Goal: Complete application form: Complete application form

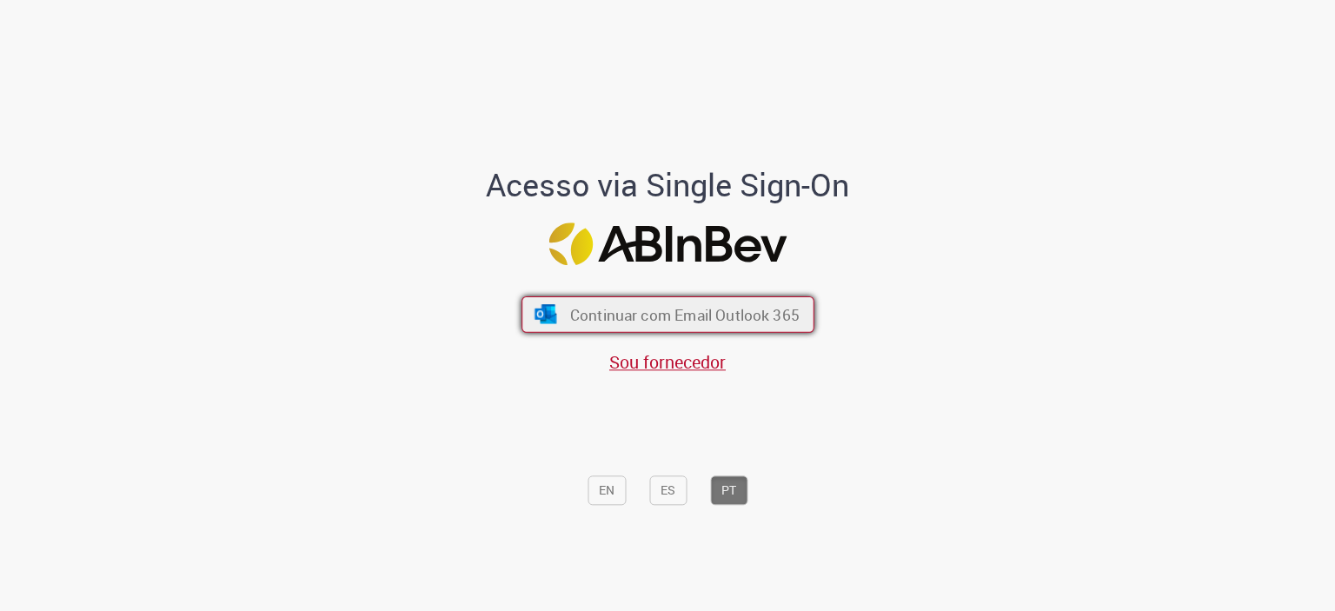
click at [653, 308] on span "Continuar com Email Outlook 365" at bounding box center [683, 314] width 229 height 20
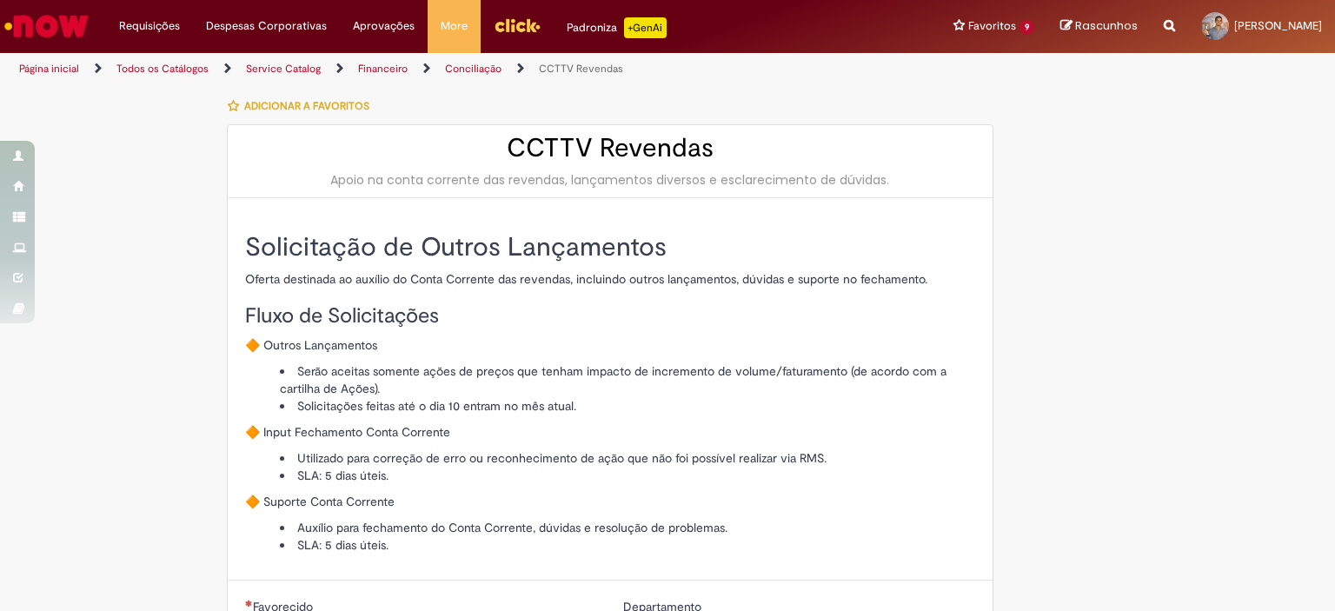
type input "********"
type input "**********"
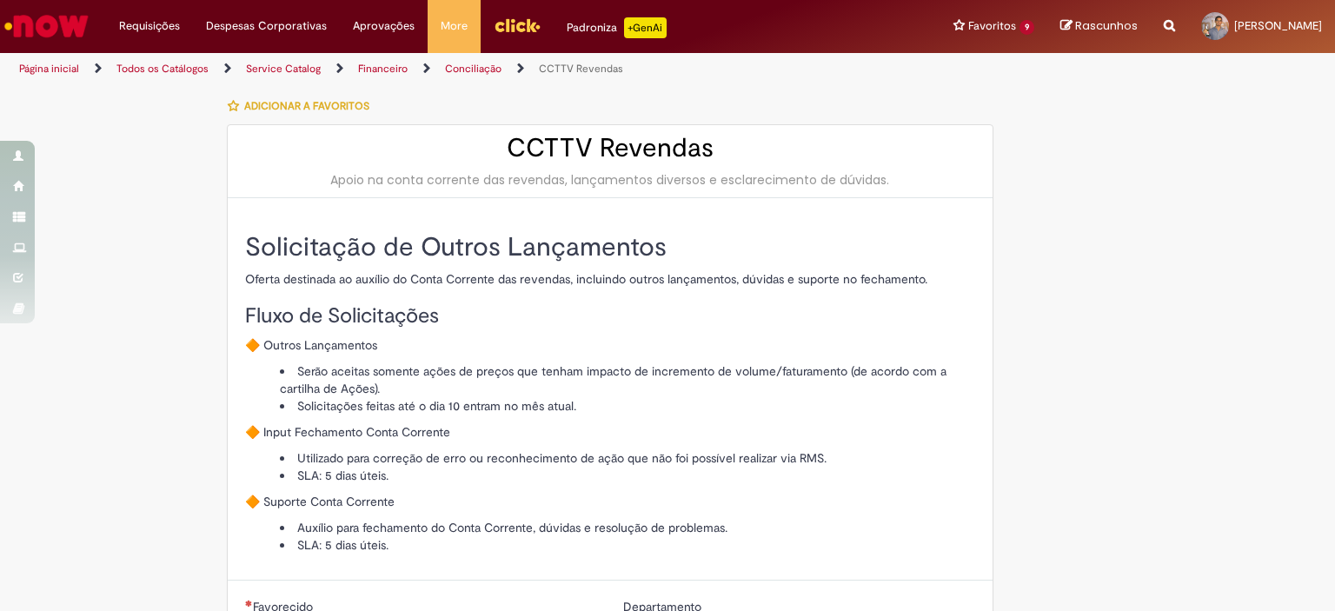
type input "****"
type input "**********"
type input "*******"
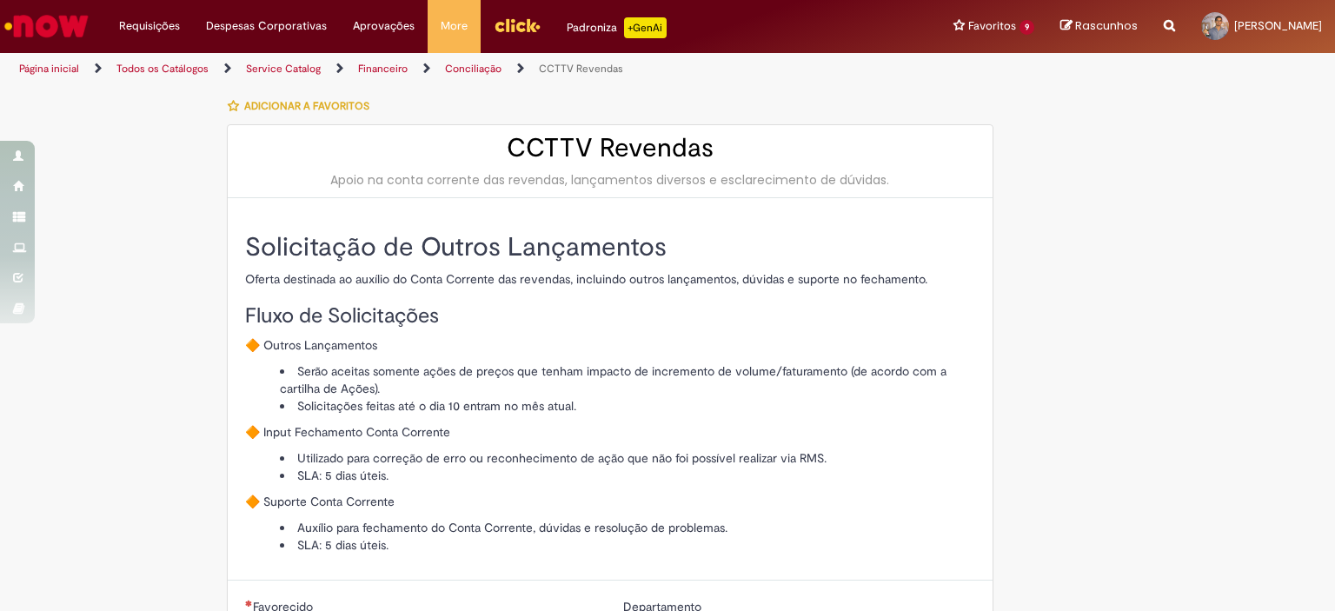
type input "**********"
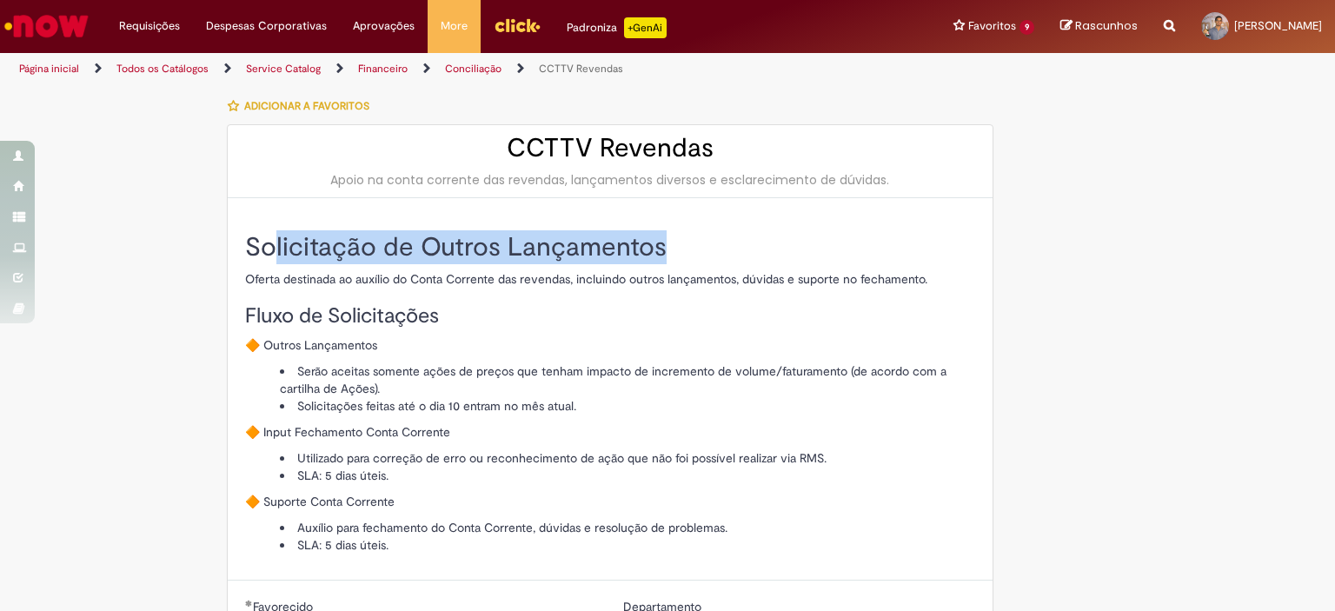
drag, startPoint x: 268, startPoint y: 234, endPoint x: 839, endPoint y: 256, distance: 571.4
click at [839, 256] on h2 "Solicitação de Outros Lançamentos" at bounding box center [610, 247] width 730 height 29
click at [530, 272] on p "Oferta destinada ao auxílio do Conta Corrente das revendas, incluindo outros la…" at bounding box center [610, 278] width 730 height 17
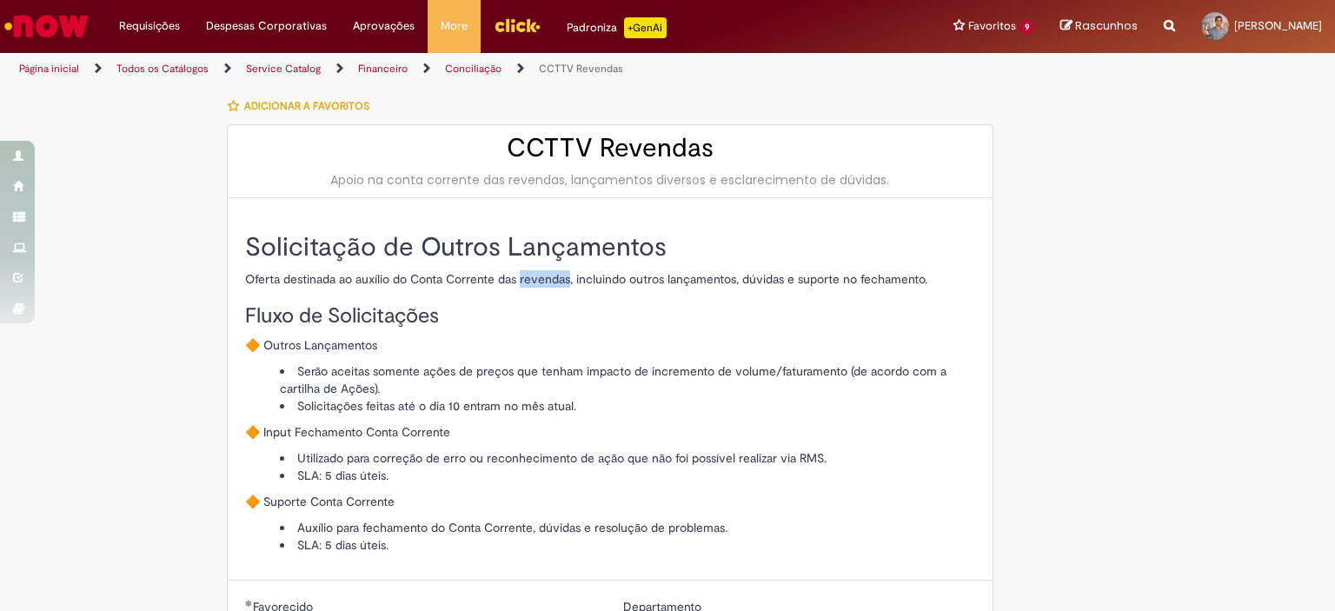
click at [530, 272] on p "Oferta destinada ao auxílio do Conta Corrente das revendas, incluindo outros la…" at bounding box center [610, 278] width 730 height 17
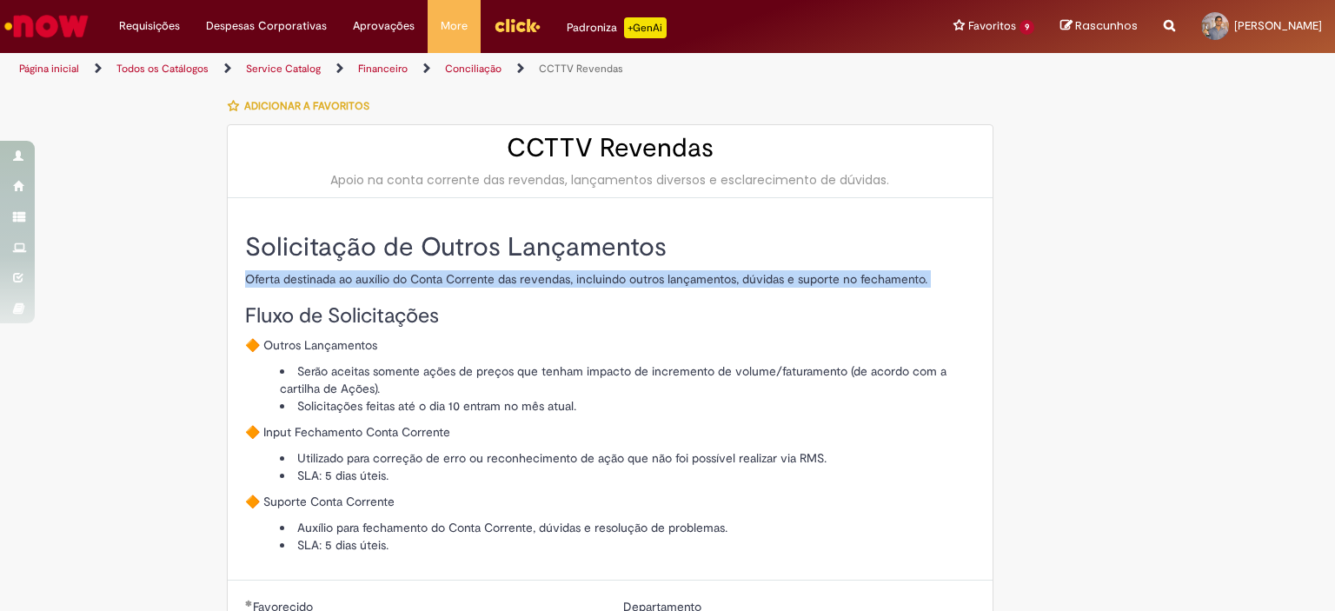
click at [532, 275] on p "Oferta destinada ao auxílio do Conta Corrente das revendas, incluindo outros la…" at bounding box center [610, 278] width 730 height 17
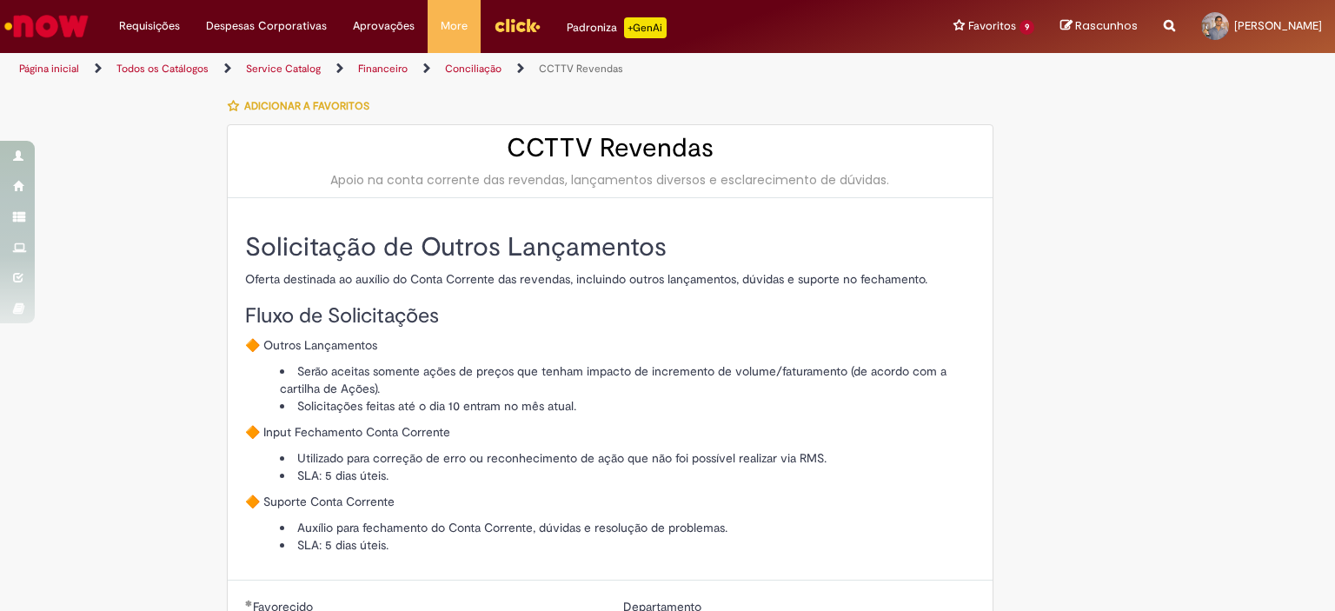
click at [607, 150] on h2 "CCTTV Revendas" at bounding box center [610, 148] width 730 height 29
drag, startPoint x: 461, startPoint y: 249, endPoint x: 468, endPoint y: 218, distance: 31.9
click at [468, 218] on div "Solicitação de Outros Lançamentos Oferta destinada ao auxílio do Conta Corrente…" at bounding box center [610, 389] width 730 height 347
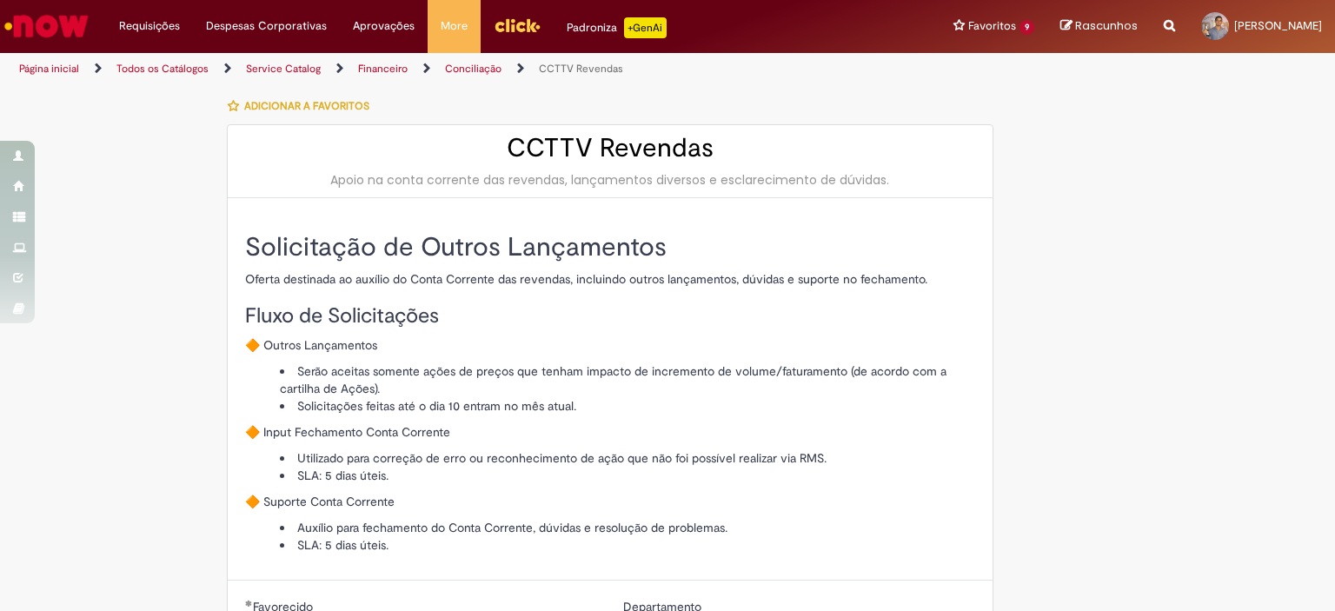
click at [473, 175] on div "Apoio na conta corrente das revendas, lançamentos diversos e esclarecimento de …" at bounding box center [610, 179] width 730 height 17
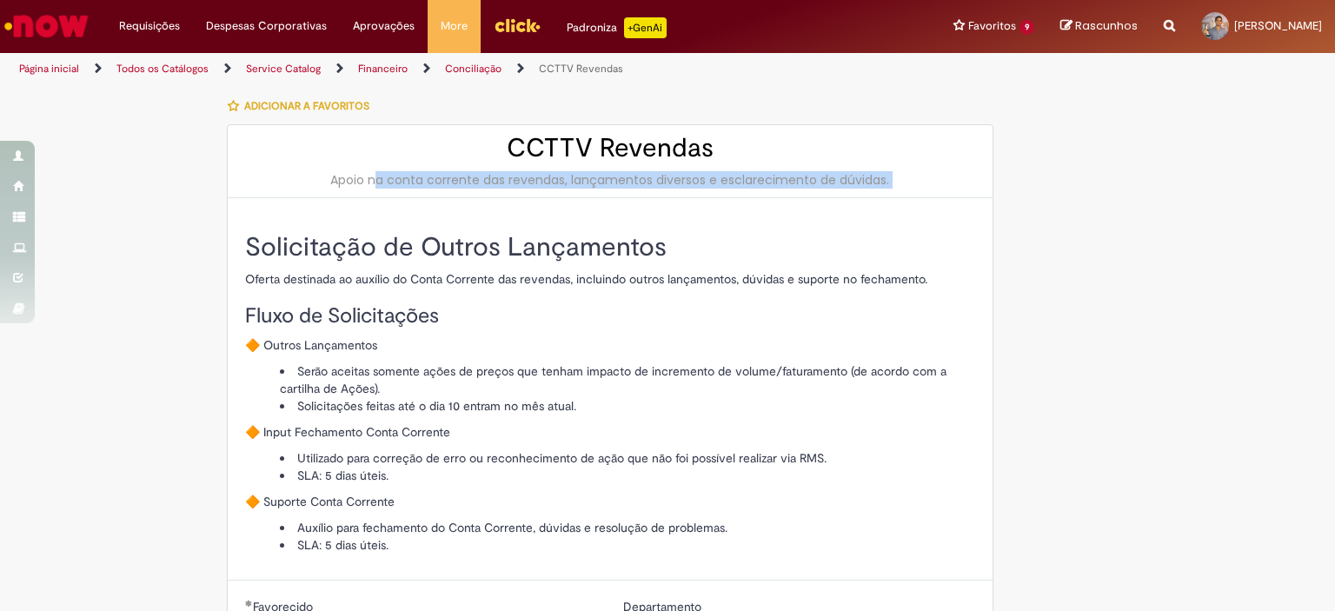
click at [473, 175] on div "Apoio na conta corrente das revendas, lançamentos diversos e esclarecimento de …" at bounding box center [610, 179] width 730 height 17
click at [797, 185] on div "Apoio na conta corrente das revendas, lançamentos diversos e esclarecimento de …" at bounding box center [610, 179] width 730 height 17
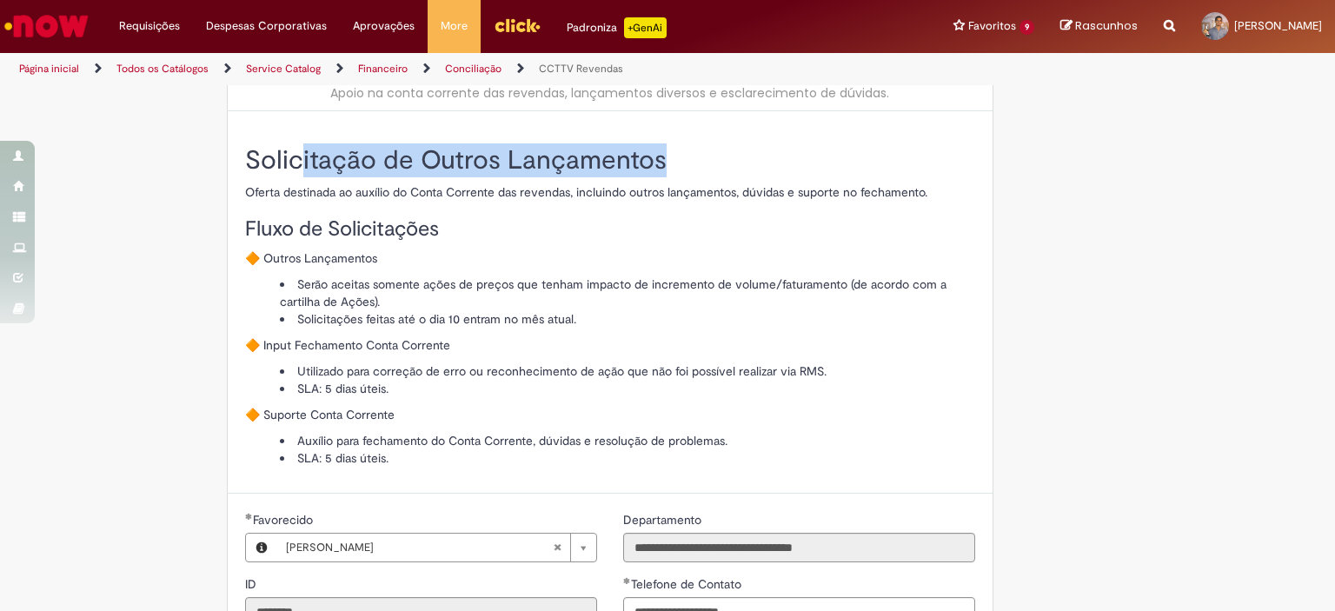
drag, startPoint x: 288, startPoint y: 157, endPoint x: 825, endPoint y: 169, distance: 536.3
click at [825, 169] on h2 "Solicitação de Outros Lançamentos" at bounding box center [610, 160] width 730 height 29
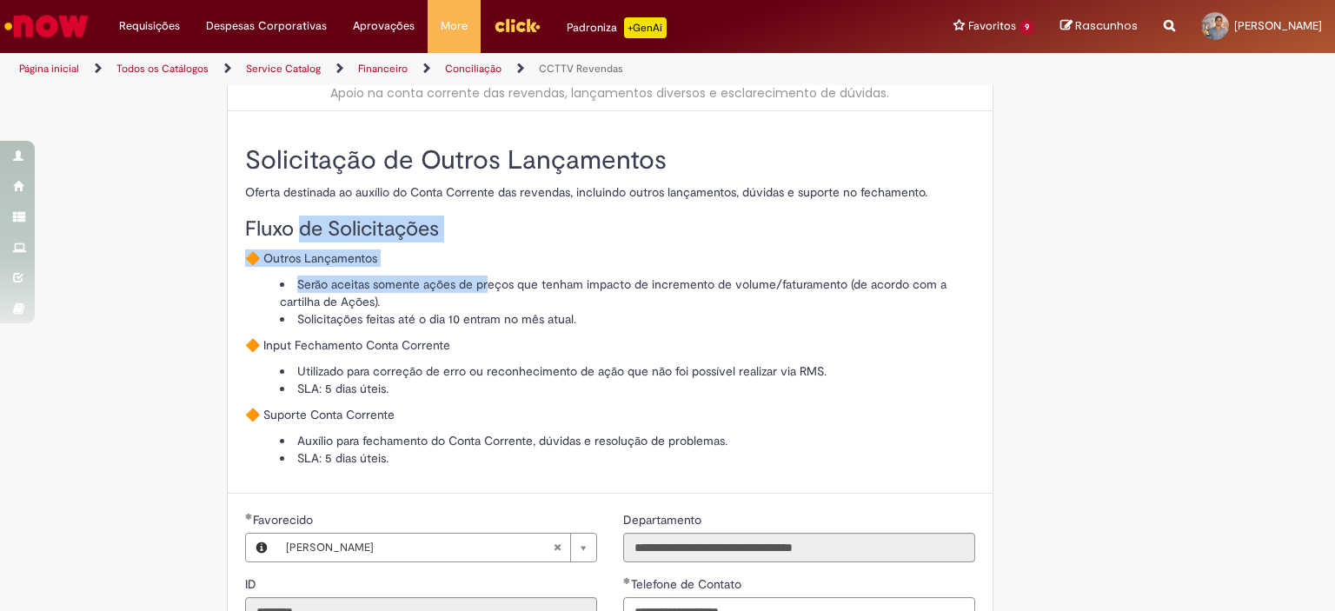
drag, startPoint x: 299, startPoint y: 225, endPoint x: 480, endPoint y: 270, distance: 186.3
click at [480, 270] on div "Solicitação de Outros Lançamentos Oferta destinada ao auxílio do Conta Corrente…" at bounding box center [610, 306] width 730 height 321
click at [401, 288] on li "Serão aceitas somente ações de preços que tenham impacto de incremento de volum…" at bounding box center [627, 292] width 695 height 35
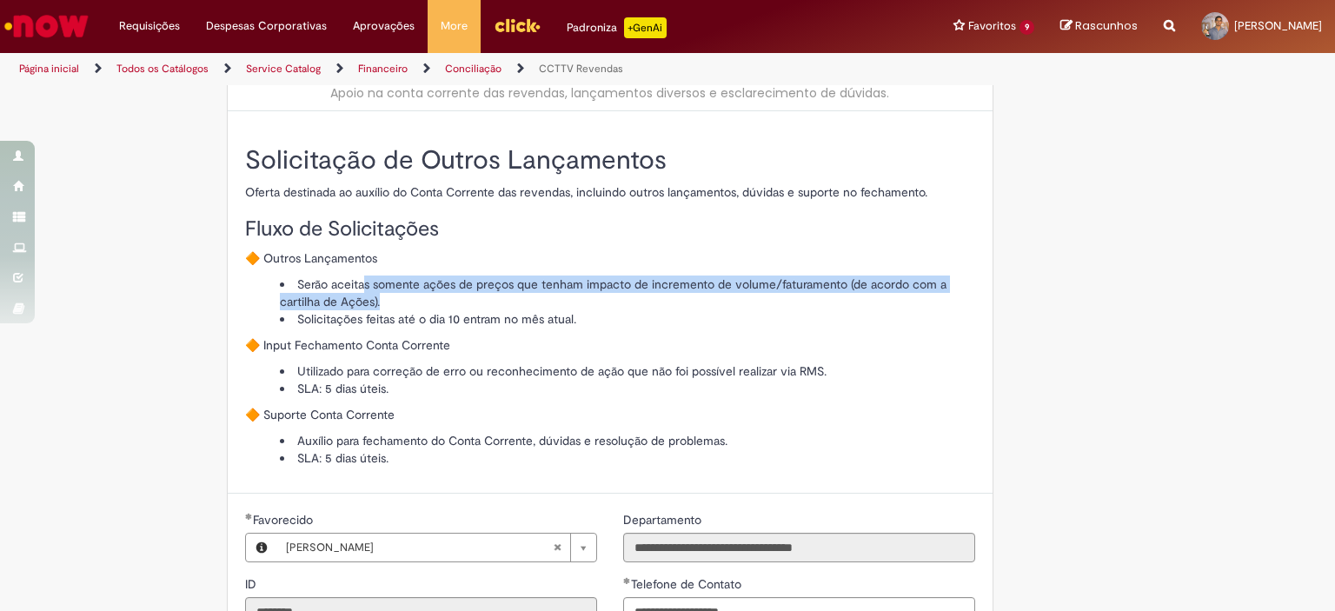
drag, startPoint x: 359, startPoint y: 281, endPoint x: 410, endPoint y: 299, distance: 54.4
click at [410, 299] on li "Serão aceitas somente ações de preços que tenham impacto de incremento de volum…" at bounding box center [627, 292] width 695 height 35
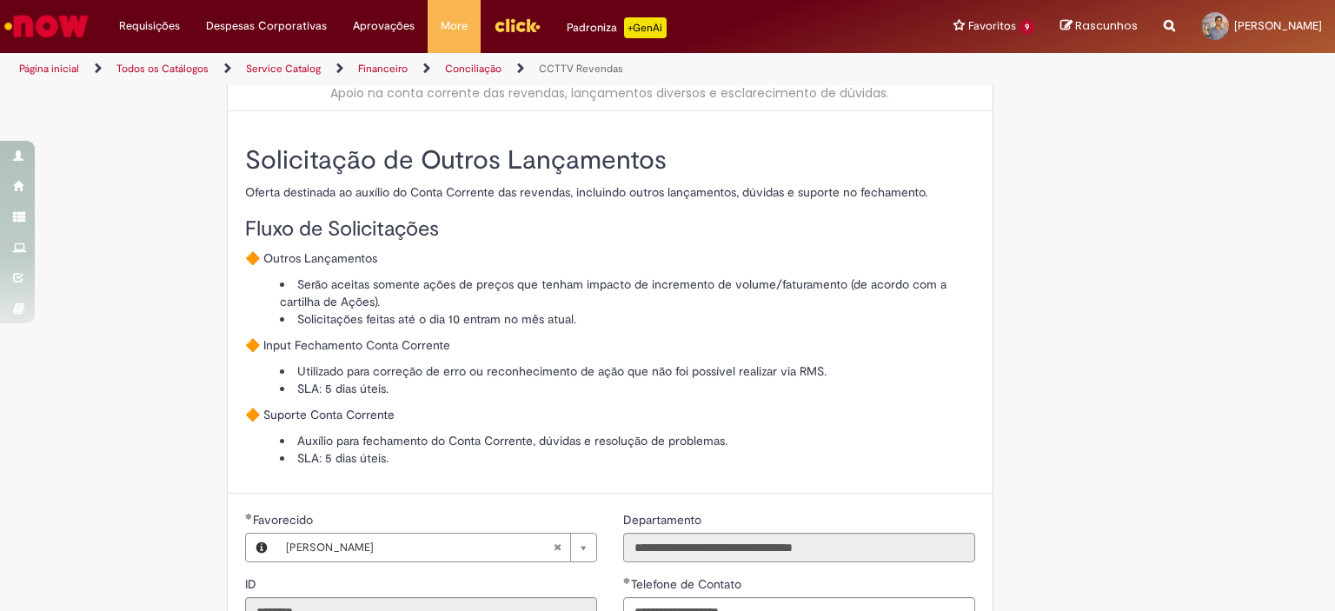
click at [370, 316] on li "Solicitações feitas até o dia 10 entram no mês atual." at bounding box center [627, 318] width 695 height 17
drag, startPoint x: 568, startPoint y: 311, endPoint x: 796, endPoint y: 295, distance: 228.2
click at [743, 298] on ul "Serão aceitas somente ações de preços que tenham impacto de incremento de volum…" at bounding box center [610, 301] width 730 height 52
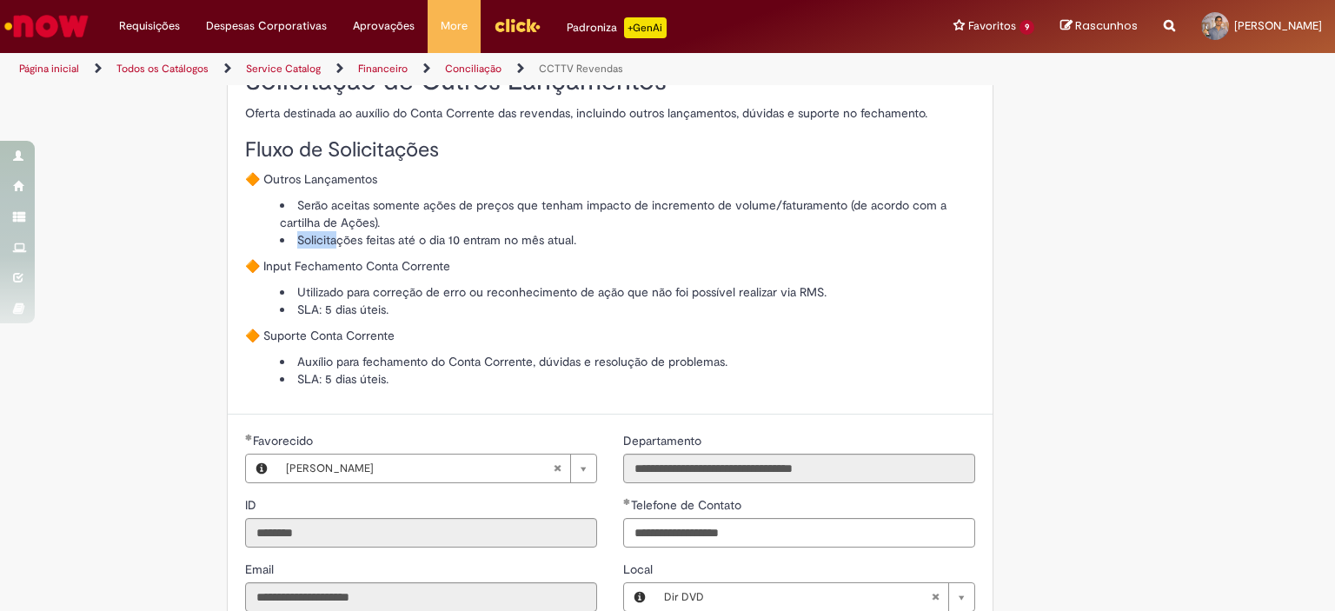
scroll to position [0, 0]
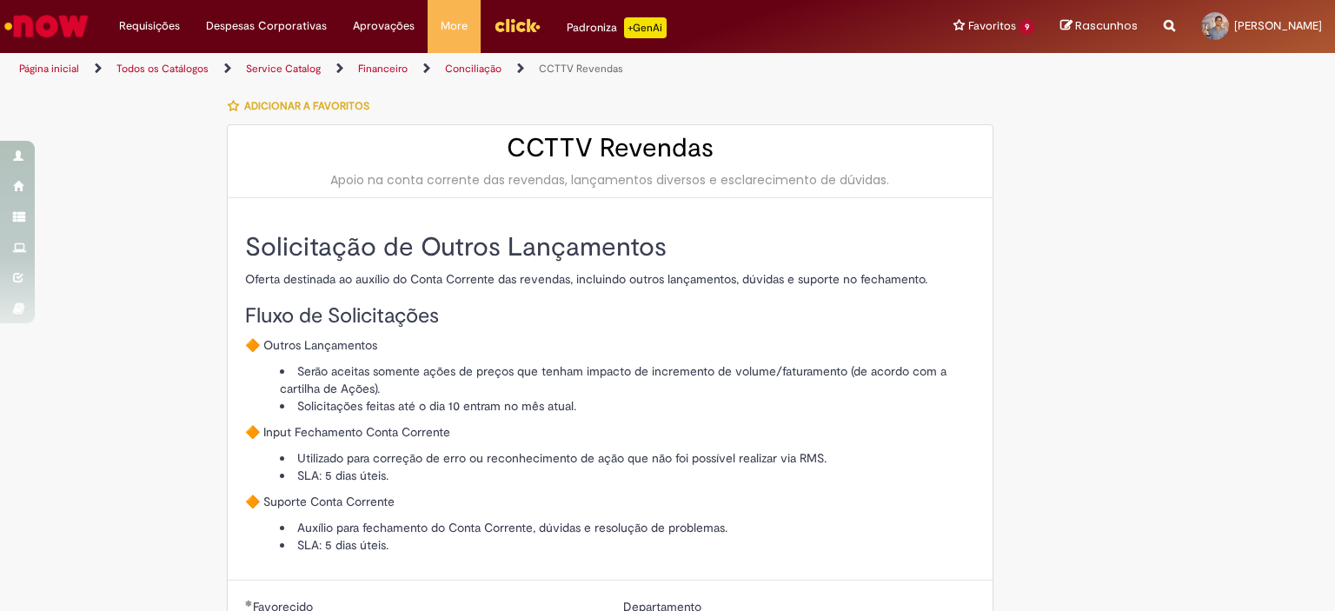
click at [366, 390] on li "Serão aceitas somente ações de preços que tenham impacto de incremento de volum…" at bounding box center [627, 379] width 695 height 35
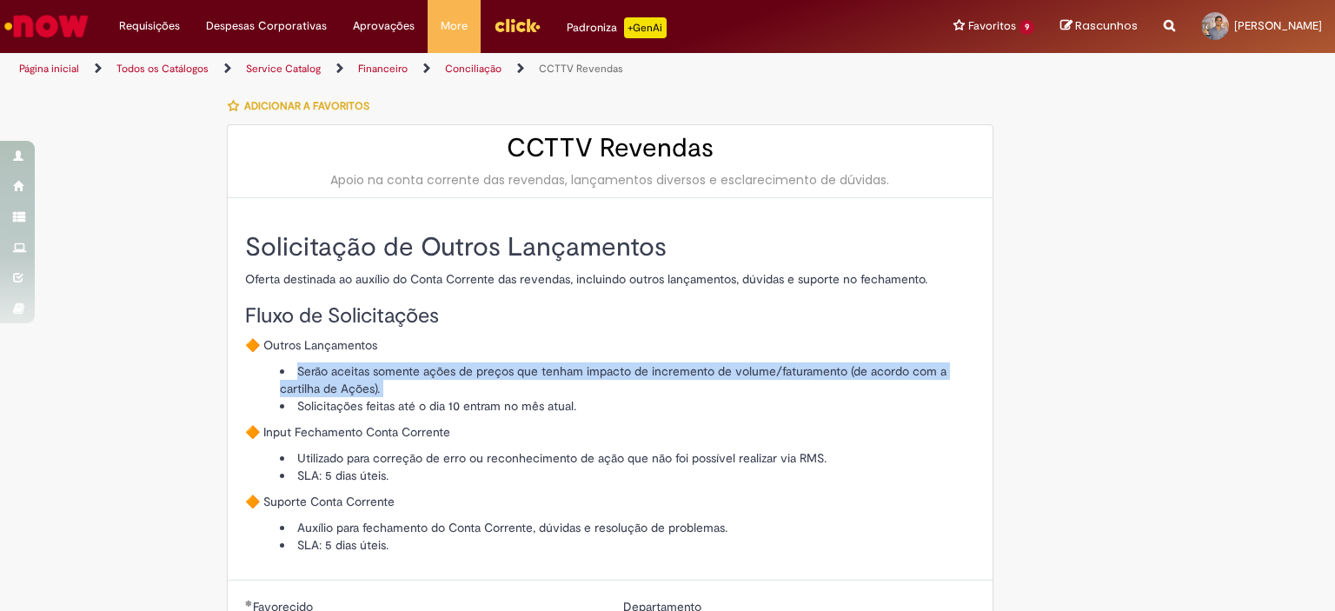
click at [366, 390] on li "Serão aceitas somente ações de preços que tenham impacto de incremento de volum…" at bounding box center [627, 379] width 695 height 35
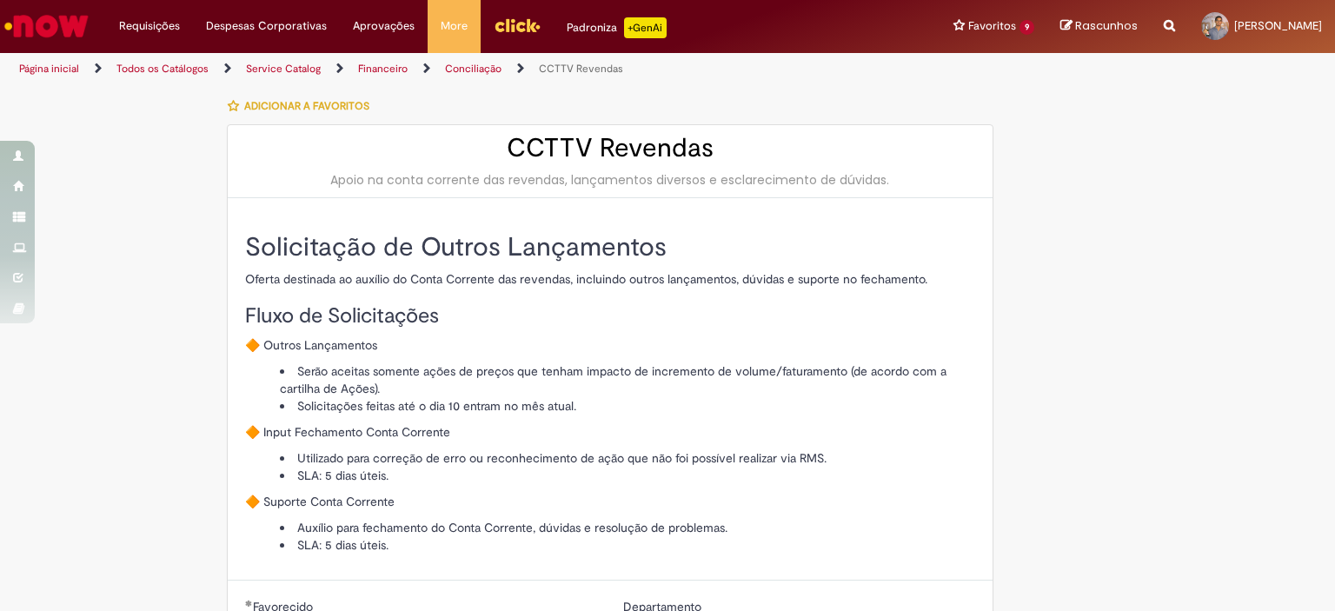
click at [522, 405] on li "Solicitações feitas até o dia 10 entram no mês atual." at bounding box center [627, 405] width 695 height 17
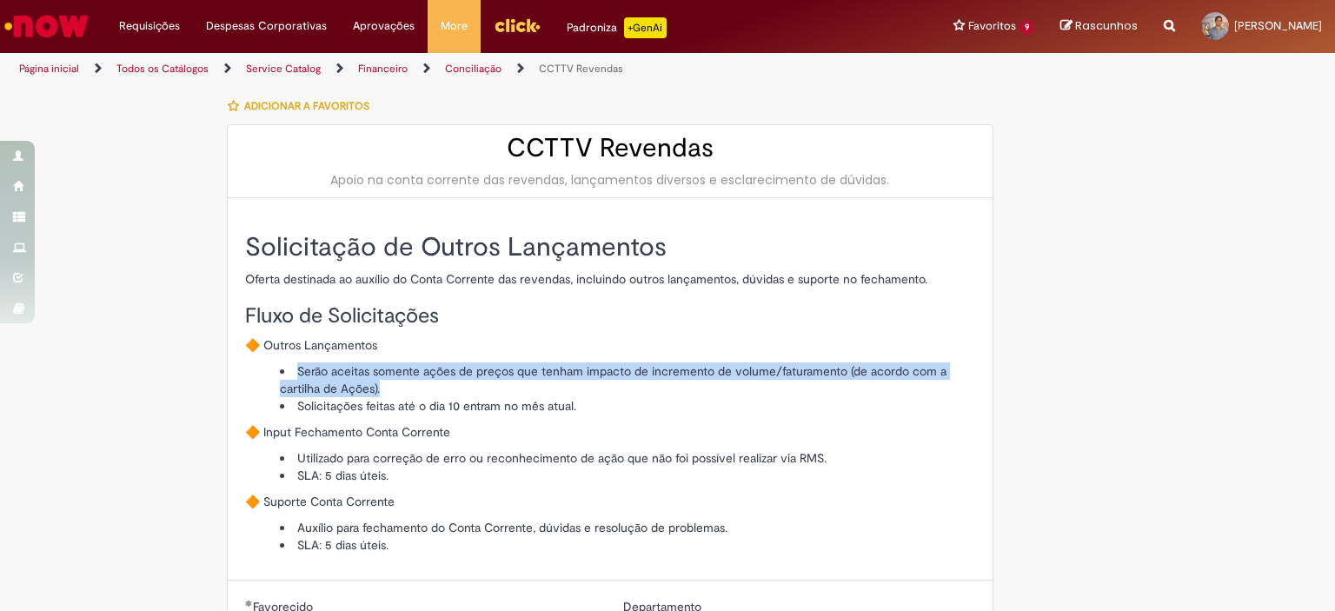
drag, startPoint x: 386, startPoint y: 386, endPoint x: 264, endPoint y: 375, distance: 122.1
click at [264, 375] on ul "Serão aceitas somente ações de preços que tenham impacto de incremento de volum…" at bounding box center [610, 388] width 730 height 52
click at [269, 371] on ul "Serão aceitas somente ações de preços que tenham impacto de incremento de volum…" at bounding box center [610, 388] width 730 height 52
drag, startPoint x: 277, startPoint y: 364, endPoint x: 437, endPoint y: 393, distance: 162.4
click at [437, 393] on li "Serão aceitas somente ações de preços que tenham impacto de incremento de volum…" at bounding box center [627, 379] width 695 height 35
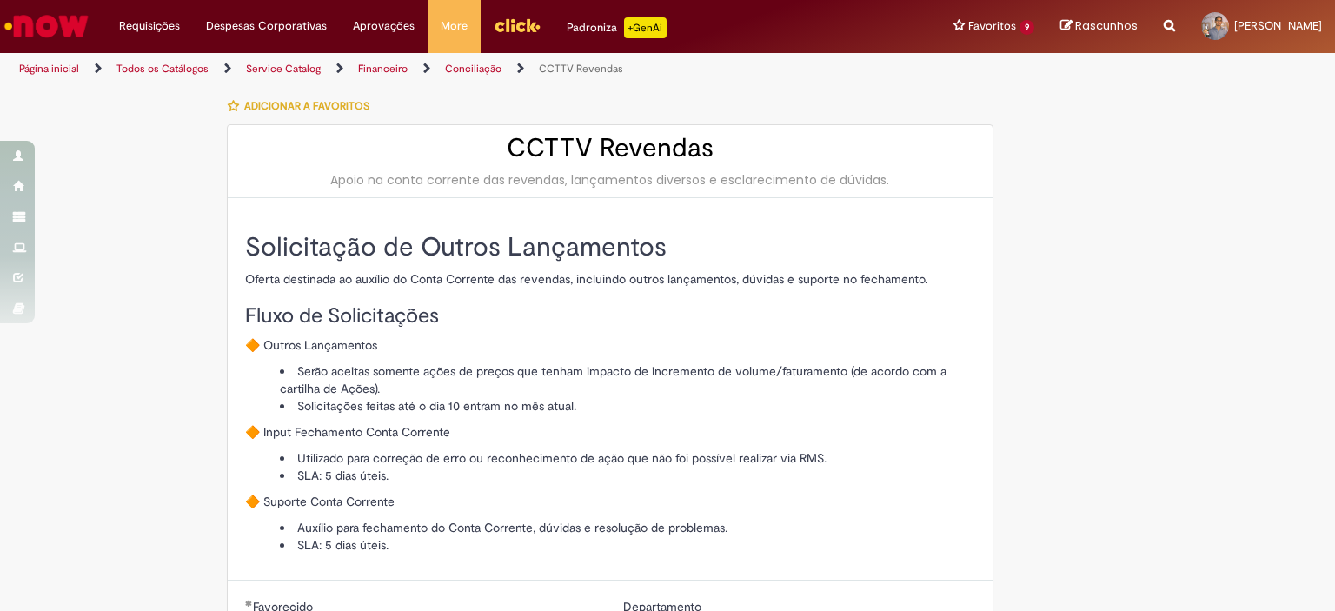
click at [433, 408] on li "Solicitações feitas até o dia 10 entram no mês atual." at bounding box center [627, 405] width 695 height 17
click at [594, 405] on li "Solicitações feitas até o dia 10 entram no mês atual." at bounding box center [627, 405] width 695 height 17
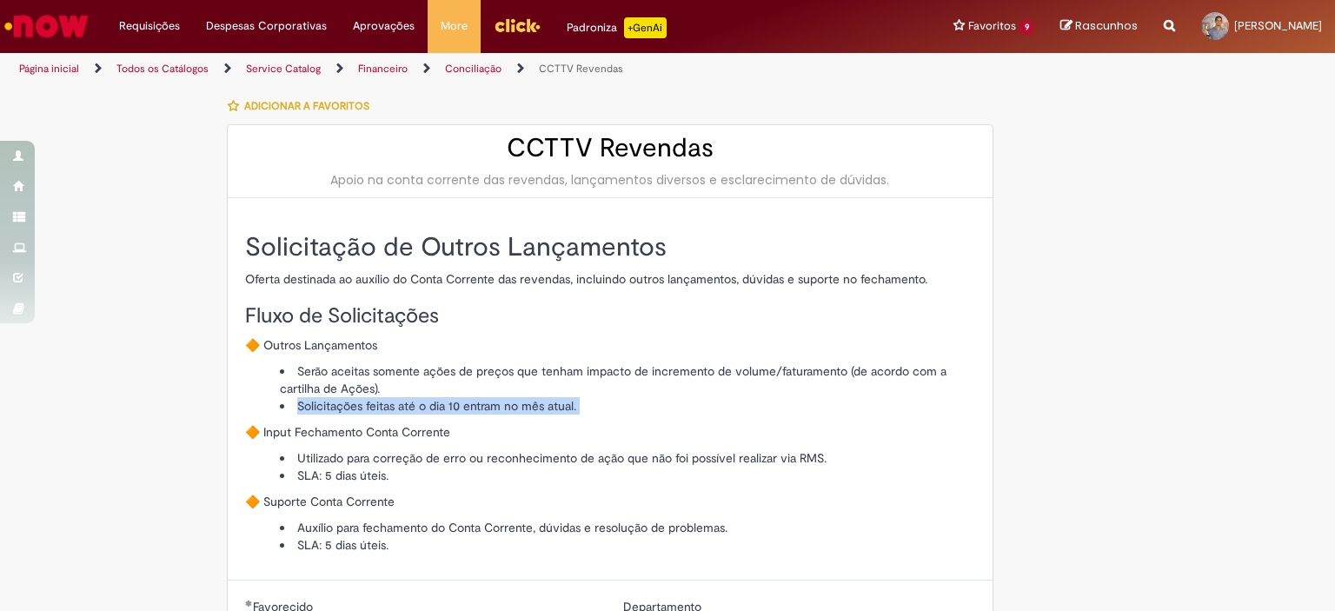
click at [594, 405] on li "Solicitações feitas até o dia 10 entram no mês atual." at bounding box center [627, 405] width 695 height 17
click at [495, 406] on li "Solicitações feitas até o dia 10 entram no mês atual." at bounding box center [627, 405] width 695 height 17
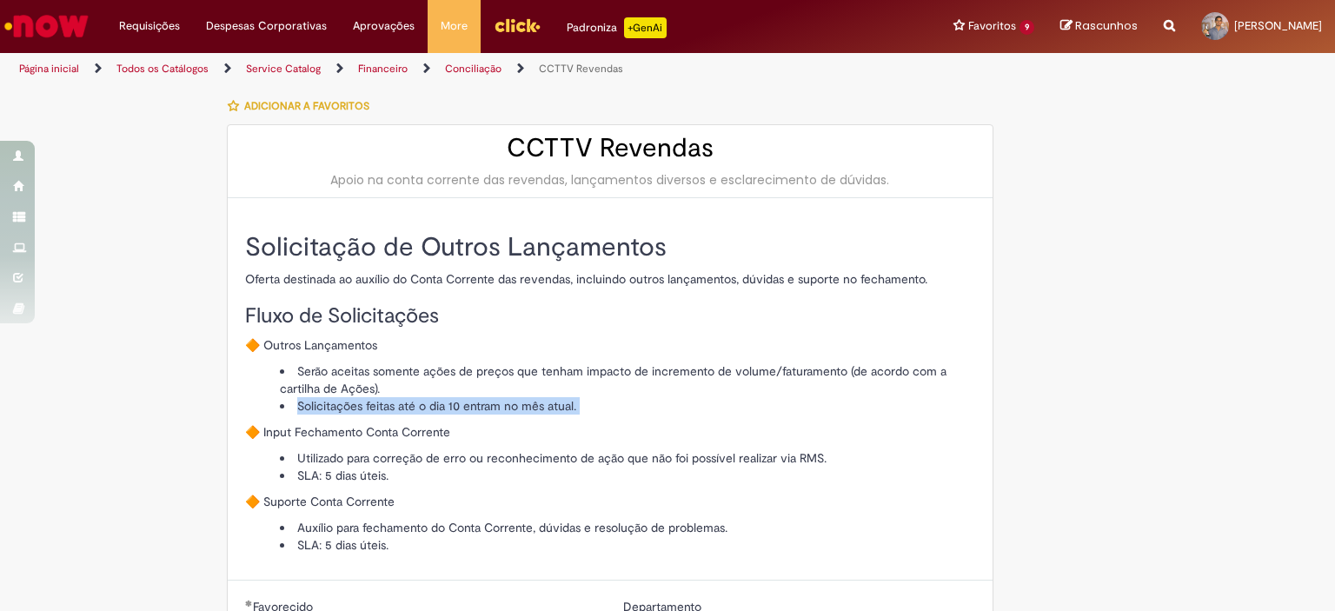
click at [553, 405] on li "Solicitações feitas até o dia 10 entram no mês atual." at bounding box center [627, 405] width 695 height 17
click at [591, 409] on li "Solicitações feitas até o dia 10 entram no mês atual." at bounding box center [627, 405] width 695 height 17
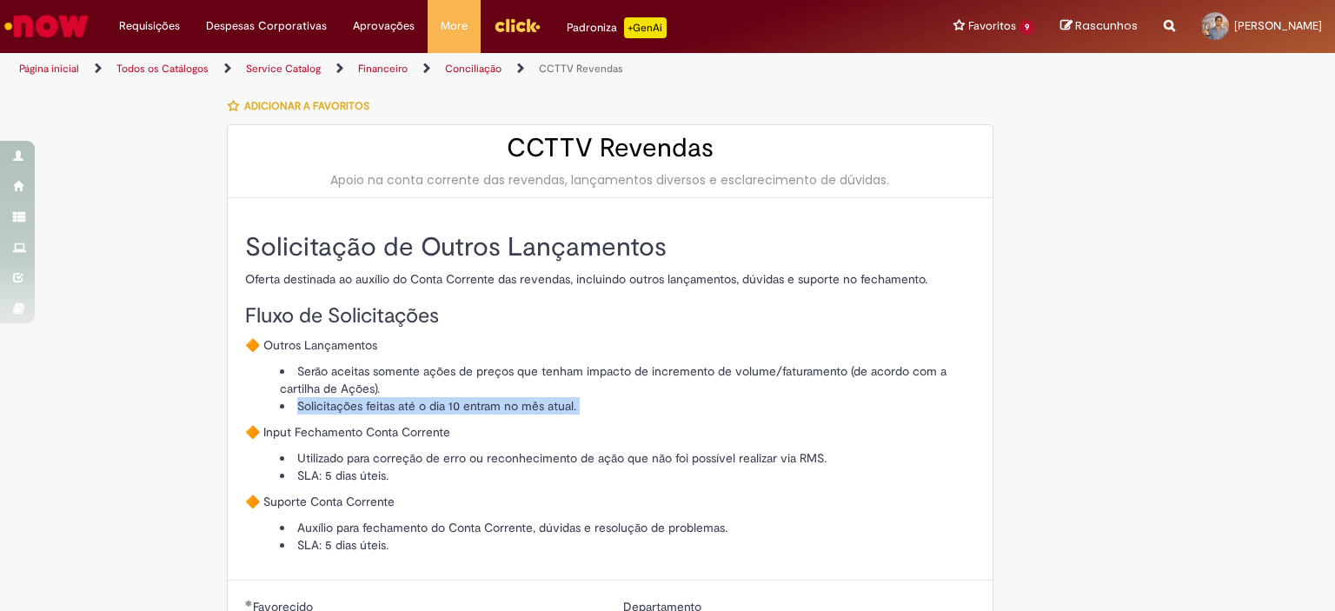
click at [591, 409] on li "Solicitações feitas até o dia 10 entram no mês atual." at bounding box center [627, 405] width 695 height 17
click at [352, 421] on div "Solicitação de Outros Lançamentos Oferta destinada ao auxílio do Conta Corrente…" at bounding box center [610, 393] width 730 height 321
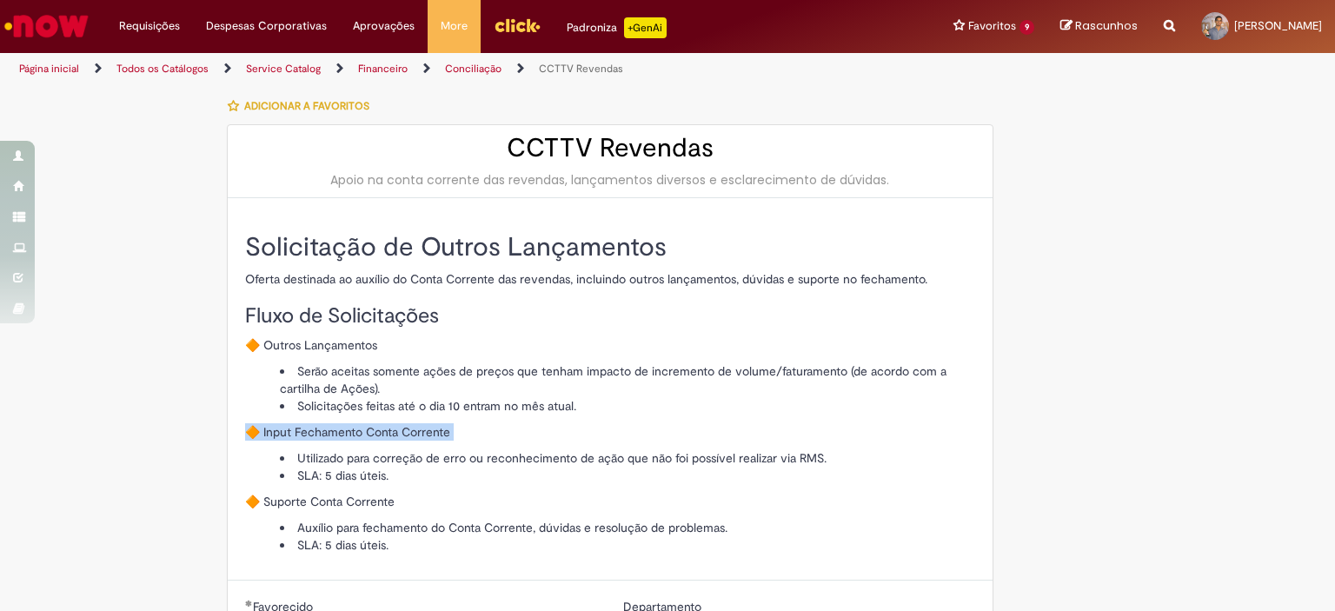
click at [352, 421] on div "Solicitação de Outros Lançamentos Oferta destinada ao auxílio do Conta Corrente…" at bounding box center [610, 393] width 730 height 321
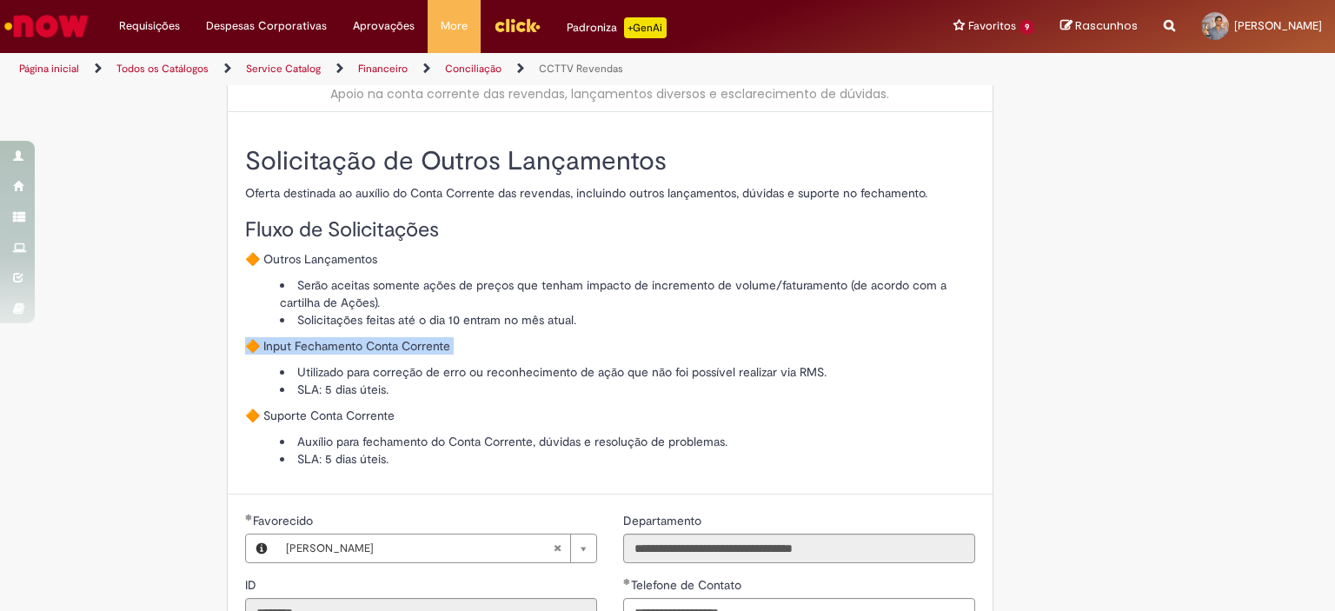
scroll to position [87, 0]
click at [365, 385] on li "SLA: 5 dias úteis." at bounding box center [627, 388] width 695 height 17
click at [424, 369] on li "Utilizado para correção de erro ou reconhecimento de ação que não foi possível …" at bounding box center [627, 370] width 695 height 17
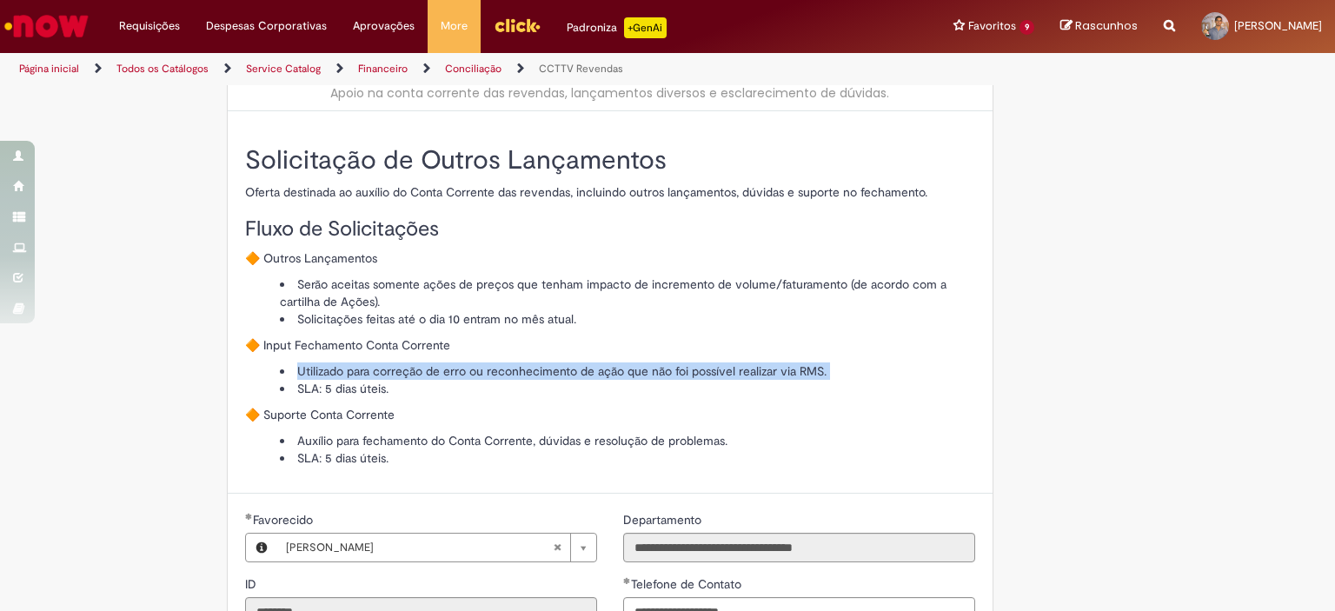
click at [424, 369] on li "Utilizado para correção de erro ou reconhecimento de ação que não foi possível …" at bounding box center [627, 370] width 695 height 17
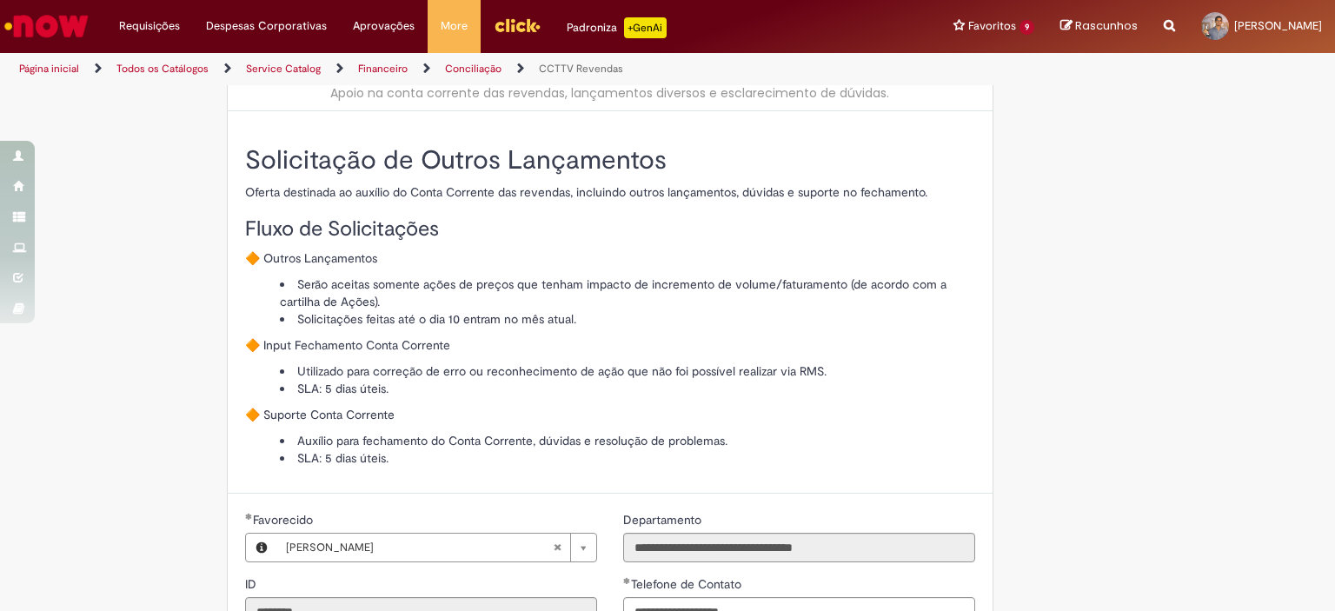
click at [487, 308] on li "Serão aceitas somente ações de preços que tenham impacto de incremento de volum…" at bounding box center [627, 292] width 695 height 35
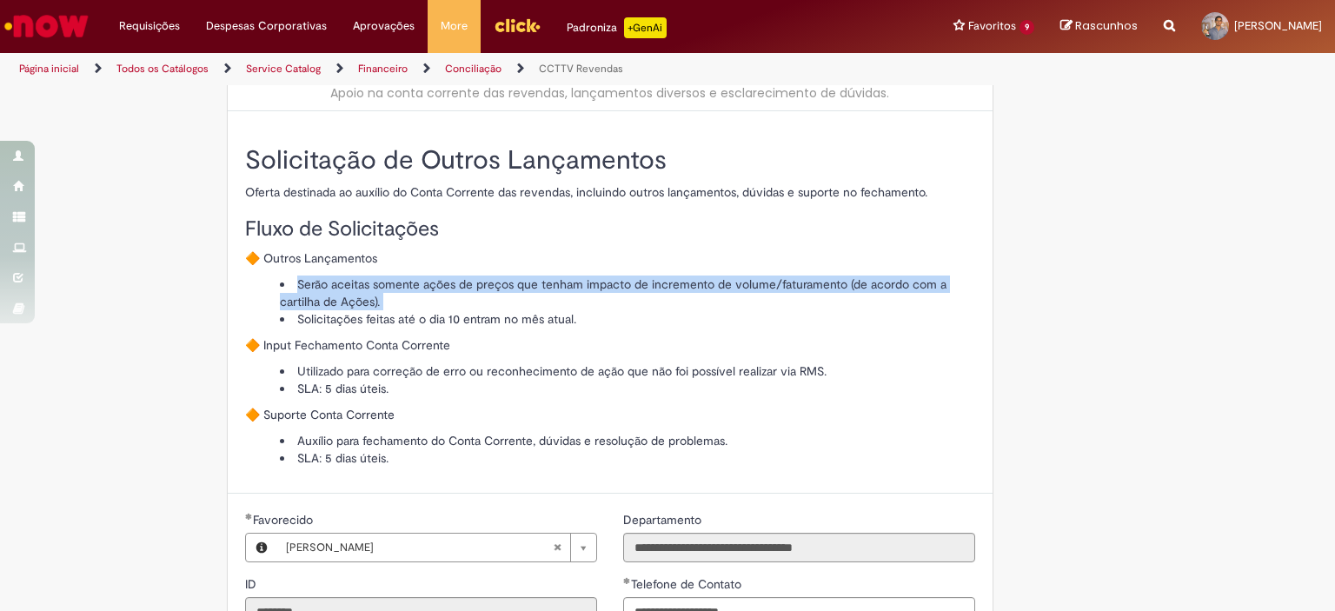
click at [487, 308] on li "Serão aceitas somente ações de preços que tenham impacto de incremento de volum…" at bounding box center [627, 292] width 695 height 35
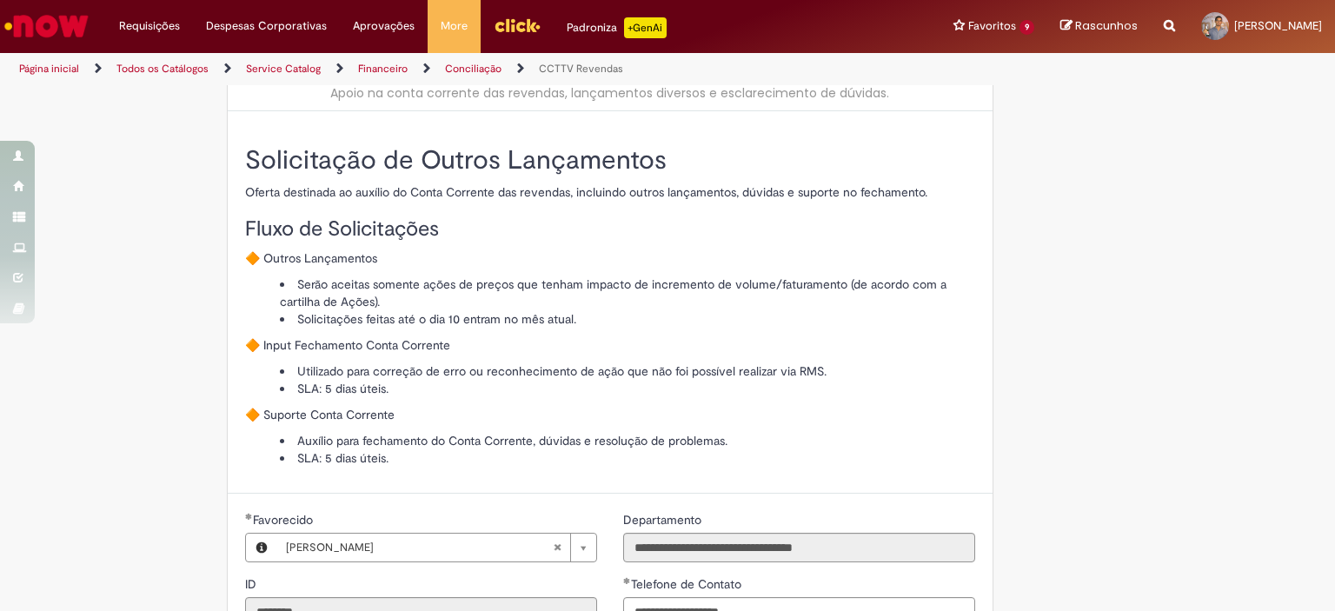
click at [483, 315] on li "Solicitações feitas até o dia 10 entram no mês atual." at bounding box center [627, 318] width 695 height 17
click at [378, 375] on li "Utilizado para correção de erro ou reconhecimento de ação que não foi possível …" at bounding box center [627, 370] width 695 height 17
click at [378, 373] on li "Utilizado para correção de erro ou reconhecimento de ação que não foi possível …" at bounding box center [627, 370] width 695 height 17
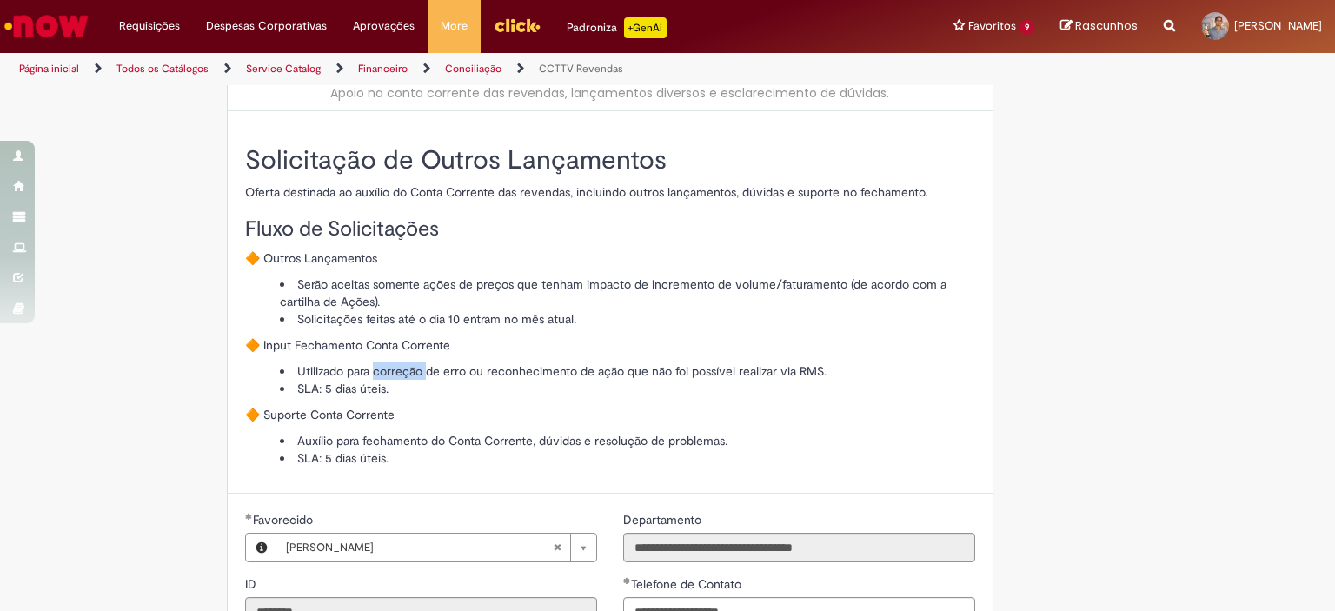
click at [378, 373] on li "Utilizado para correção de erro ou reconhecimento de ação que não foi possível …" at bounding box center [627, 370] width 695 height 17
click at [444, 373] on li "Utilizado para correção de erro ou reconhecimento de ação que não foi possível …" at bounding box center [627, 370] width 695 height 17
click at [442, 374] on li "Utilizado para correção de erro ou reconhecimento de ação que não foi possível …" at bounding box center [627, 370] width 695 height 17
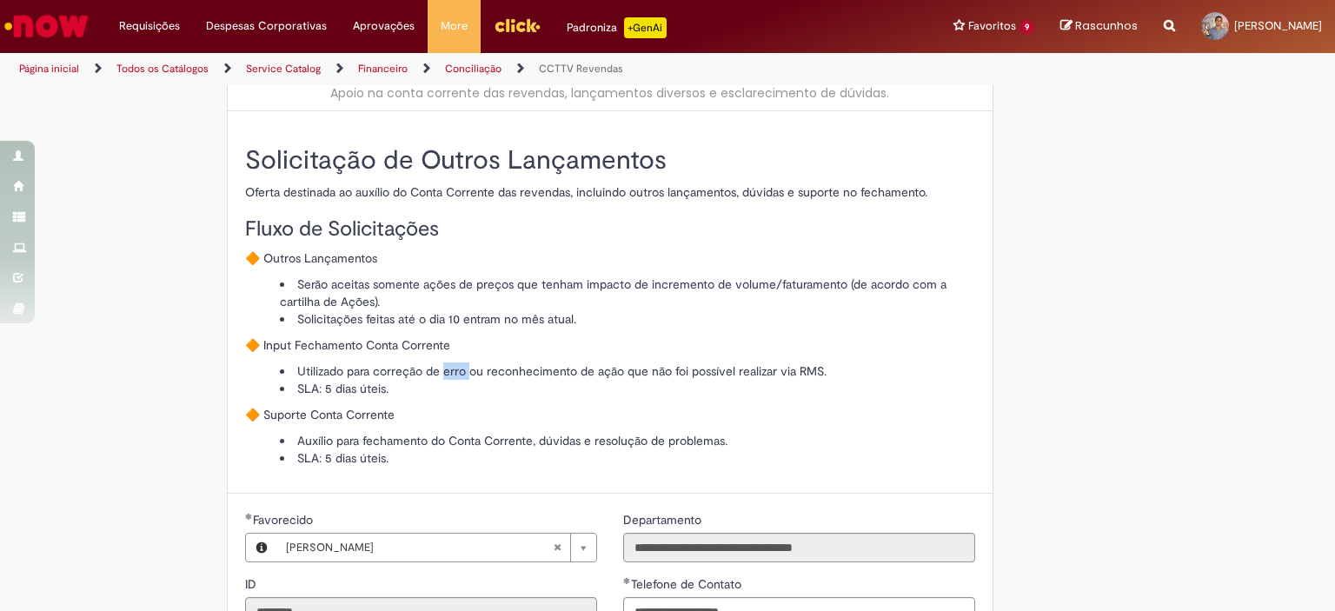
click at [460, 368] on li "Utilizado para correção de erro ou reconhecimento de ação que não foi possível …" at bounding box center [627, 370] width 695 height 17
click at [473, 366] on li "Utilizado para correção de erro ou reconhecimento de ação que não foi possível …" at bounding box center [627, 370] width 695 height 17
drag, startPoint x: 469, startPoint y: 371, endPoint x: 847, endPoint y: 368, distance: 378.0
click at [847, 368] on li "Utilizado para correção de erro ou reconhecimento de ação que não foi possível …" at bounding box center [627, 370] width 695 height 17
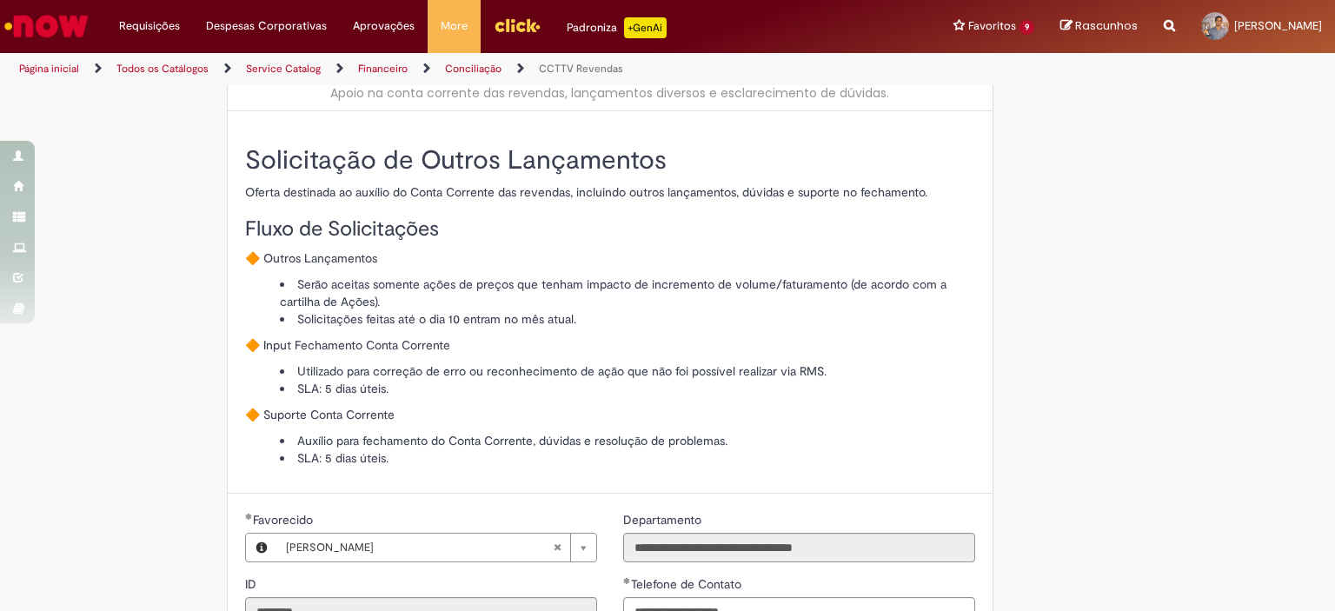
drag, startPoint x: 850, startPoint y: 375, endPoint x: 290, endPoint y: 379, distance: 559.6
click at [290, 379] on ul "Utilizado para correção de erro ou reconhecimento de ação que não foi possível …" at bounding box center [610, 379] width 730 height 35
click at [339, 385] on li "SLA: 5 dias úteis." at bounding box center [627, 388] width 695 height 17
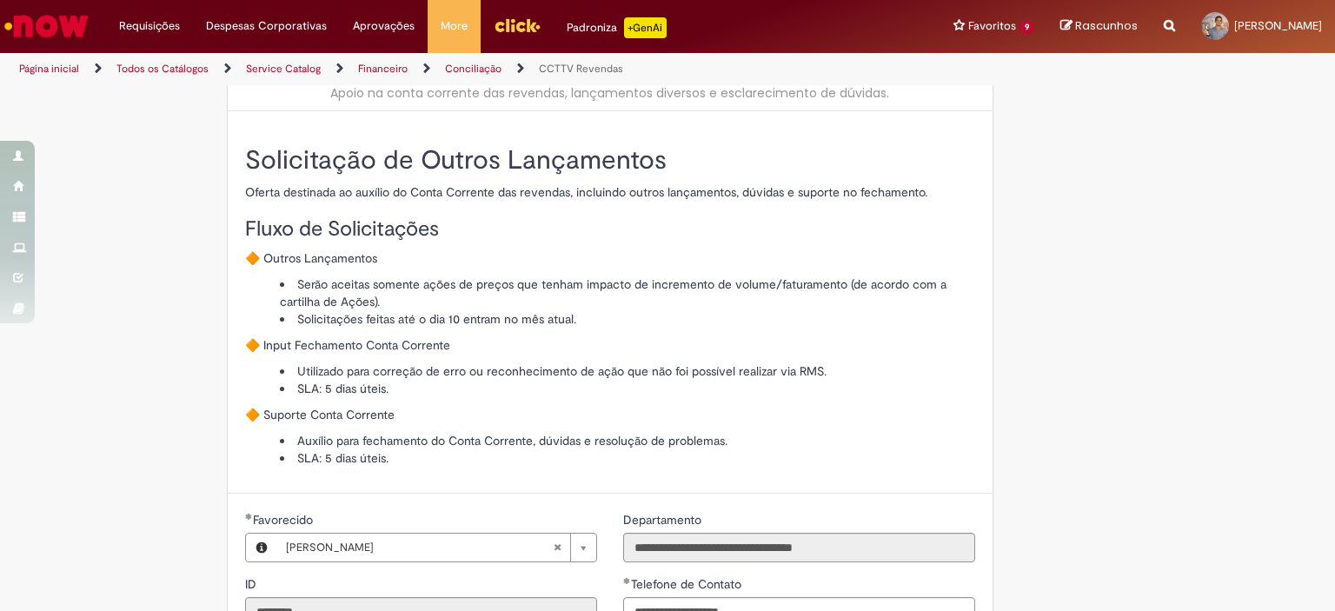
click at [344, 423] on div "Solicitação de Outros Lançamentos Oferta destinada ao auxílio do Conta Corrente…" at bounding box center [610, 306] width 730 height 321
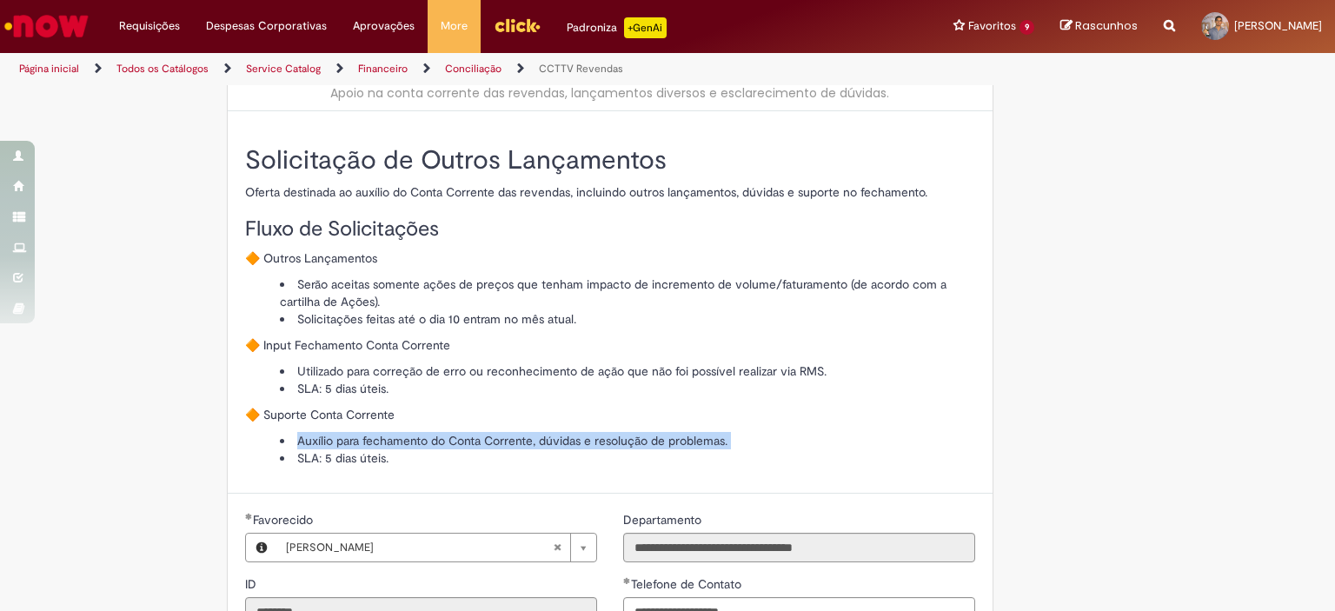
click at [344, 423] on div "Solicitação de Outros Lançamentos Oferta destinada ao auxílio do Conta Corrente…" at bounding box center [610, 306] width 730 height 321
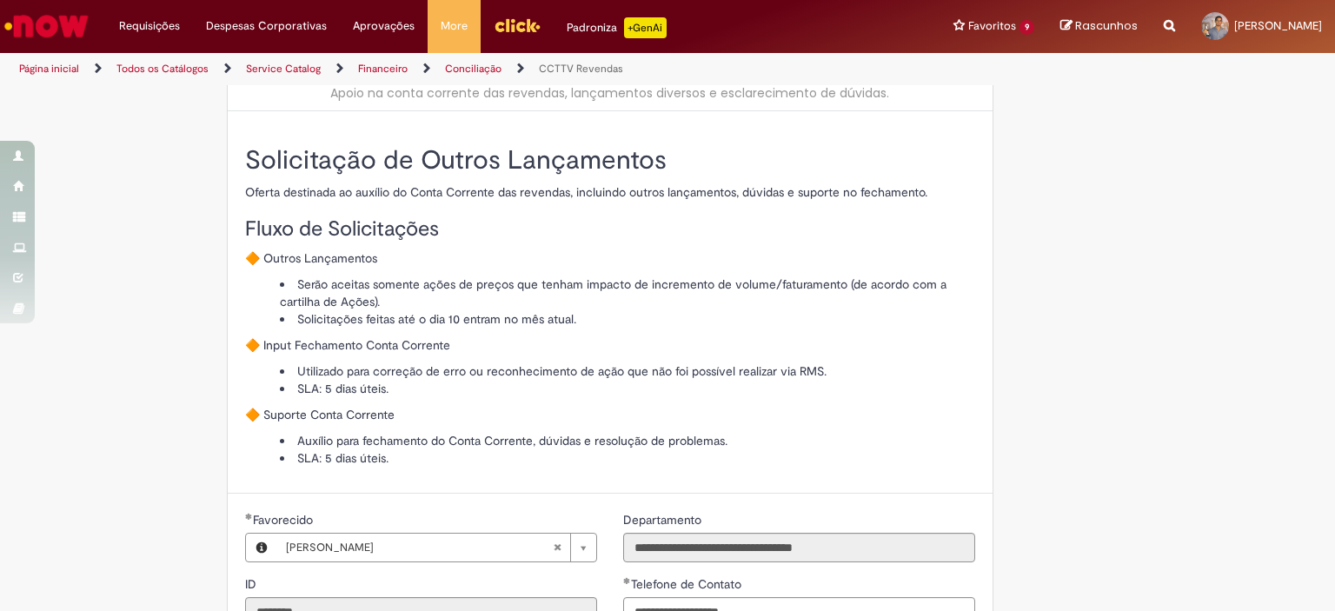
click at [344, 415] on p "🔶 Suporte Conta Corrente" at bounding box center [610, 414] width 730 height 17
click at [454, 441] on li "Auxílio para fechamento do Conta Corrente, dúvidas e resolução de problemas." at bounding box center [627, 440] width 695 height 17
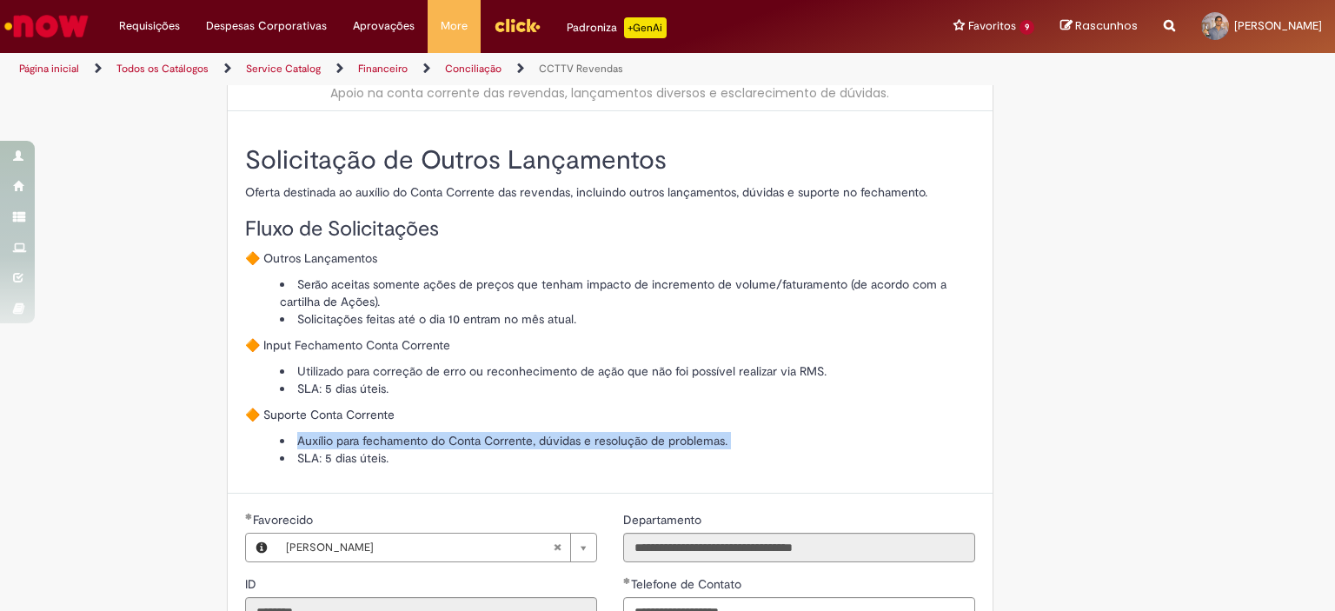
click at [454, 441] on li "Auxílio para fechamento do Conta Corrente, dúvidas e resolução de problemas." at bounding box center [627, 440] width 695 height 17
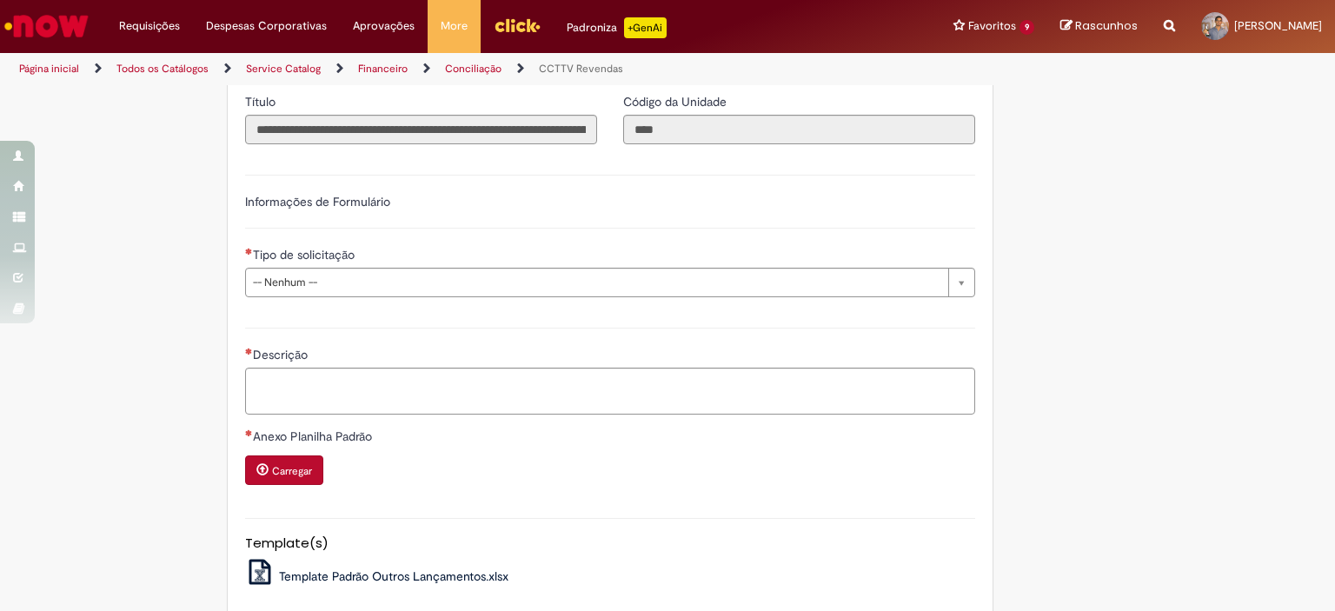
scroll to position [687, 0]
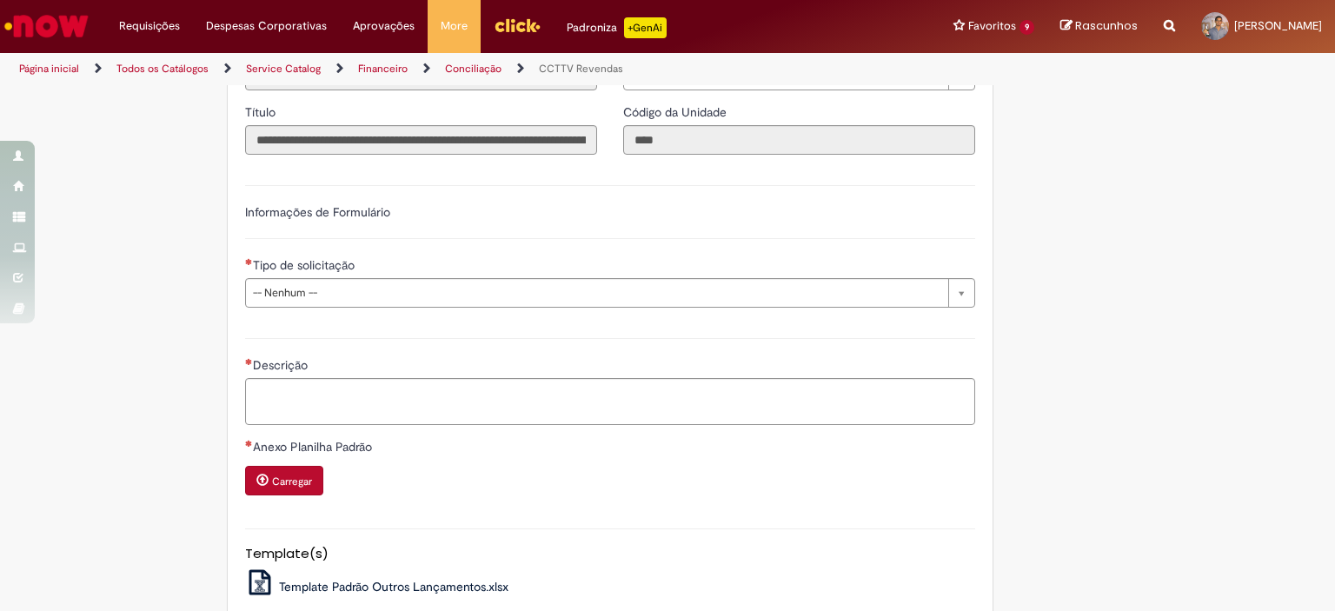
click at [160, 388] on div "Adicionar a Favoritos CCTTV Revendas Apoio na conta corrente das revendas, lanç…" at bounding box center [582, 92] width 847 height 1385
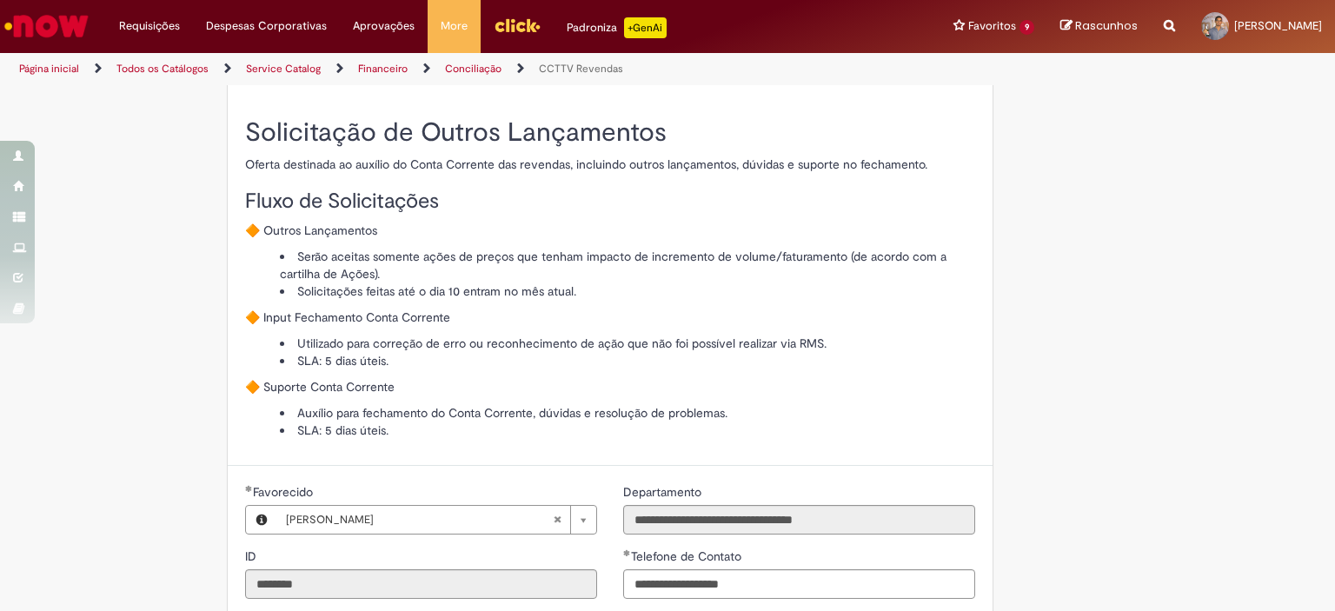
scroll to position [0, 0]
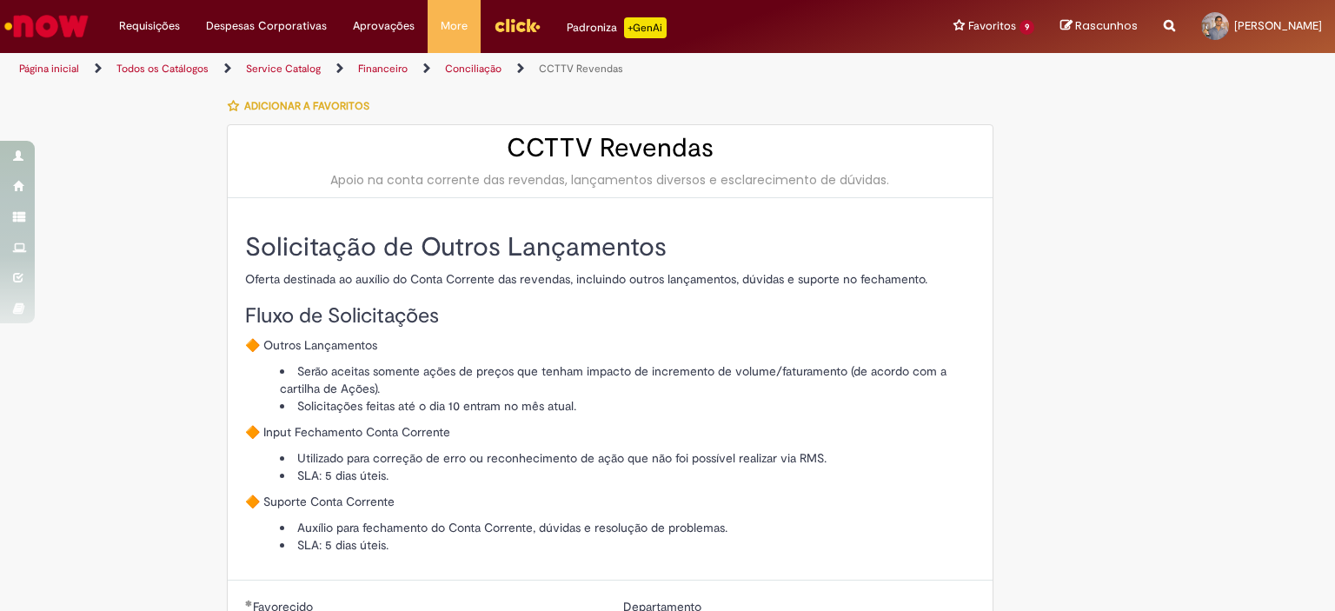
click at [367, 252] on h2 "Solicitação de Outros Lançamentos" at bounding box center [610, 247] width 730 height 29
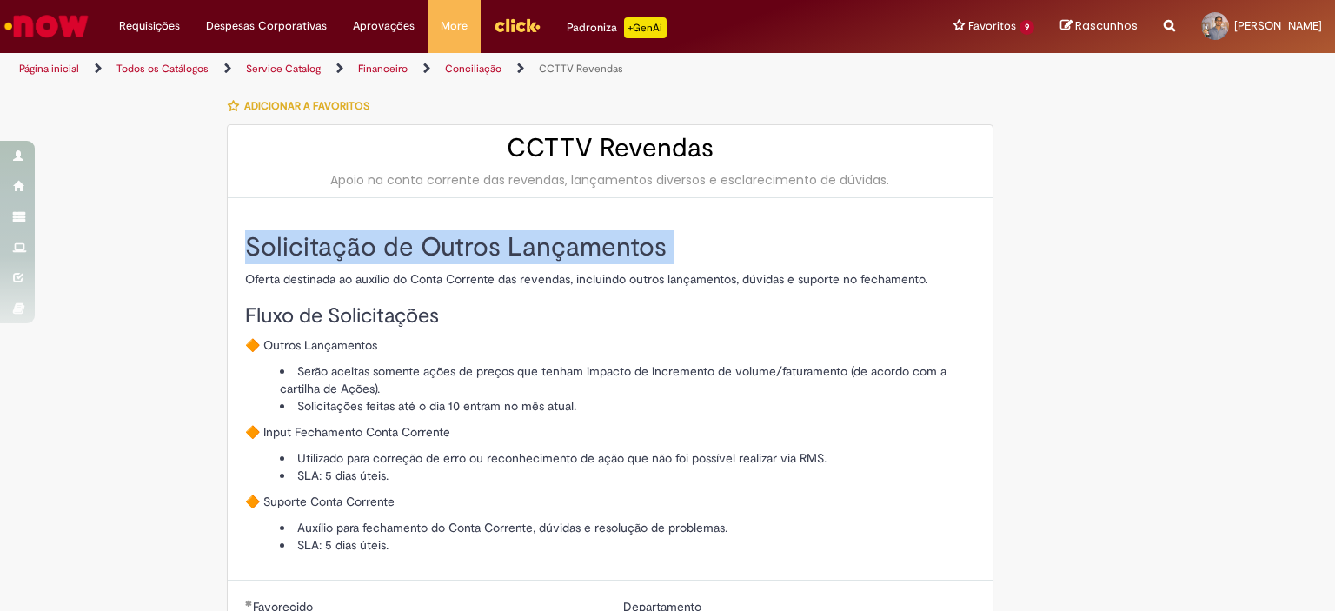
click at [367, 252] on h2 "Solicitação de Outros Lançamentos" at bounding box center [610, 247] width 730 height 29
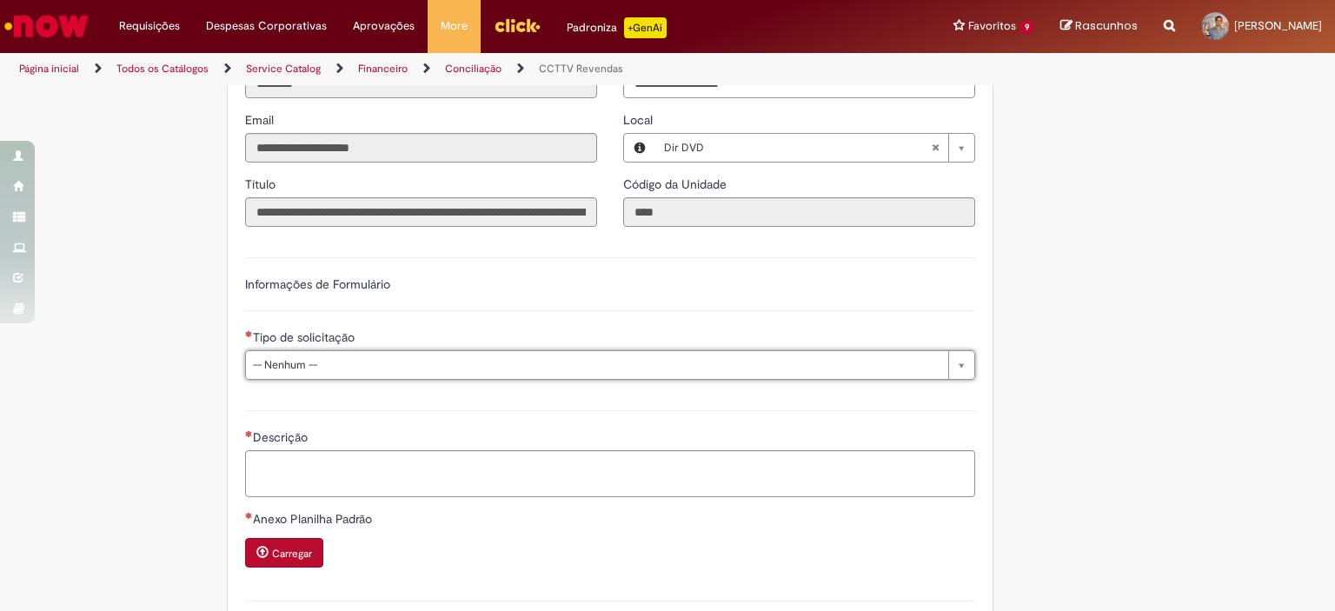
scroll to position [861, 0]
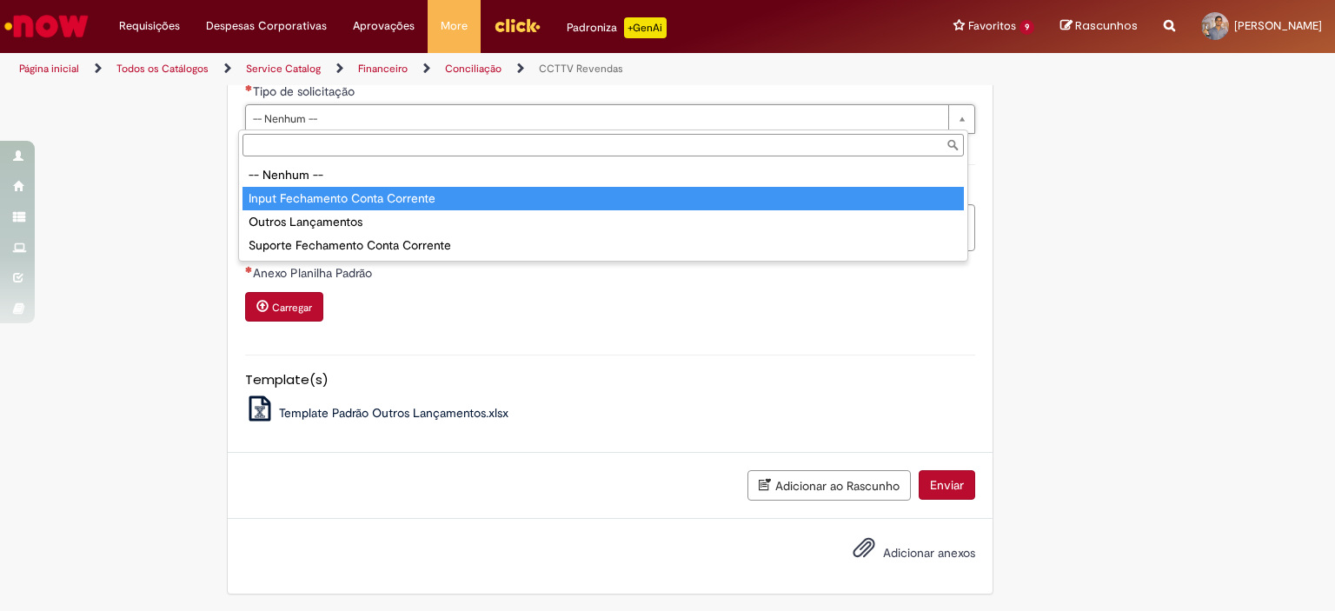
type input "**********"
select select "**********"
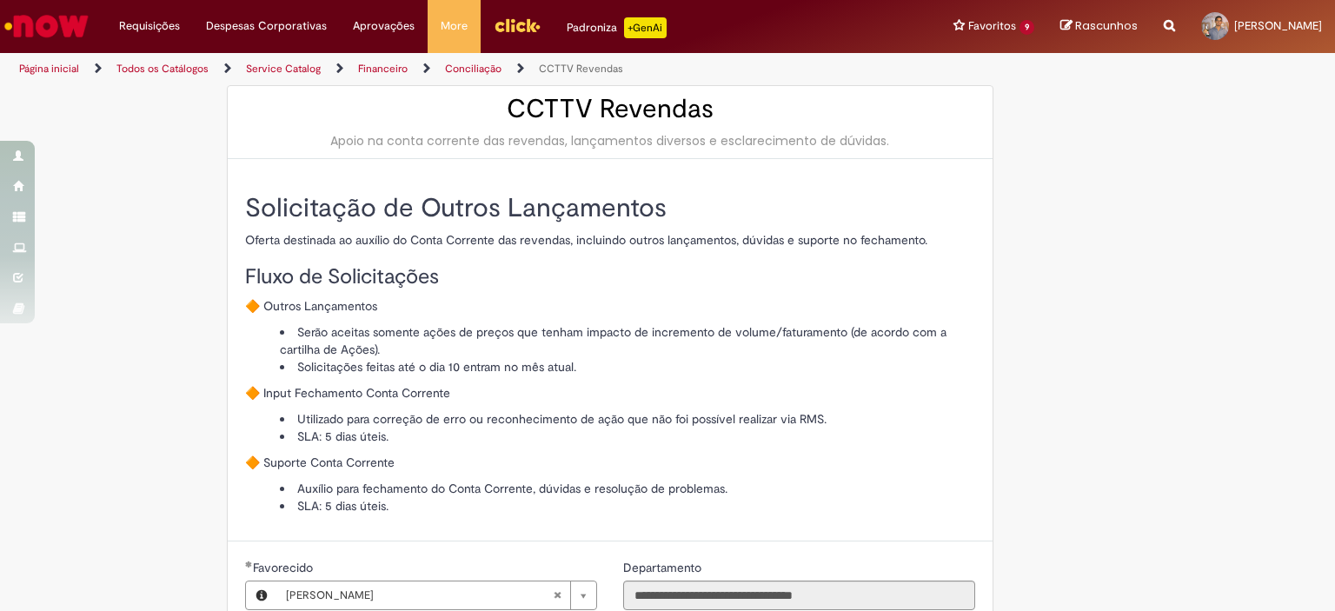
scroll to position [0, 0]
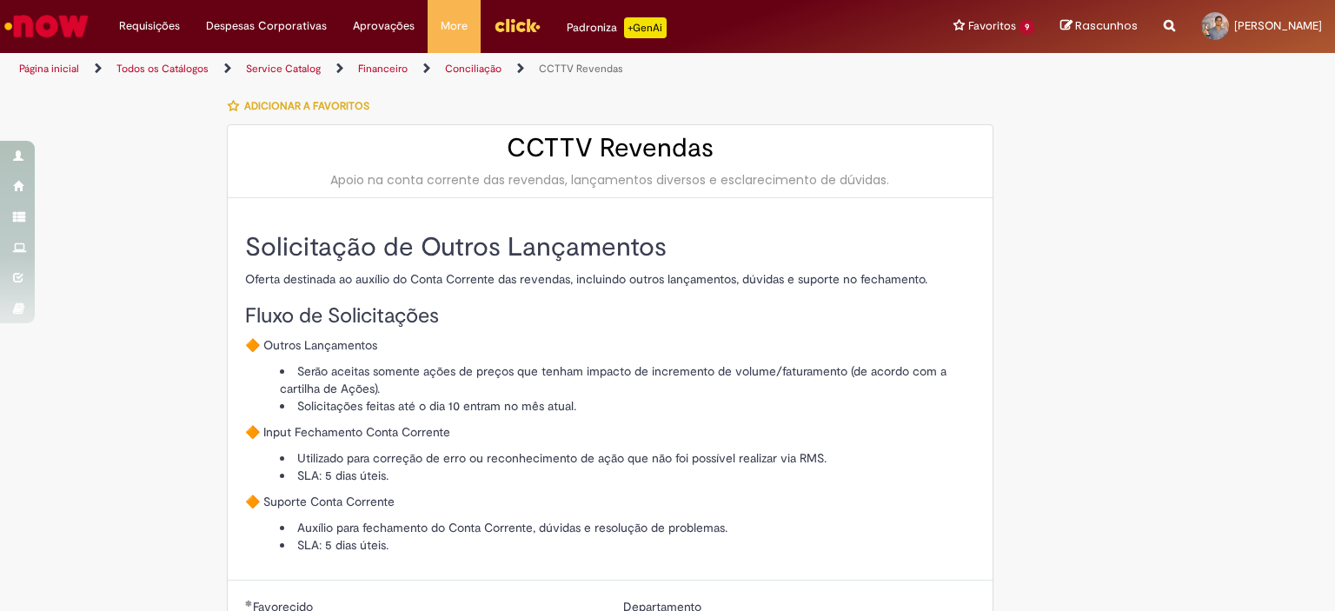
click at [358, 428] on p "🔶 Input Fechamento Conta Corrente" at bounding box center [610, 431] width 730 height 17
click at [667, 328] on div "Solicitação de Outros Lançamentos Oferta destinada ao auxílio do Conta Corrente…" at bounding box center [610, 393] width 730 height 321
click at [494, 270] on p "Oferta destinada ao auxílio do Conta Corrente das revendas, incluindo outros la…" at bounding box center [610, 278] width 730 height 17
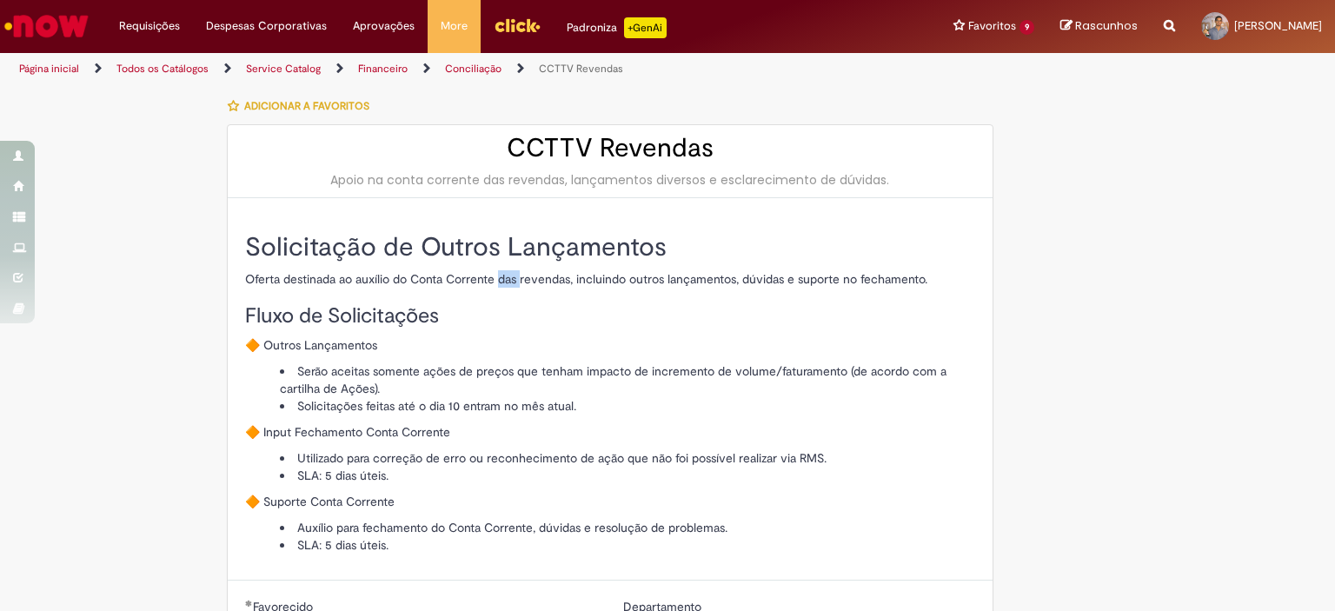
click at [494, 270] on p "Oferta destinada ao auxílio do Conta Corrente das revendas, incluindo outros la…" at bounding box center [610, 278] width 730 height 17
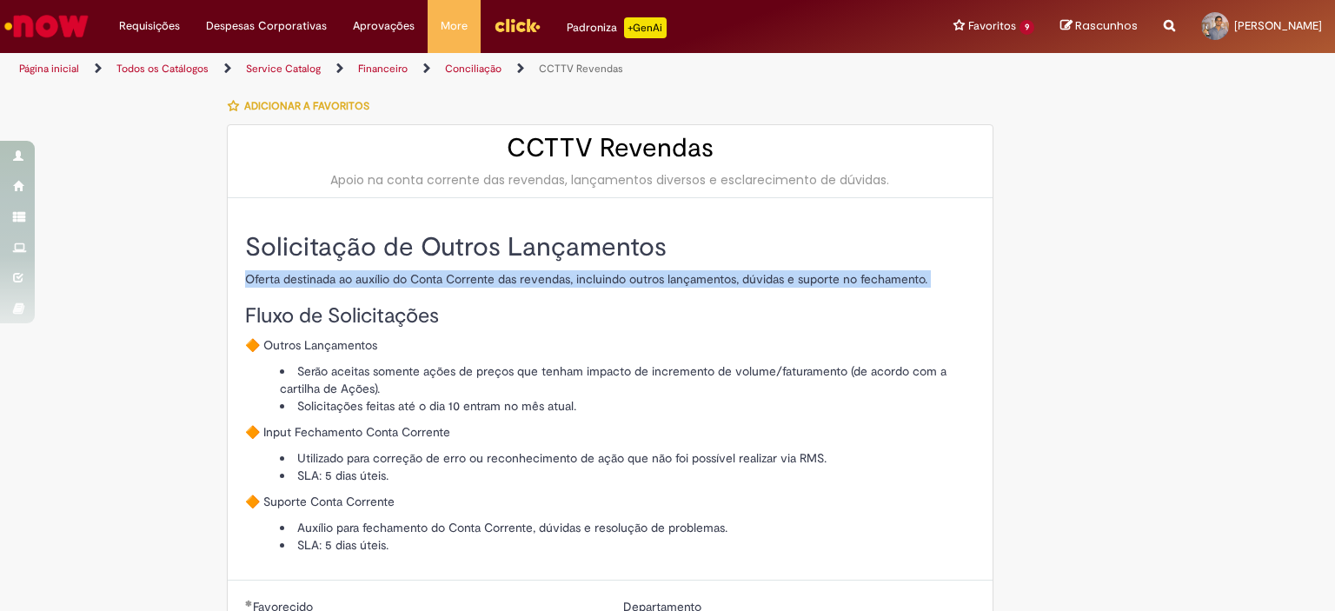
click at [494, 270] on p "Oferta destinada ao auxílio do Conta Corrente das revendas, incluindo outros la…" at bounding box center [610, 278] width 730 height 17
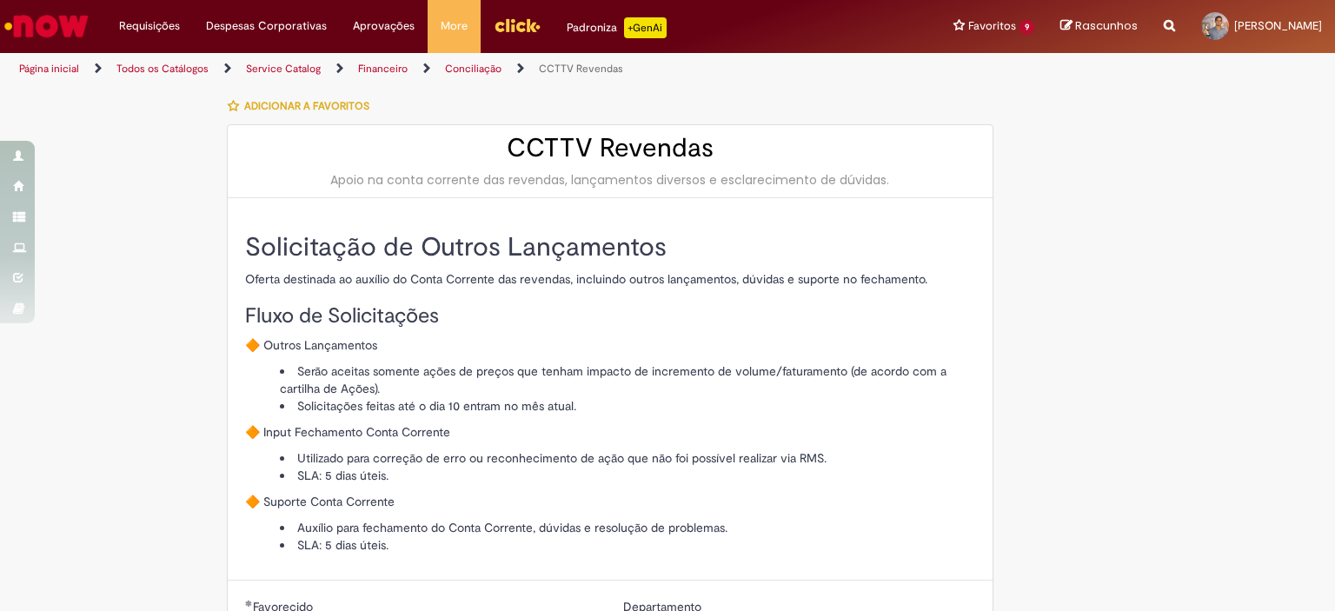
click at [415, 226] on div "Solicitação de Outros Lançamentos Oferta destinada ao auxílio do Conta Corrente…" at bounding box center [610, 389] width 730 height 347
click at [398, 247] on h2 "Solicitação de Outros Lançamentos" at bounding box center [610, 247] width 730 height 29
click at [398, 249] on h2 "Solicitação de Outros Lançamentos" at bounding box center [610, 247] width 730 height 29
click at [396, 242] on h2 "Solicitação de Outros Lançamentos" at bounding box center [610, 247] width 730 height 29
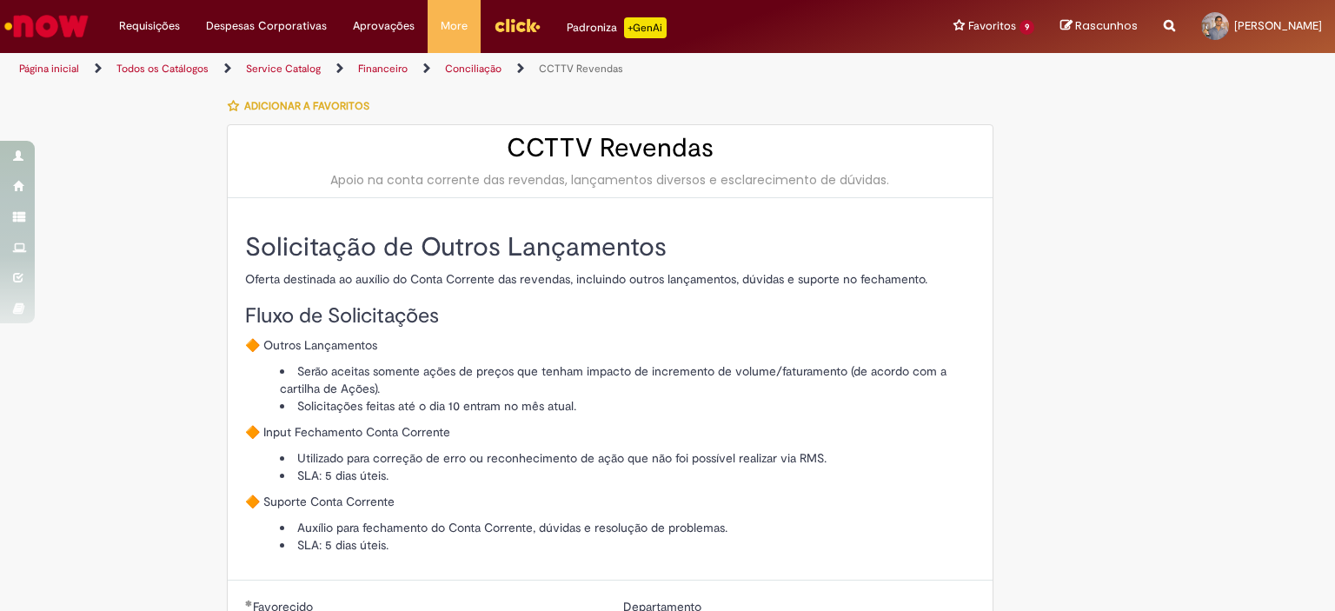
click at [396, 240] on h2 "Solicitação de Outros Lançamentos" at bounding box center [610, 247] width 730 height 29
click at [395, 240] on h2 "Solicitação de Outros Lançamentos" at bounding box center [610, 247] width 730 height 29
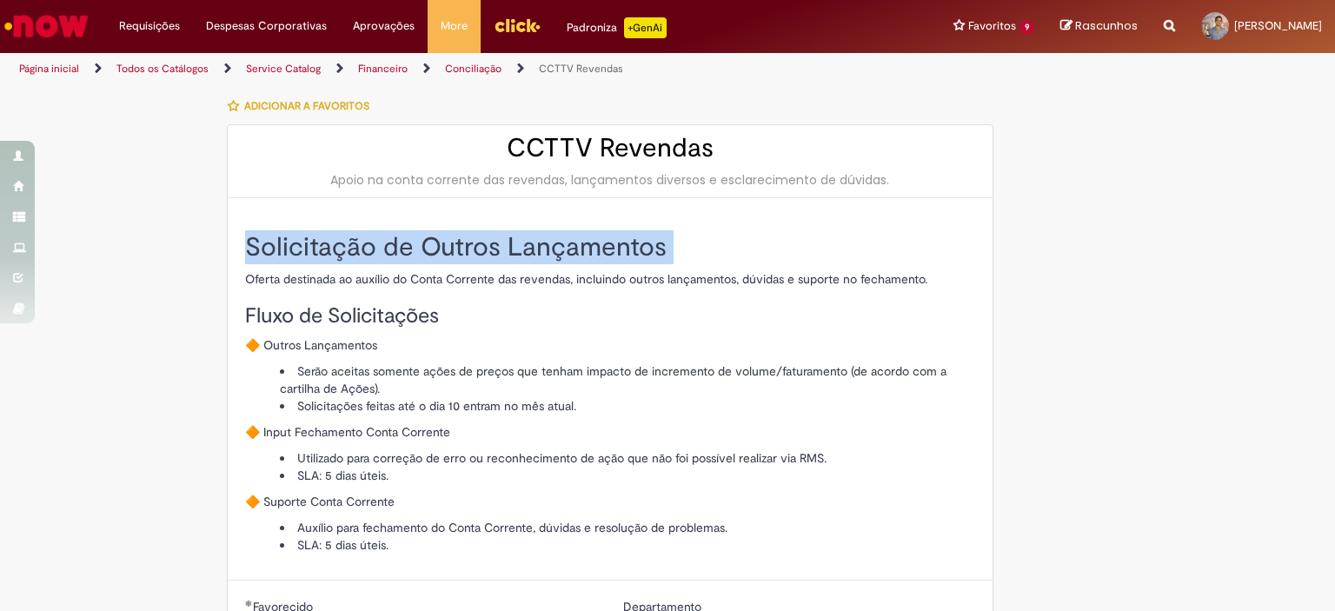
click at [398, 240] on h2 "Solicitação de Outros Lançamentos" at bounding box center [610, 247] width 730 height 29
copy div "Solicitação de Outros Lançamentos"
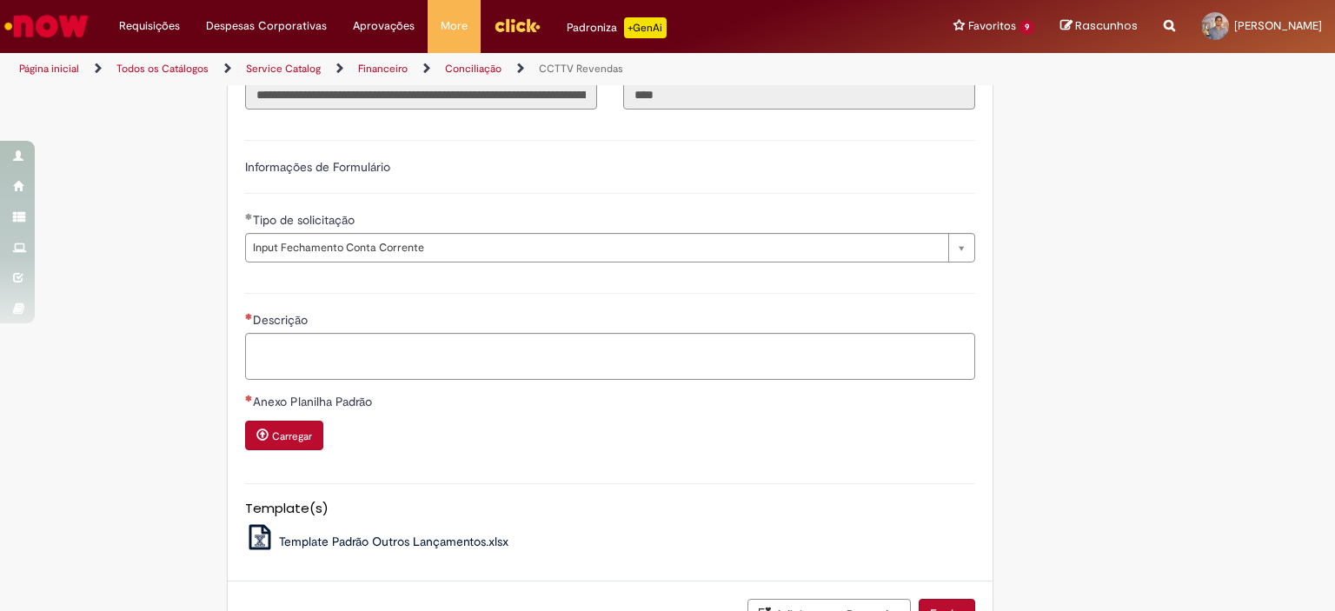
scroll to position [600, 0]
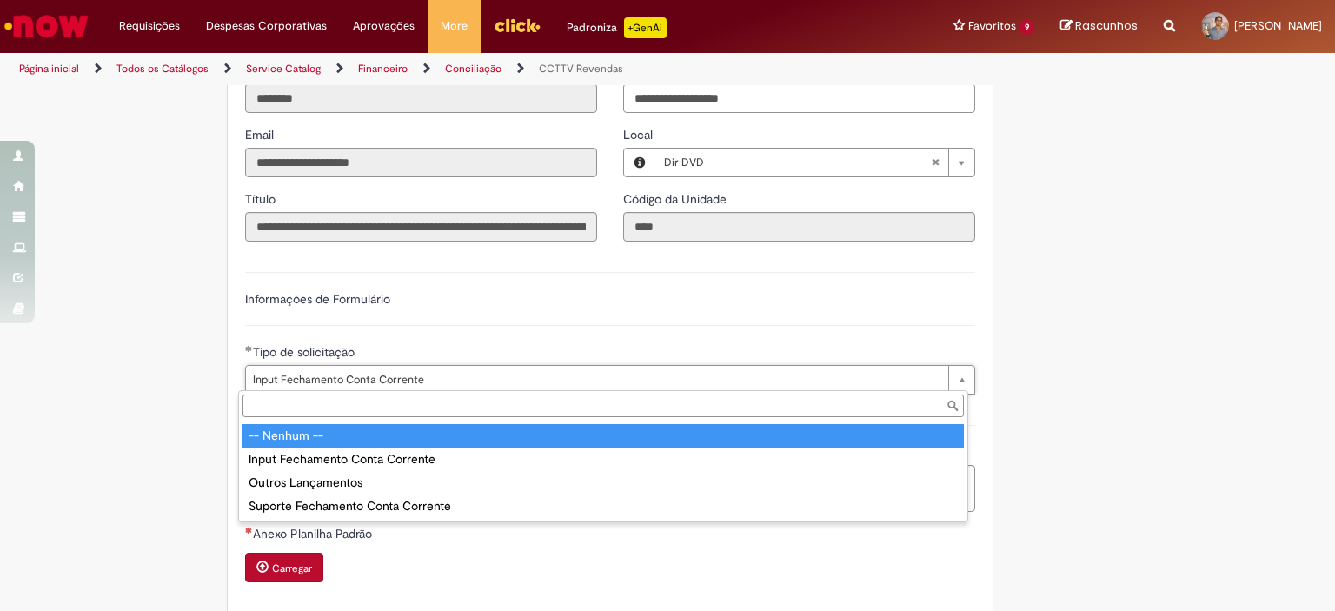
type input "**********"
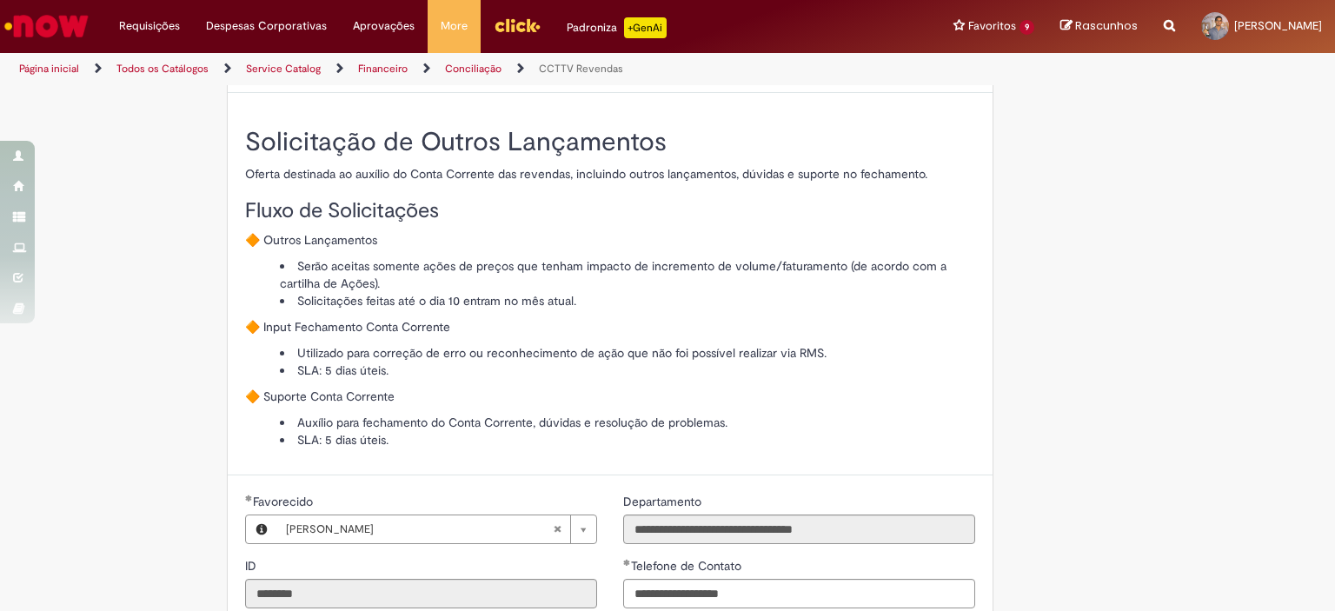
scroll to position [0, 0]
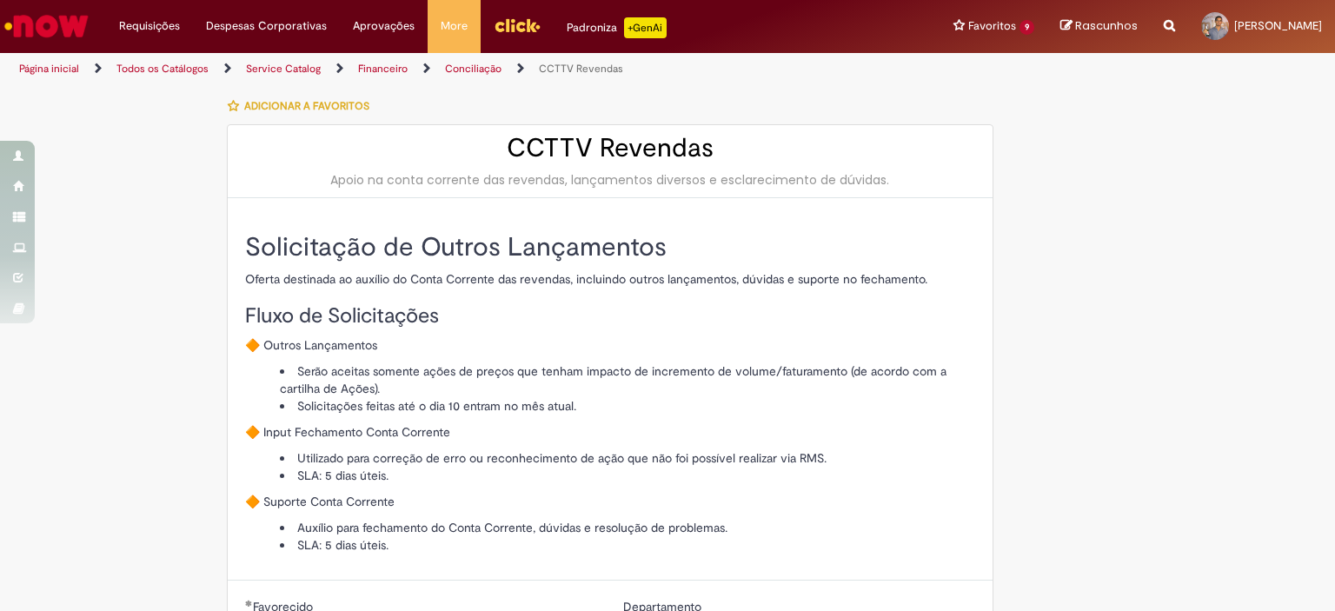
click at [375, 236] on h2 "Solicitação de Outros Lançamentos" at bounding box center [610, 247] width 730 height 29
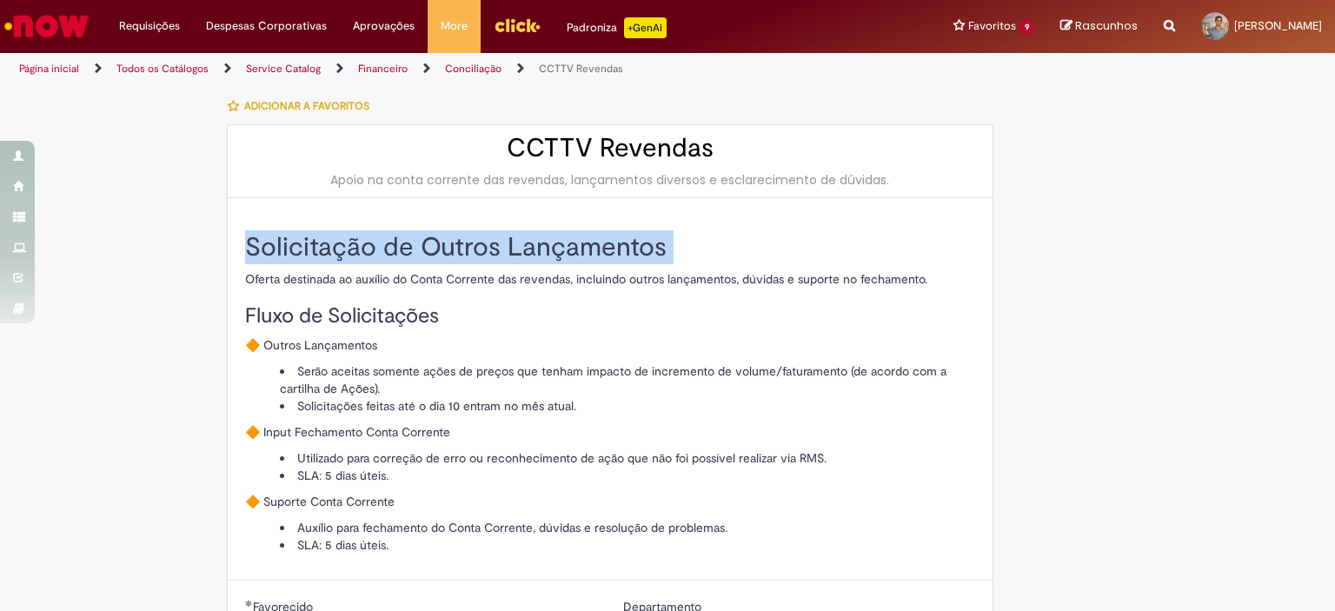
click at [372, 239] on h2 "Solicitação de Outros Lançamentos" at bounding box center [610, 247] width 730 height 29
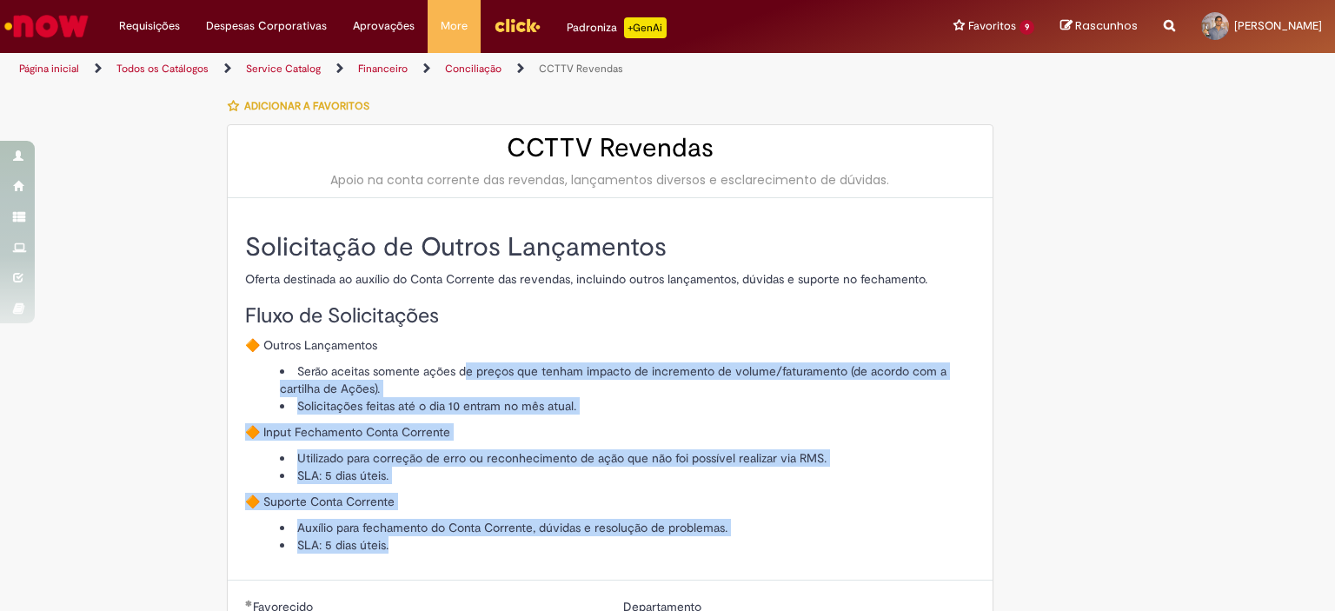
drag, startPoint x: 402, startPoint y: 550, endPoint x: 431, endPoint y: 365, distance: 187.3
click at [455, 362] on div "Solicitação de Outros Lançamentos Oferta destinada ao auxílio do Conta Corrente…" at bounding box center [610, 393] width 730 height 321
click at [299, 437] on p "🔶 Input Fechamento Conta Corrente" at bounding box center [610, 431] width 730 height 17
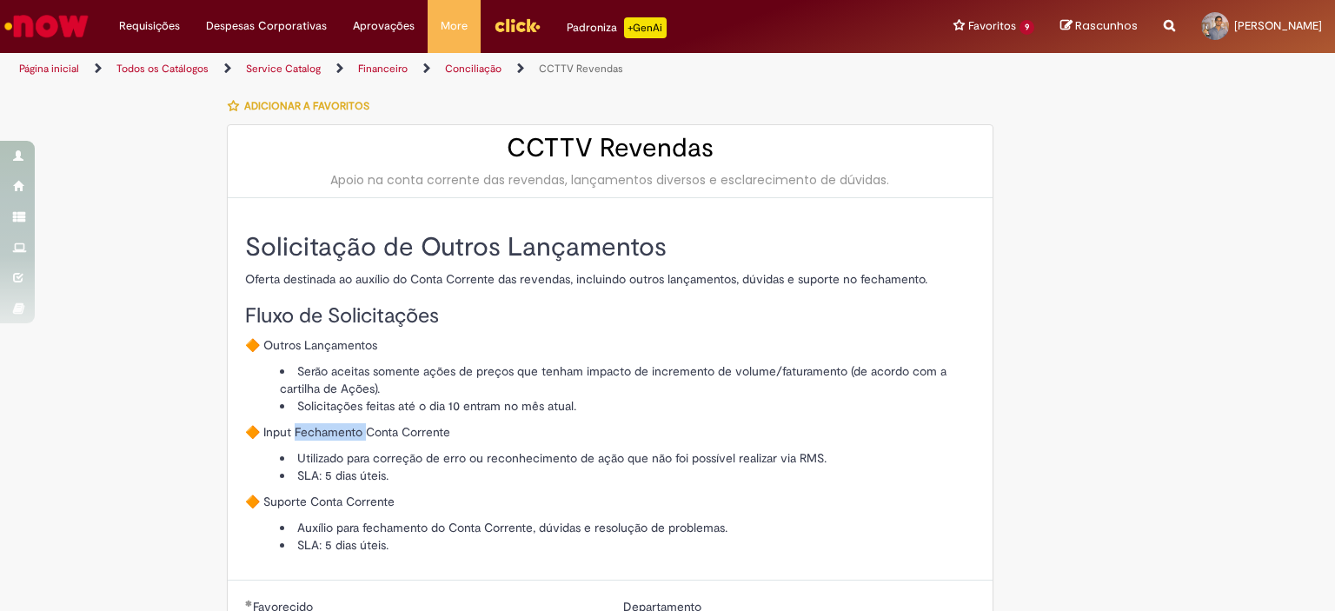
click at [299, 437] on p "🔶 Input Fechamento Conta Corrente" at bounding box center [610, 431] width 730 height 17
click at [382, 256] on h2 "Solicitação de Outros Lançamentos" at bounding box center [610, 247] width 730 height 29
click at [382, 255] on h2 "Solicitação de Outros Lançamentos" at bounding box center [610, 247] width 730 height 29
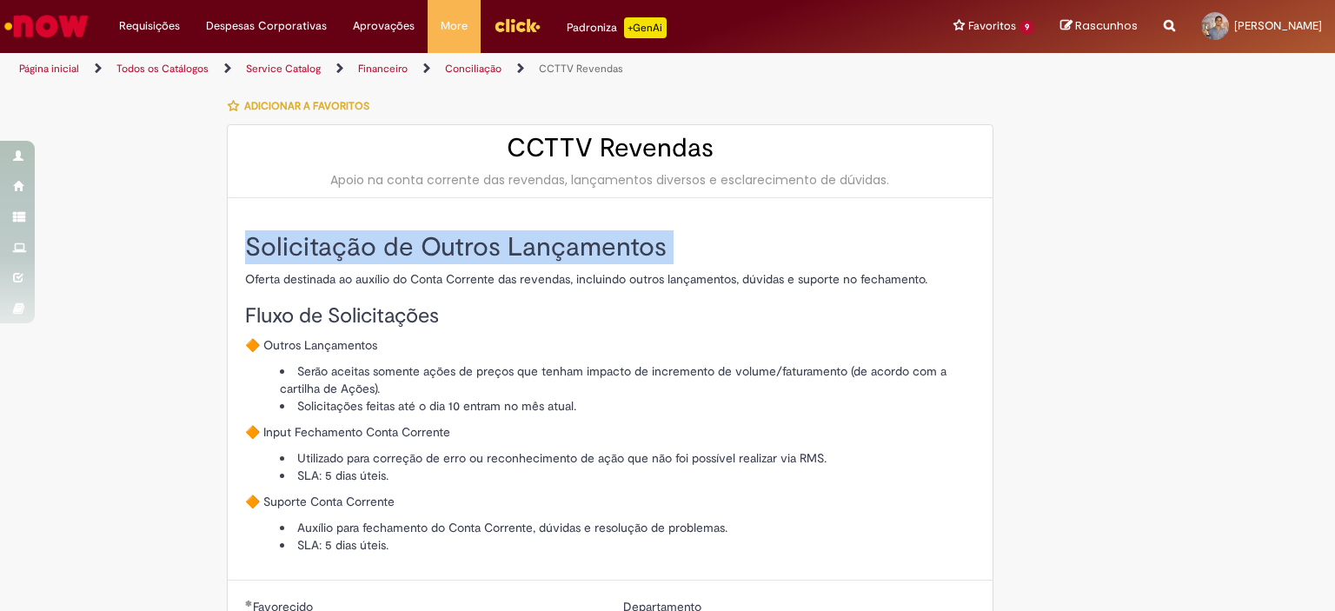
click at [385, 256] on h2 "Solicitação de Outros Lançamentos" at bounding box center [610, 247] width 730 height 29
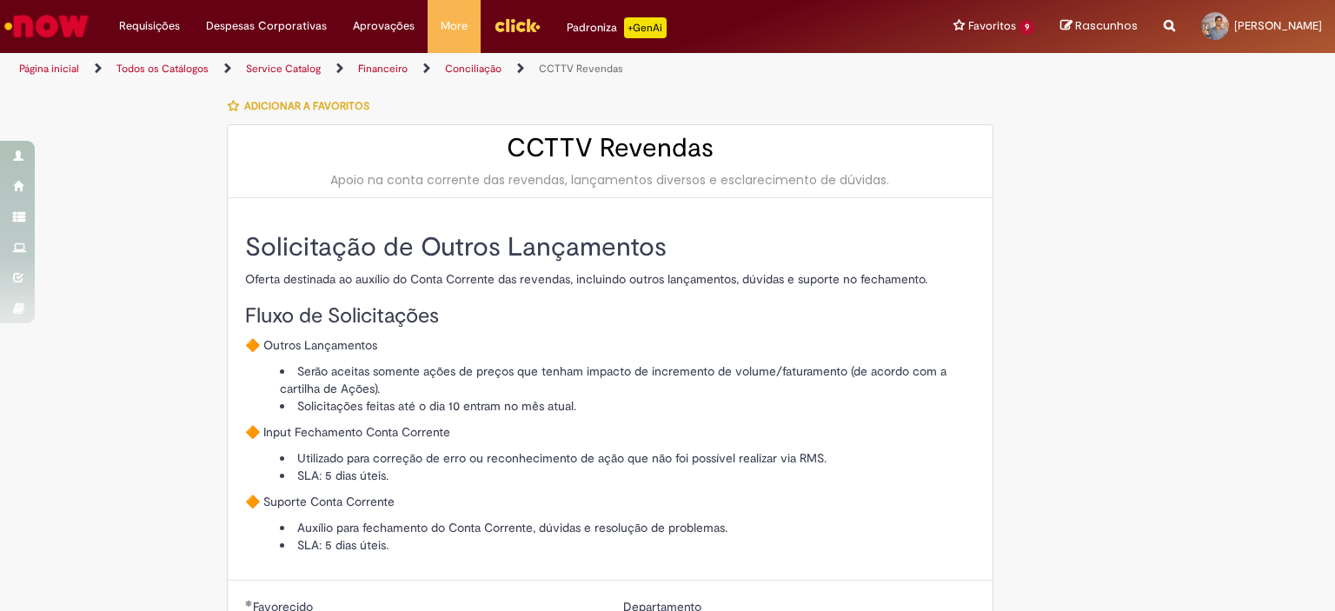
click at [584, 136] on h2 "CCTTV Revendas" at bounding box center [610, 148] width 730 height 29
copy div "CCTTV Revendas"
click at [304, 239] on h2 "Solicitação de Outros Lançamentos" at bounding box center [610, 247] width 730 height 29
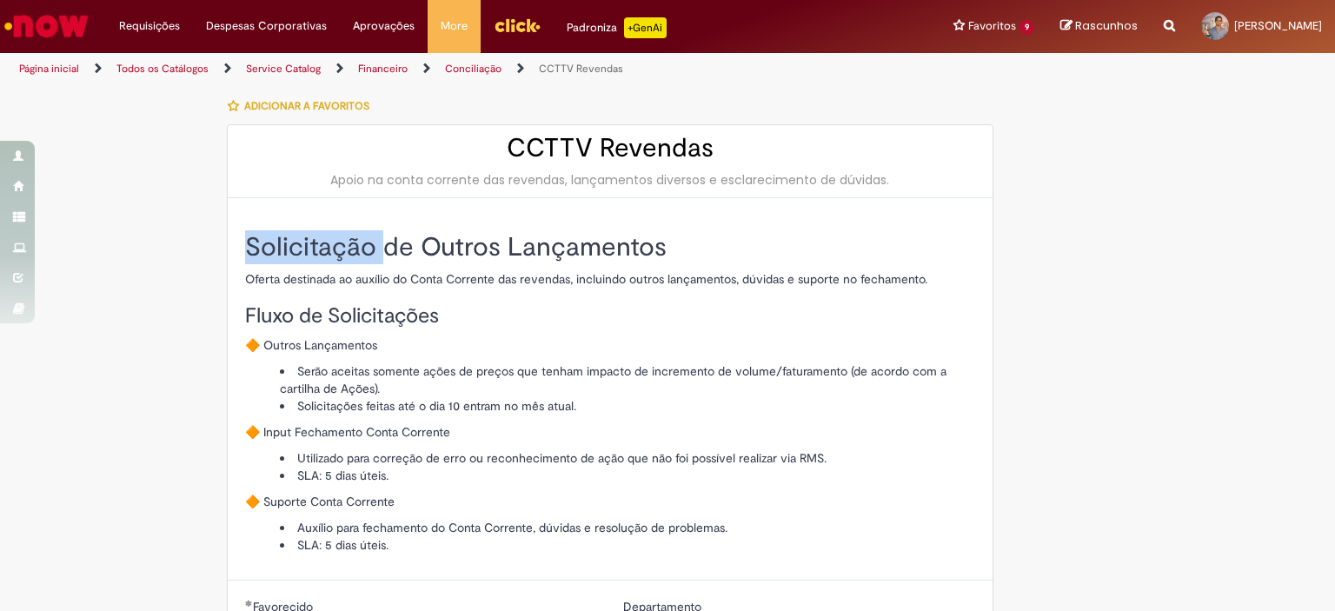
click at [304, 239] on h2 "Solicitação de Outros Lançamentos" at bounding box center [610, 247] width 730 height 29
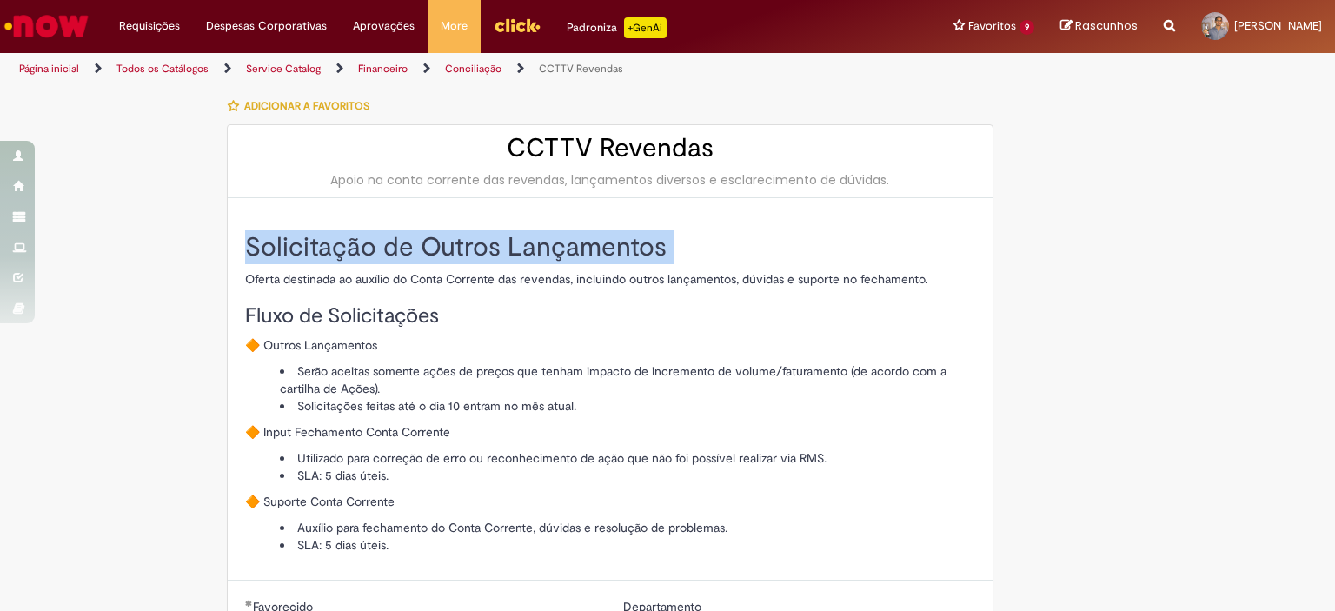
click at [304, 239] on h2 "Solicitação de Outros Lançamentos" at bounding box center [610, 247] width 730 height 29
click at [308, 247] on h2 "Solicitação de Outros Lançamentos" at bounding box center [610, 247] width 730 height 29
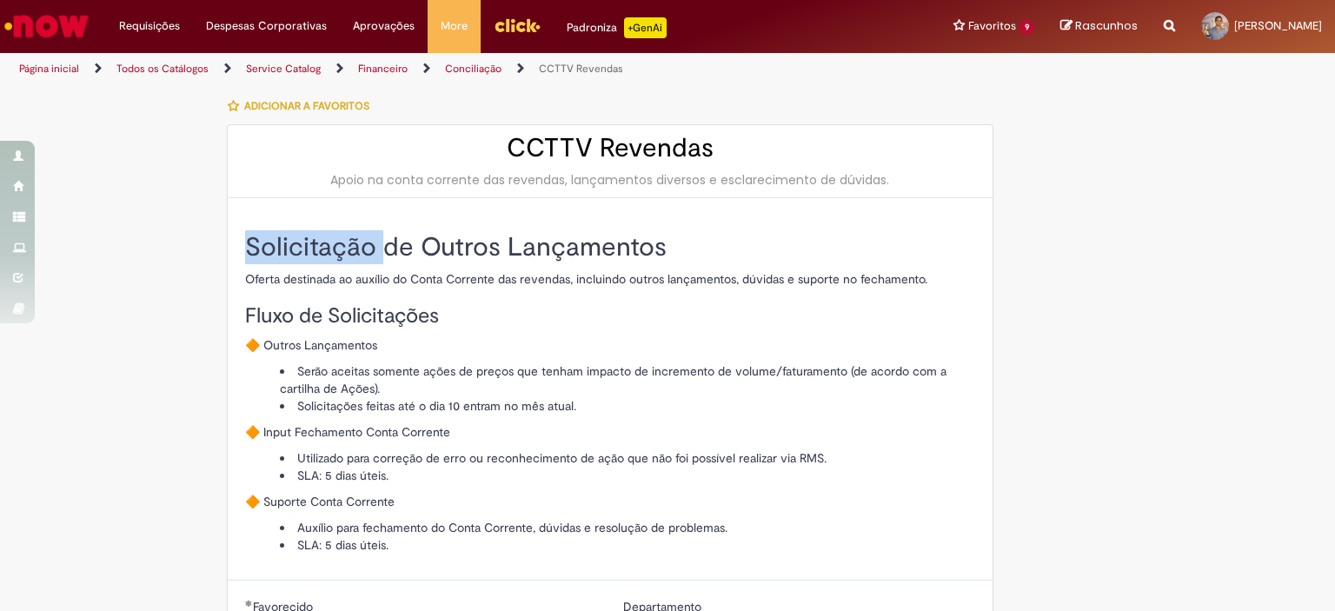
click at [308, 247] on h2 "Solicitação de Outros Lançamentos" at bounding box center [610, 247] width 730 height 29
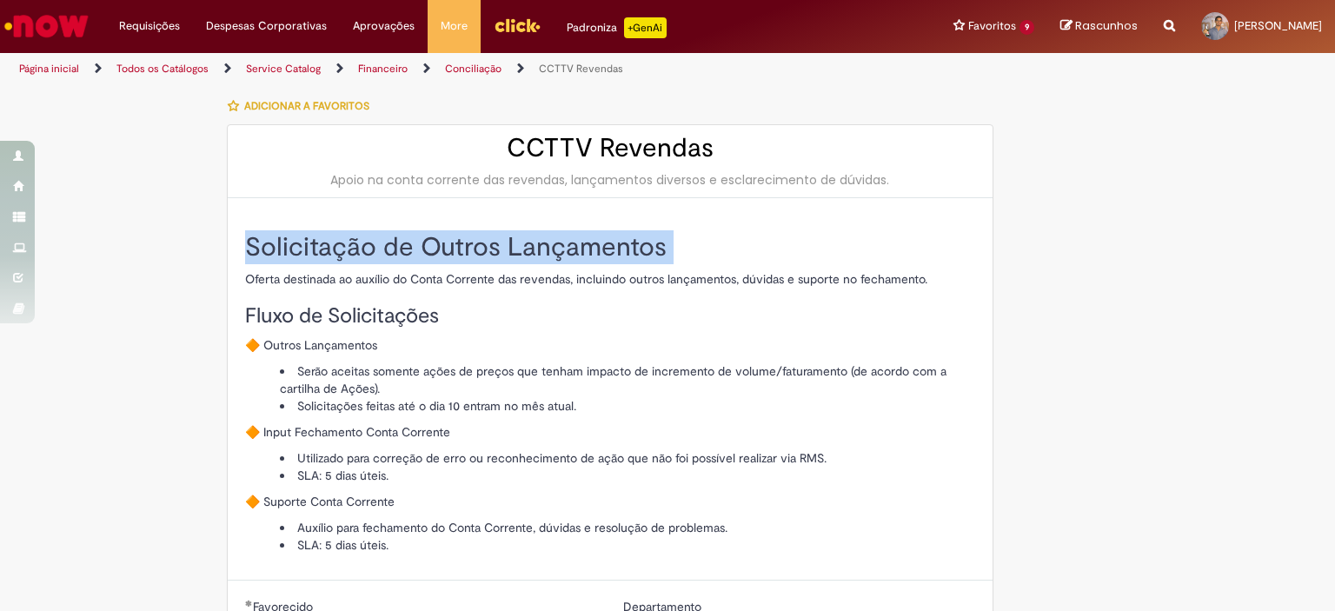
click at [308, 247] on h2 "Solicitação de Outros Lançamentos" at bounding box center [610, 247] width 730 height 29
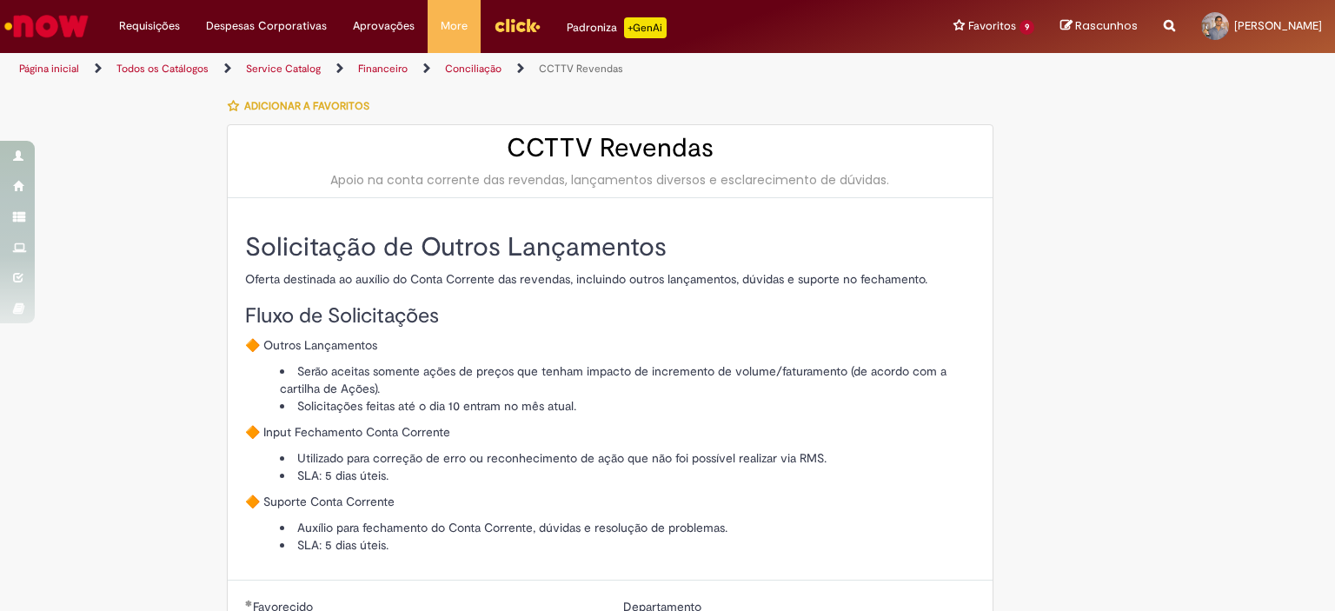
click at [282, 342] on p "🔶 Outros Lançamentos" at bounding box center [610, 344] width 730 height 17
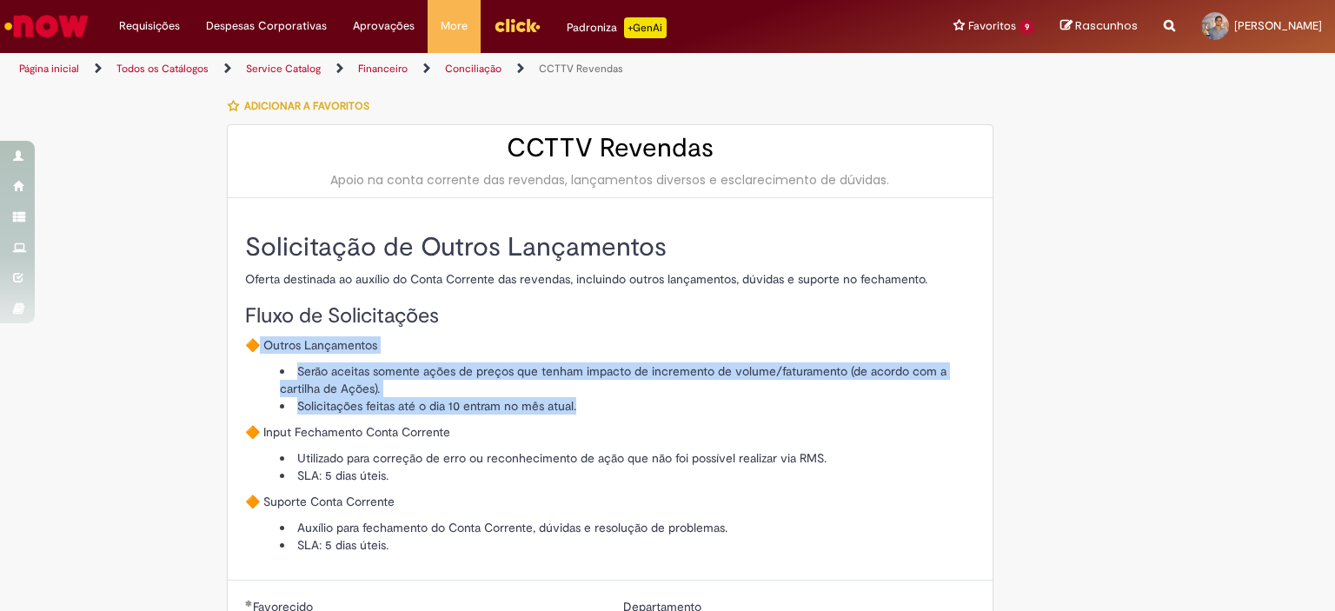
drag, startPoint x: 247, startPoint y: 340, endPoint x: 796, endPoint y: 408, distance: 553.4
click at [796, 408] on div "Solicitação de Outros Lançamentos Oferta destinada ao auxílio do Conta Corrente…" at bounding box center [610, 393] width 730 height 321
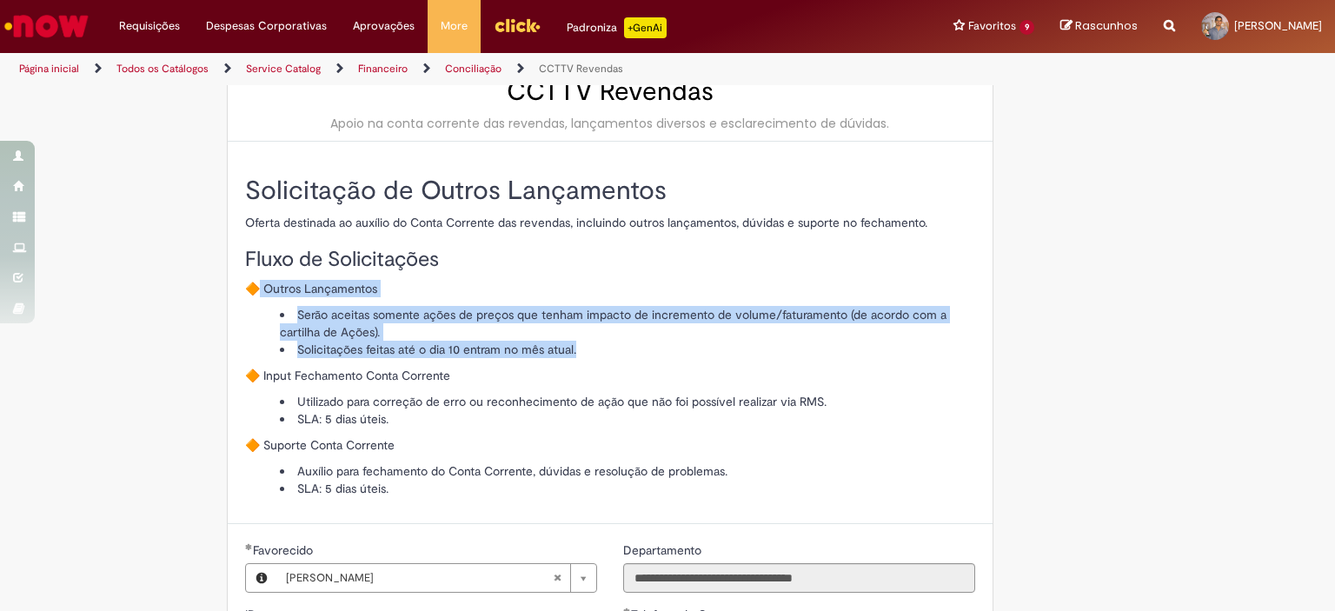
scroll to position [174, 0]
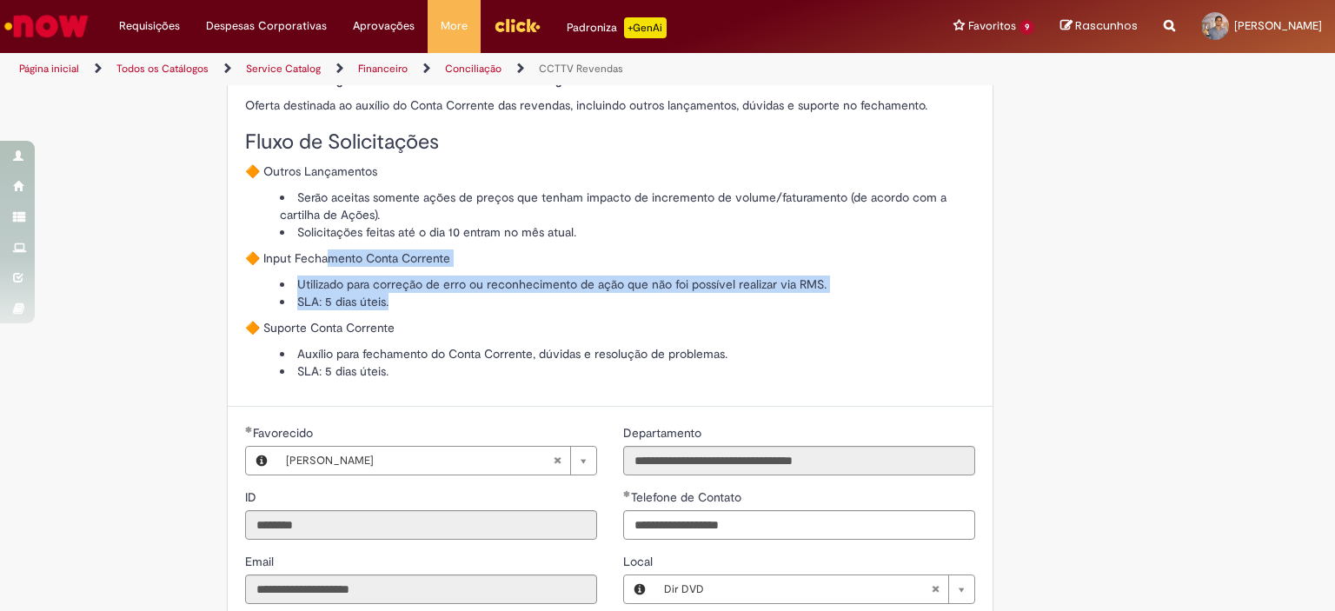
drag, startPoint x: 324, startPoint y: 257, endPoint x: 908, endPoint y: 295, distance: 585.2
click at [908, 295] on div "Solicitação de Outros Lançamentos Oferta destinada ao auxílio do Conta Corrente…" at bounding box center [610, 219] width 730 height 321
click at [489, 299] on li "SLA: 5 dias úteis." at bounding box center [627, 301] width 695 height 17
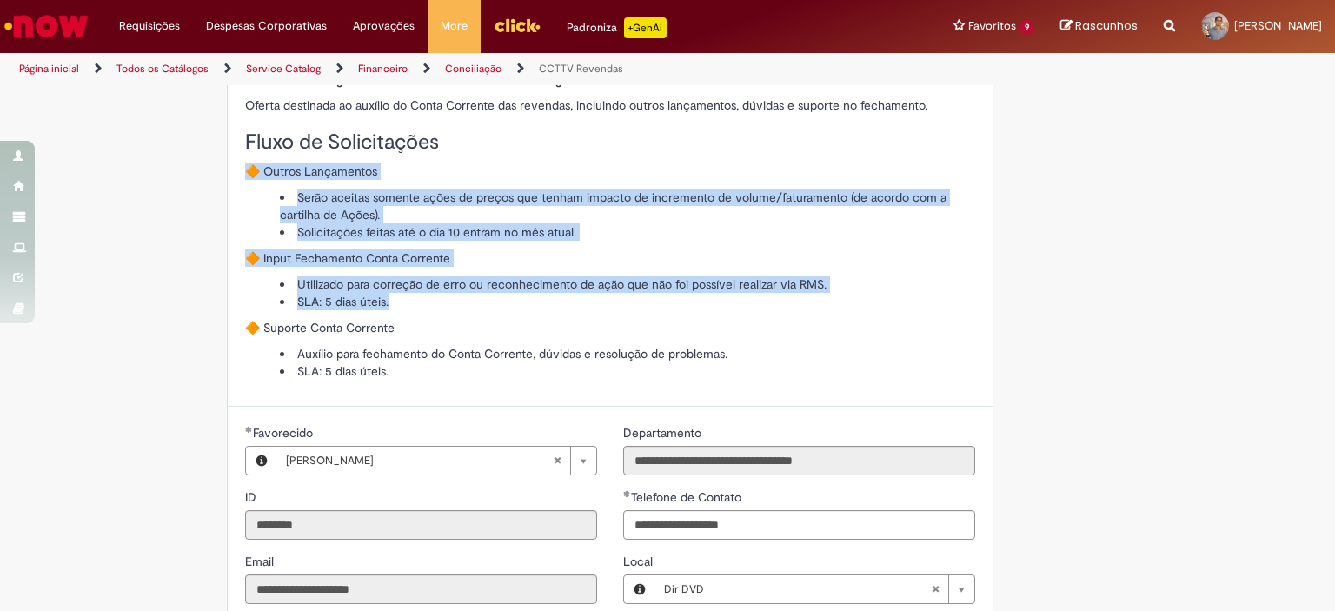
drag, startPoint x: 456, startPoint y: 307, endPoint x: 231, endPoint y: 170, distance: 263.2
click at [231, 170] on div "Solicitação de Outros Lançamentos Oferta destinada ao auxílio do Conta Corrente…" at bounding box center [610, 215] width 765 height 382
click at [522, 227] on li "Solicitações feitas até o dia 10 entram no mês atual." at bounding box center [627, 231] width 695 height 17
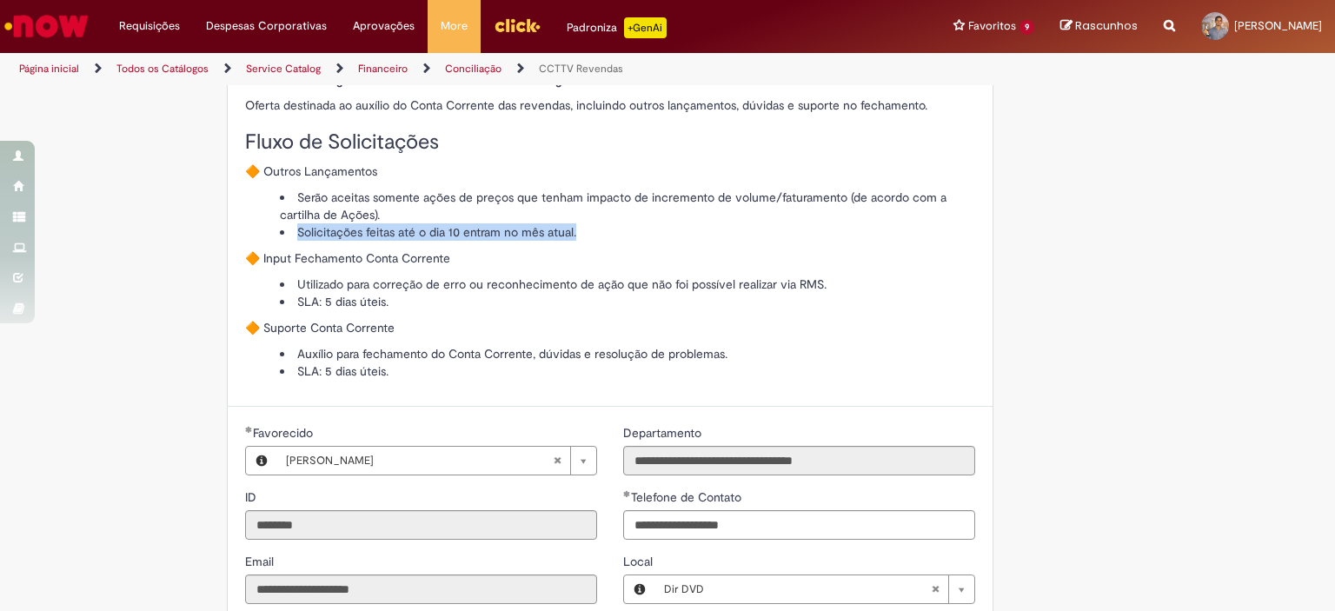
drag, startPoint x: 605, startPoint y: 239, endPoint x: 242, endPoint y: 226, distance: 362.6
click at [245, 226] on ul "Serão aceitas somente ações de preços que tenham impacto de incremento de volum…" at bounding box center [610, 215] width 730 height 52
click at [374, 306] on li "SLA: 5 dias úteis." at bounding box center [627, 301] width 695 height 17
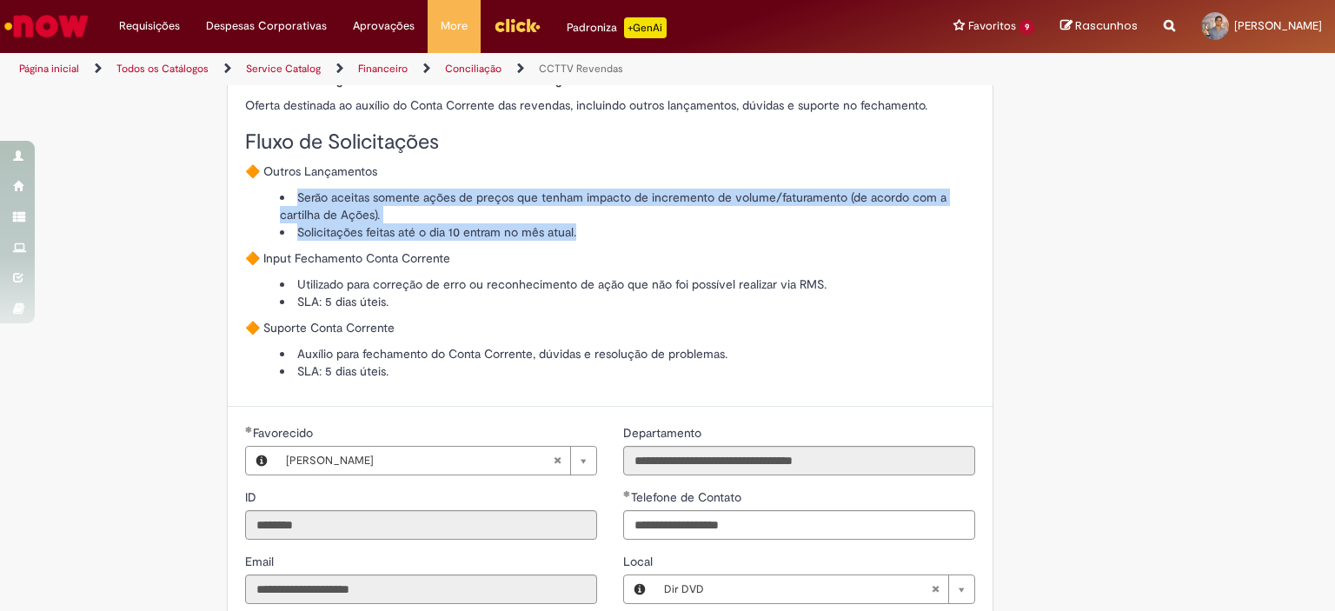
drag, startPoint x: 657, startPoint y: 227, endPoint x: 280, endPoint y: 183, distance: 379.6
click at [280, 183] on div "Solicitação de Outros Lançamentos Oferta destinada ao auxílio do Conta Corrente…" at bounding box center [610, 219] width 730 height 321
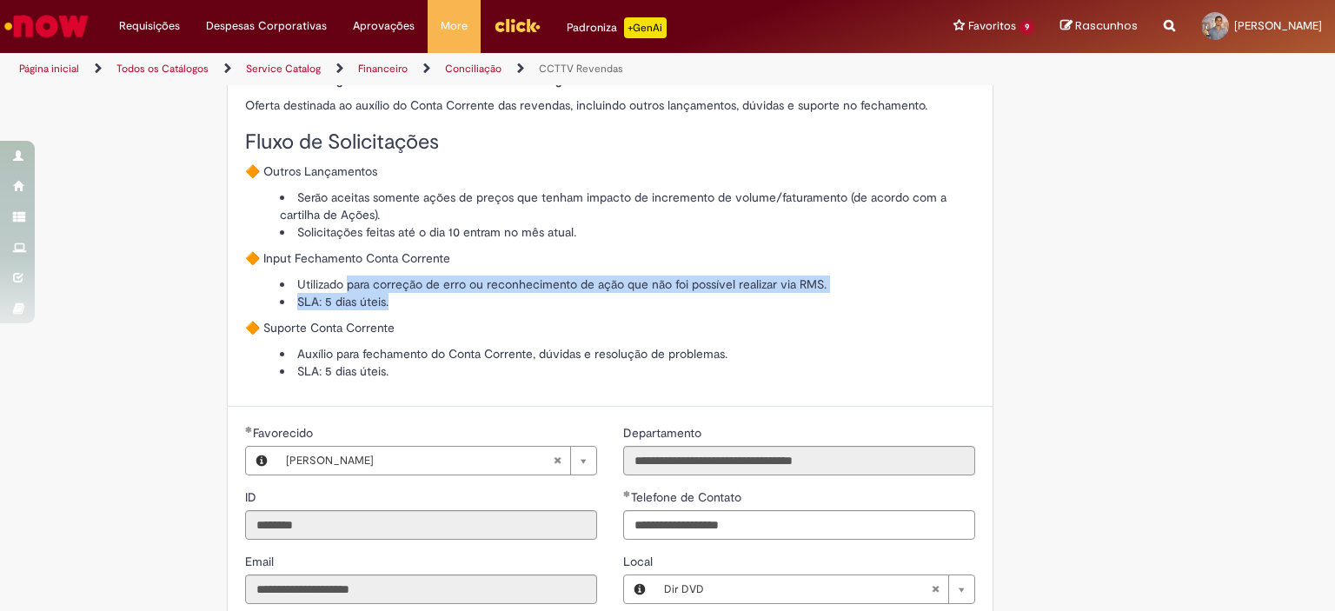
drag, startPoint x: 341, startPoint y: 282, endPoint x: 906, endPoint y: 308, distance: 566.3
click at [906, 308] on ul "Utilizado para correção de erro ou reconhecimento de ação que não foi possível …" at bounding box center [610, 292] width 730 height 35
click at [422, 293] on li "SLA: 5 dias úteis." at bounding box center [627, 301] width 695 height 17
click at [764, 298] on li "SLA: 5 dias úteis." at bounding box center [627, 301] width 695 height 17
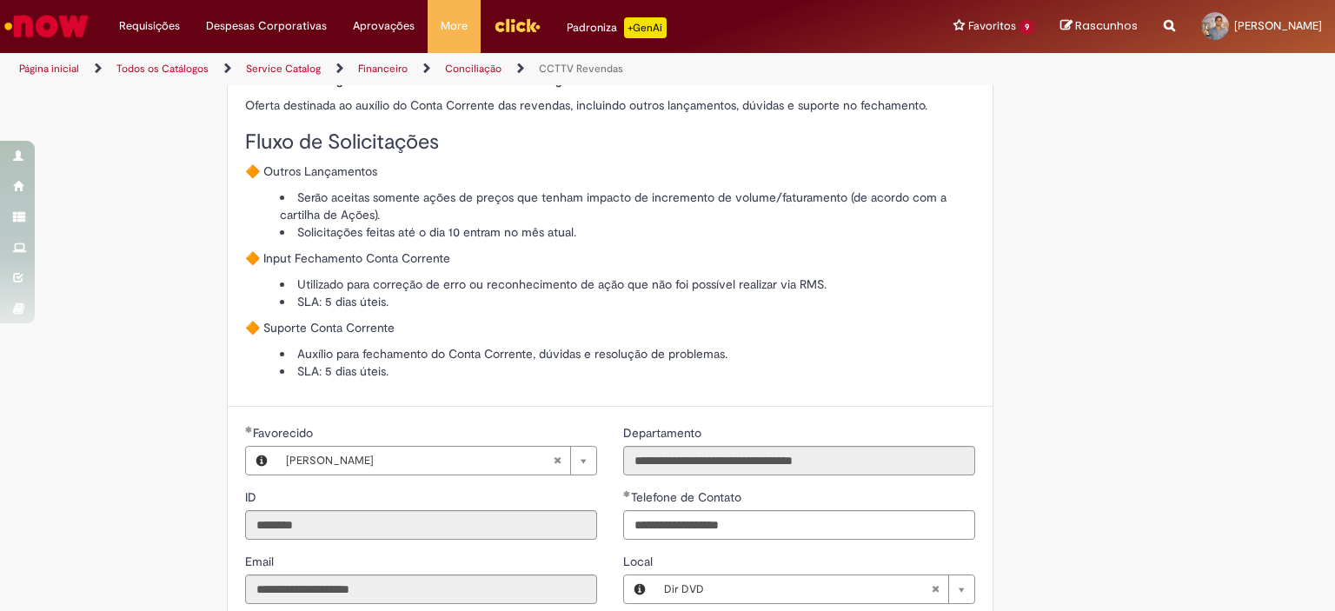
click at [744, 326] on p "🔶 Suporte Conta Corrente" at bounding box center [610, 327] width 730 height 17
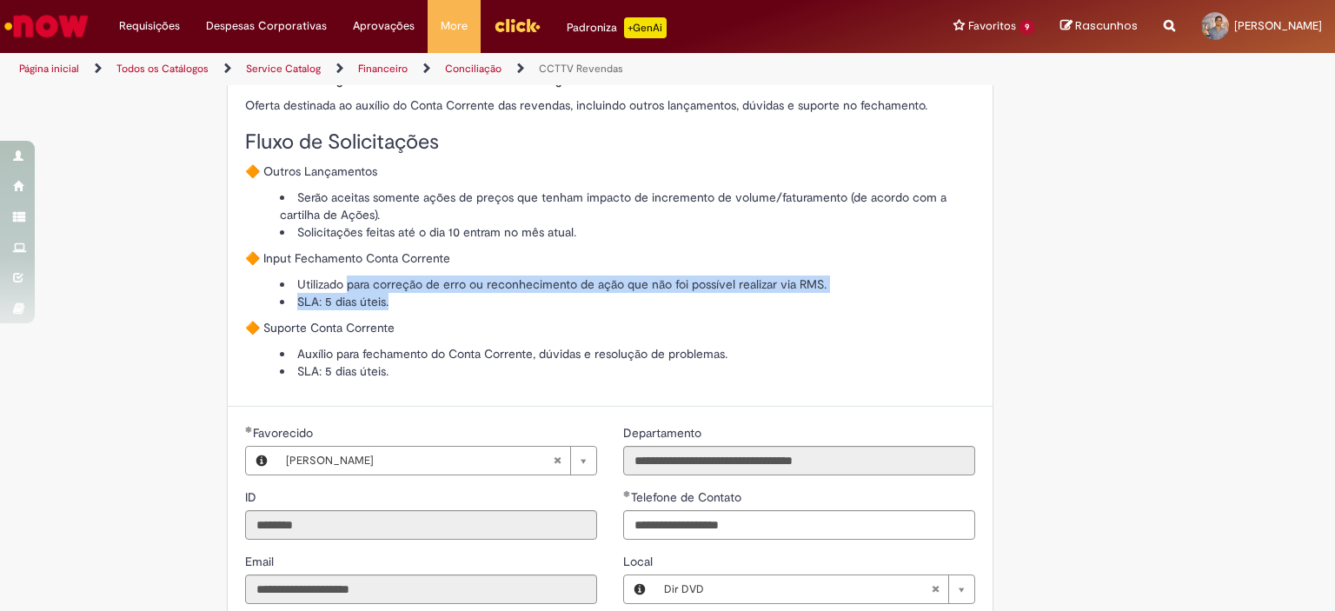
drag, startPoint x: 737, startPoint y: 308, endPoint x: 328, endPoint y: 173, distance: 430.9
click at [338, 272] on div "Solicitação de Outros Lançamentos Oferta destinada ao auxílio do Conta Corrente…" at bounding box center [610, 219] width 730 height 321
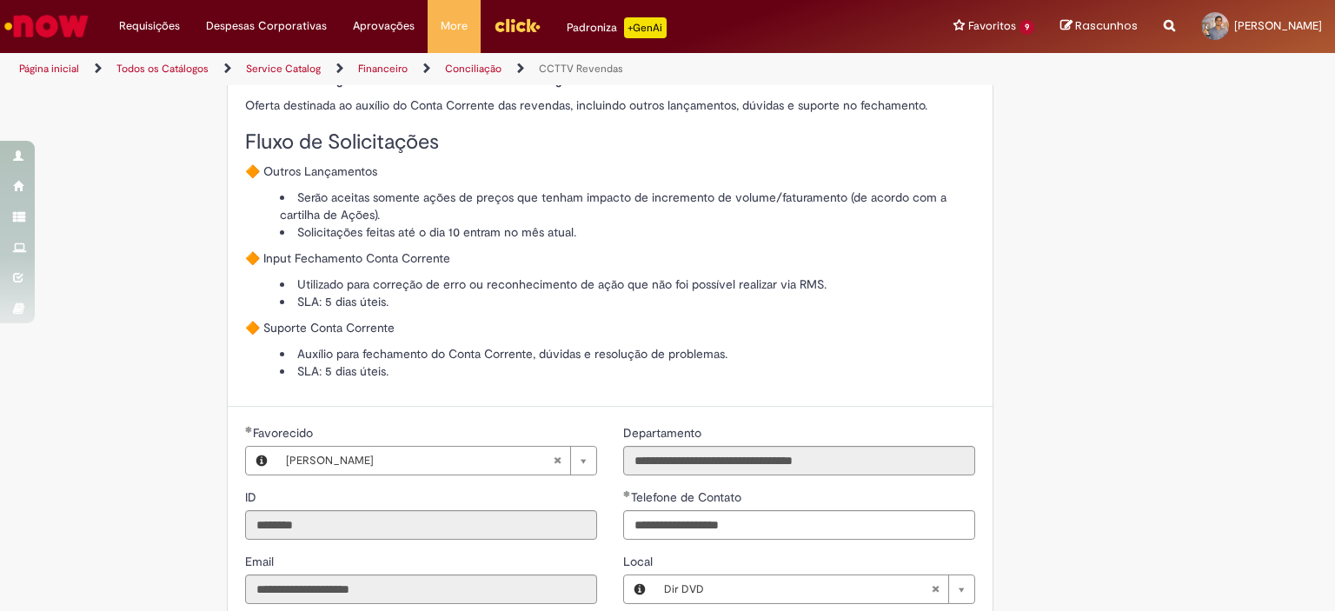
click at [275, 322] on p "🔶 Suporte Conta Corrente" at bounding box center [610, 327] width 730 height 17
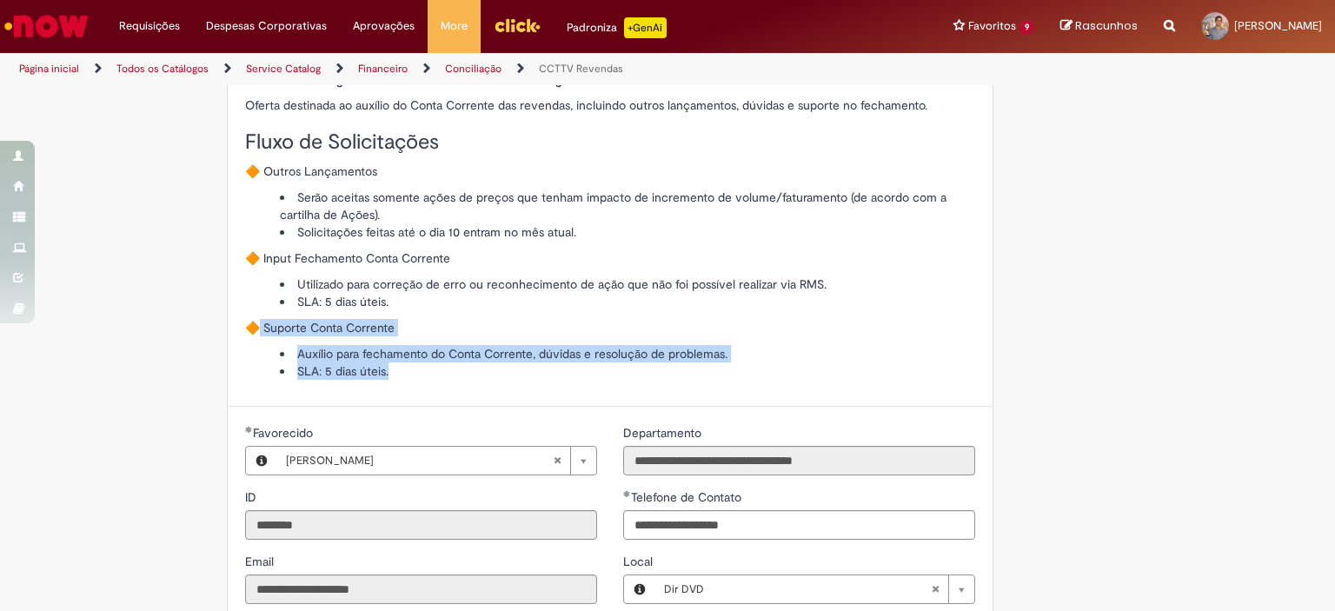
drag, startPoint x: 256, startPoint y: 326, endPoint x: 726, endPoint y: 368, distance: 472.0
click at [726, 368] on div "Solicitação de Outros Lançamentos Oferta destinada ao auxílio do Conta Corrente…" at bounding box center [610, 219] width 730 height 321
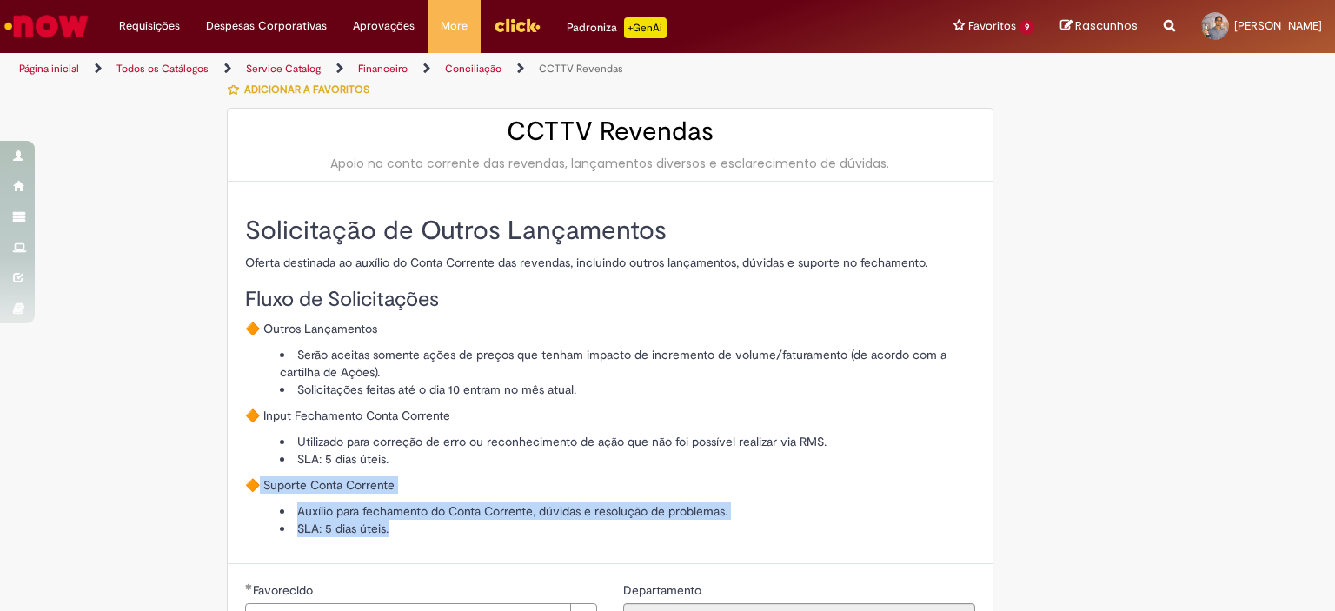
scroll to position [0, 0]
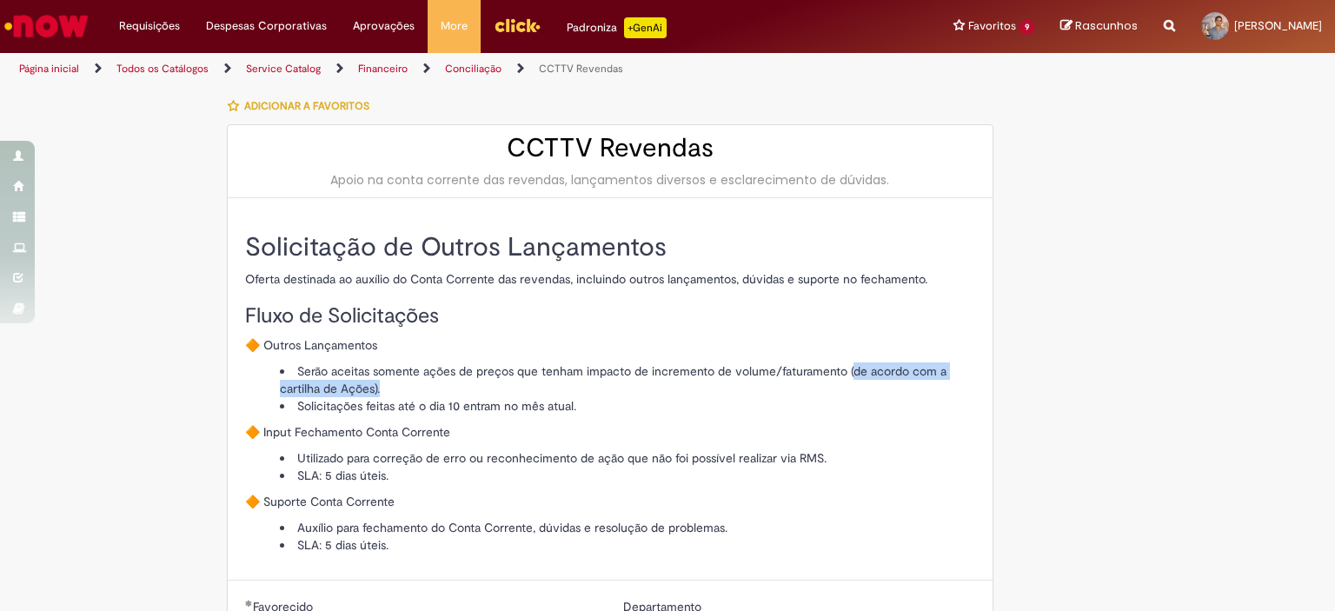
drag, startPoint x: 392, startPoint y: 387, endPoint x: 843, endPoint y: 361, distance: 451.7
click at [843, 362] on li "Serão aceitas somente ações de preços que tenham impacto de incremento de volum…" at bounding box center [627, 379] width 695 height 35
click at [856, 390] on li "Serão aceitas somente ações de preços que tenham impacto de incremento de volum…" at bounding box center [627, 379] width 695 height 35
drag, startPoint x: 368, startPoint y: 386, endPoint x: 846, endPoint y: 361, distance: 478.6
click at [846, 362] on li "Serão aceitas somente ações de preços que tenham impacto de incremento de volum…" at bounding box center [627, 379] width 695 height 35
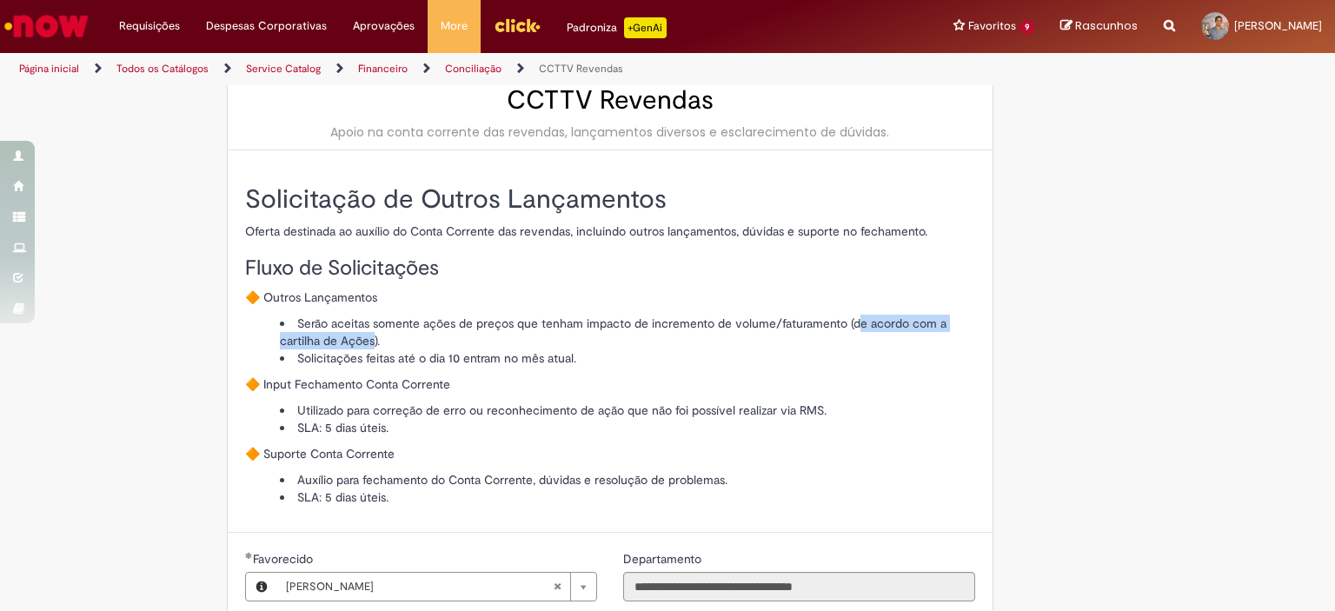
scroll to position [87, 0]
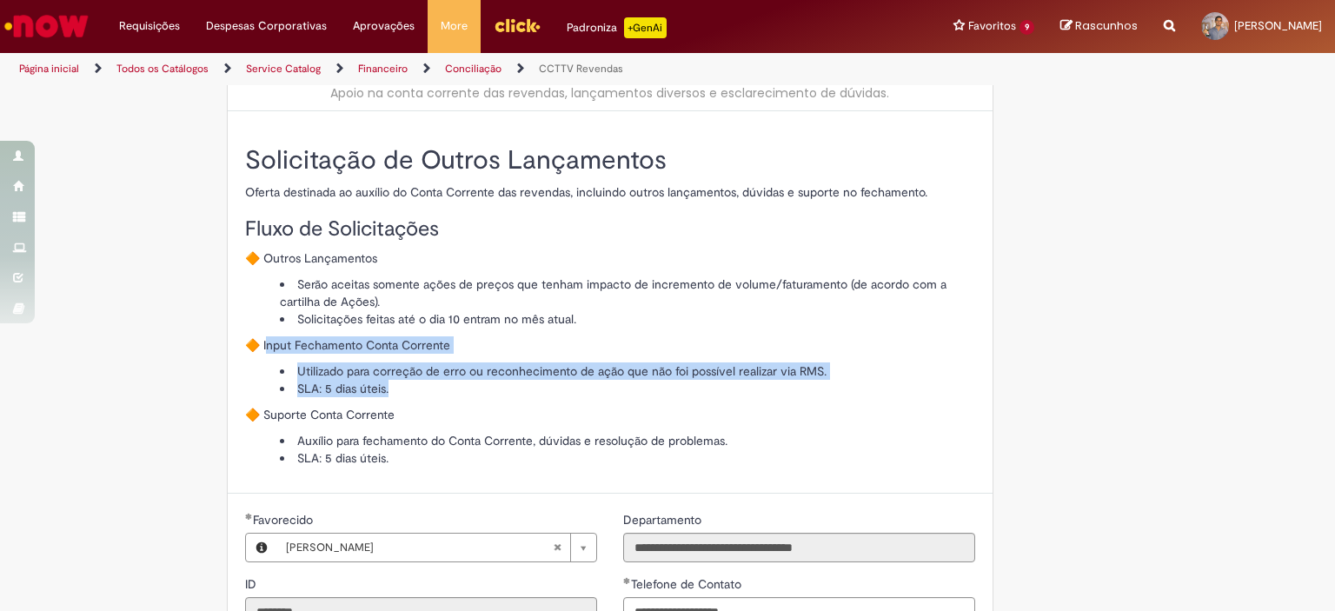
drag, startPoint x: 377, startPoint y: 368, endPoint x: 809, endPoint y: 392, distance: 432.6
click at [809, 392] on div "Solicitação de Outros Lançamentos Oferta destinada ao auxílio do Conta Corrente…" at bounding box center [610, 306] width 730 height 321
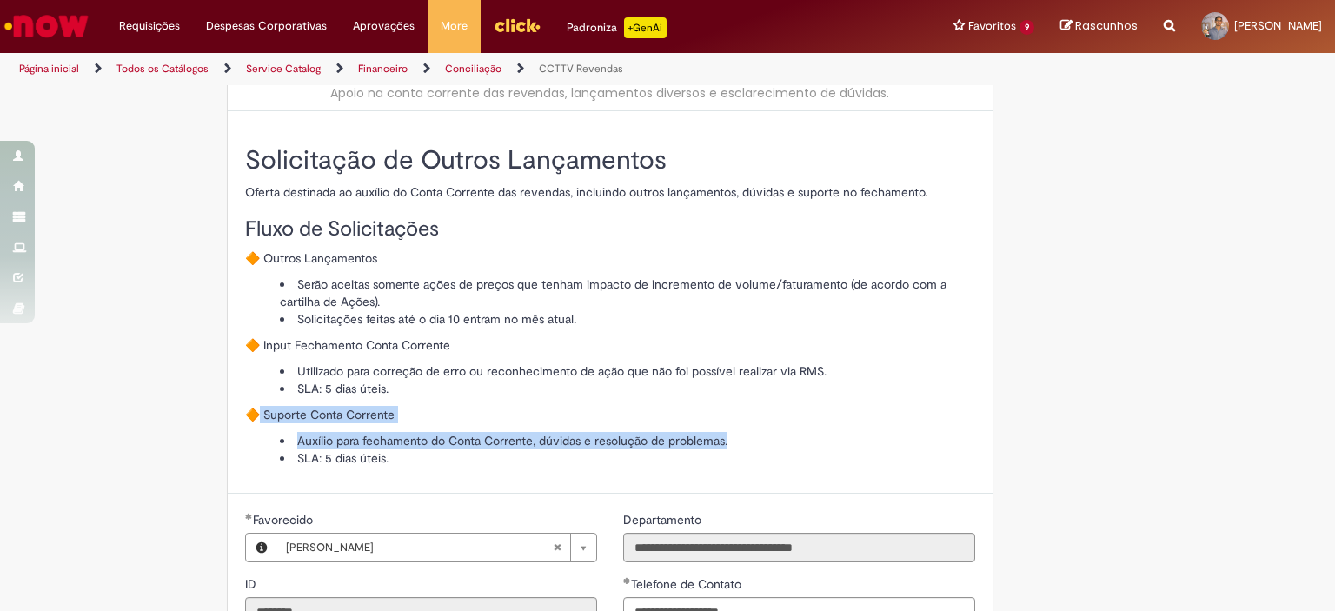
drag, startPoint x: 247, startPoint y: 403, endPoint x: 907, endPoint y: 442, distance: 661.6
click at [907, 442] on div "Solicitação de Outros Lançamentos Oferta destinada ao auxílio do Conta Corrente…" at bounding box center [610, 306] width 730 height 321
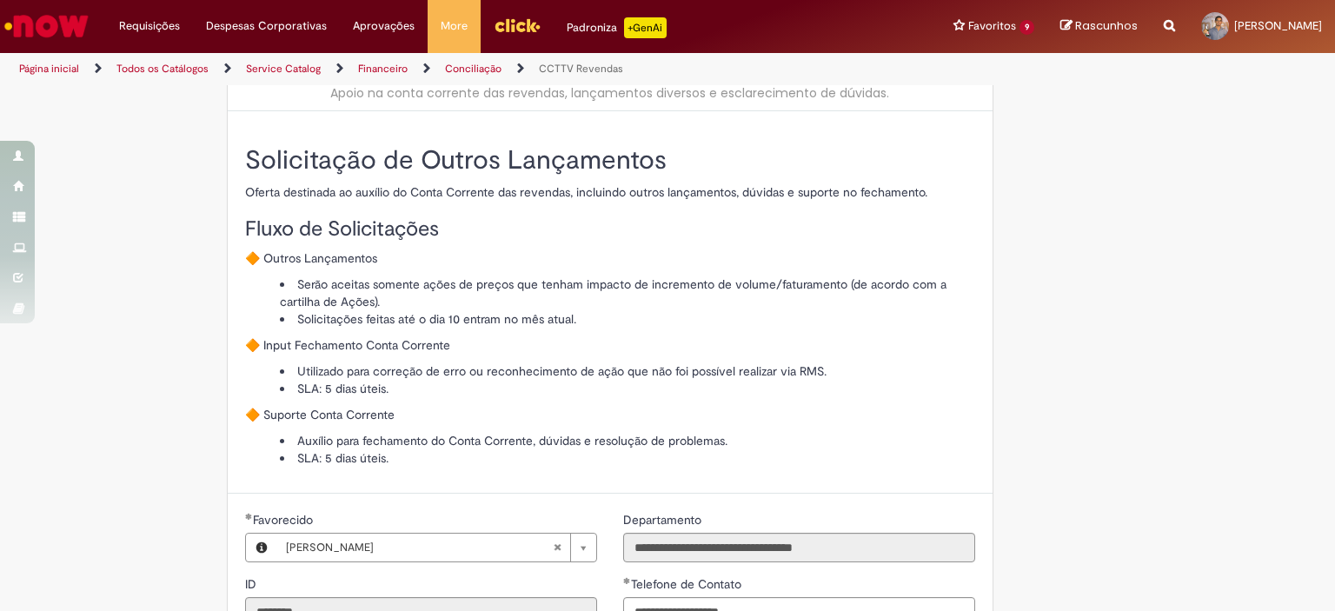
click at [788, 449] on li "SLA: 5 dias úteis." at bounding box center [627, 457] width 695 height 17
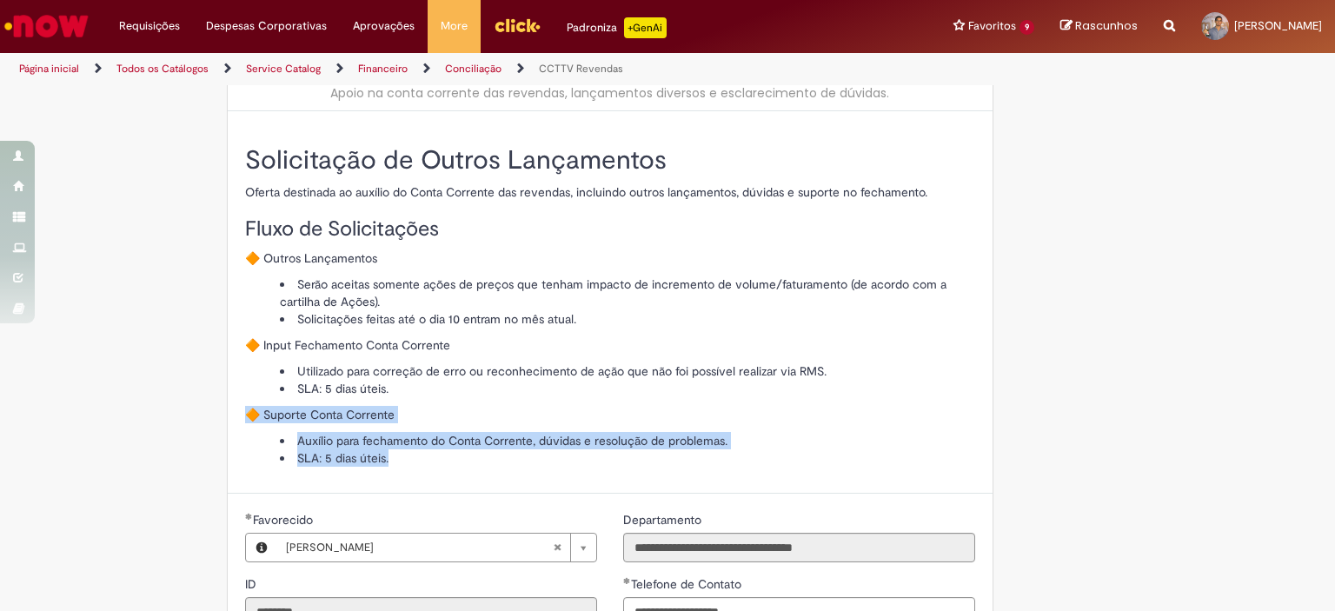
drag, startPoint x: 673, startPoint y: 449, endPoint x: 183, endPoint y: 414, distance: 491.3
click at [228, 419] on div "Solicitação de Outros Lançamentos Oferta destinada ao auxílio do Conta Corrente…" at bounding box center [610, 302] width 765 height 382
drag, startPoint x: 226, startPoint y: 401, endPoint x: 579, endPoint y: 463, distance: 358.3
click at [579, 463] on div "Solicitação de Outros Lançamentos Oferta destinada ao auxílio do Conta Corrente…" at bounding box center [610, 302] width 765 height 382
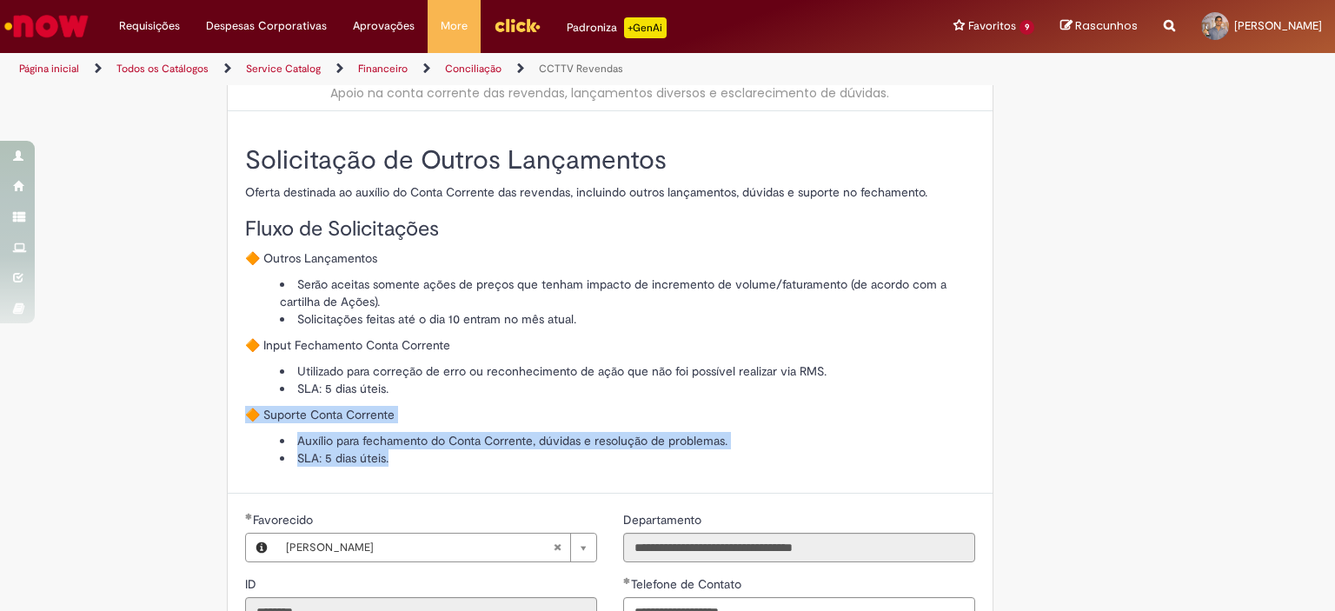
click at [563, 463] on li "SLA: 5 dias úteis." at bounding box center [627, 457] width 695 height 17
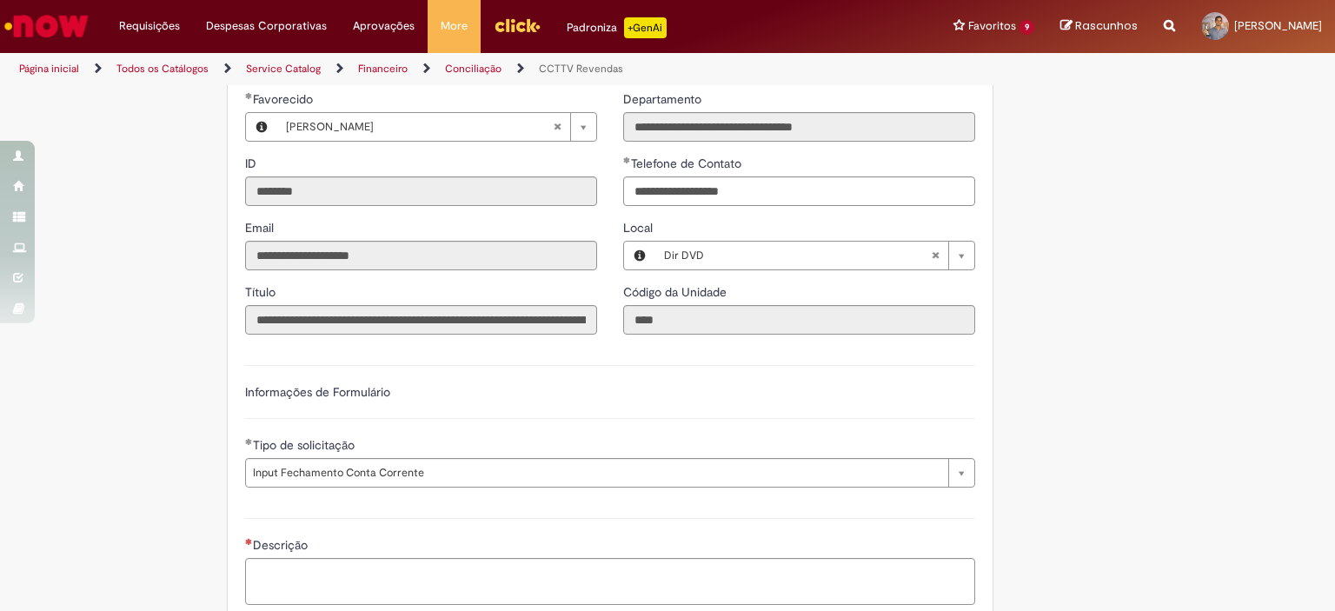
scroll to position [782, 0]
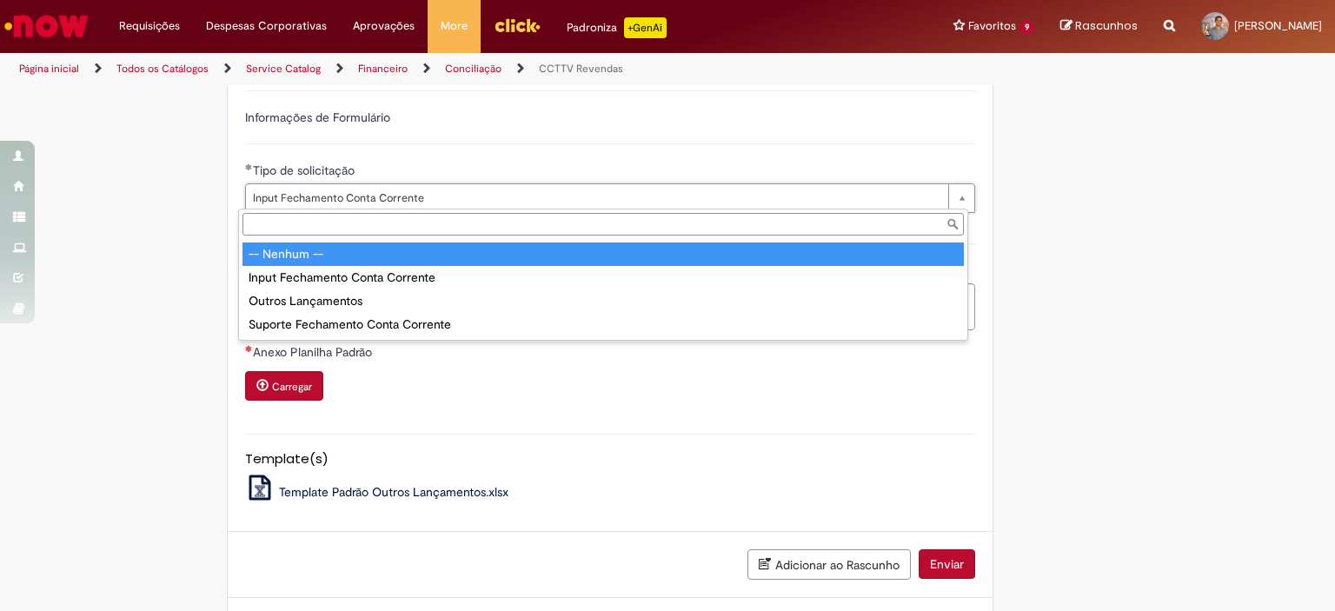
type input "**********"
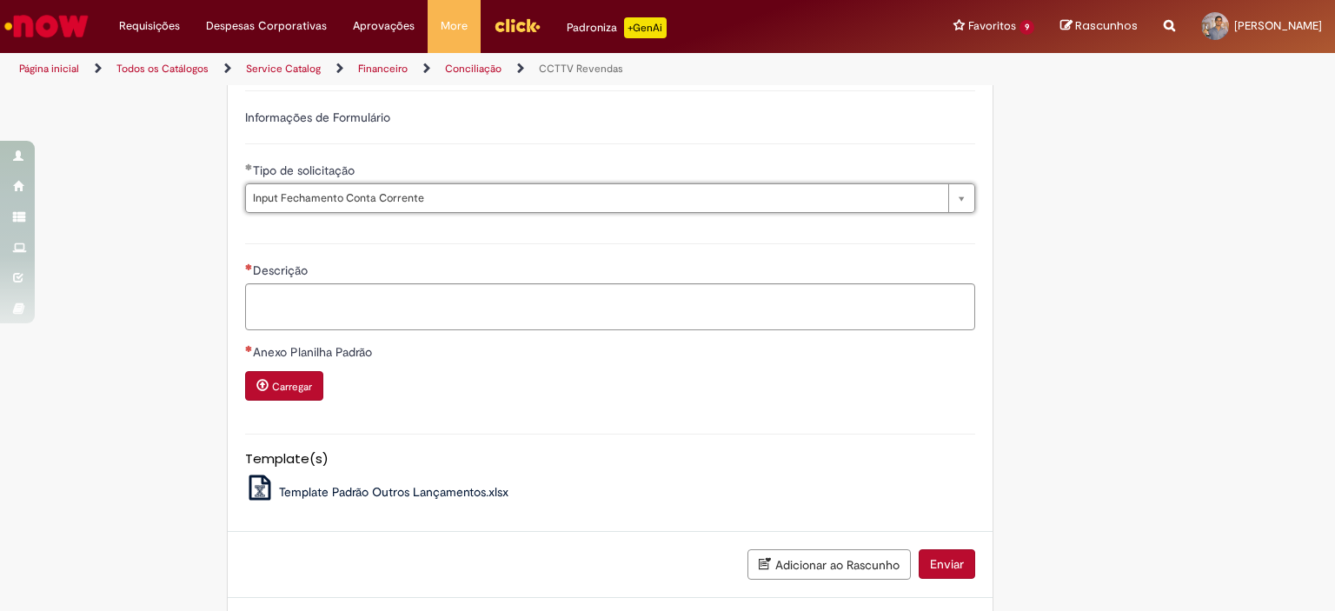
scroll to position [0, 0]
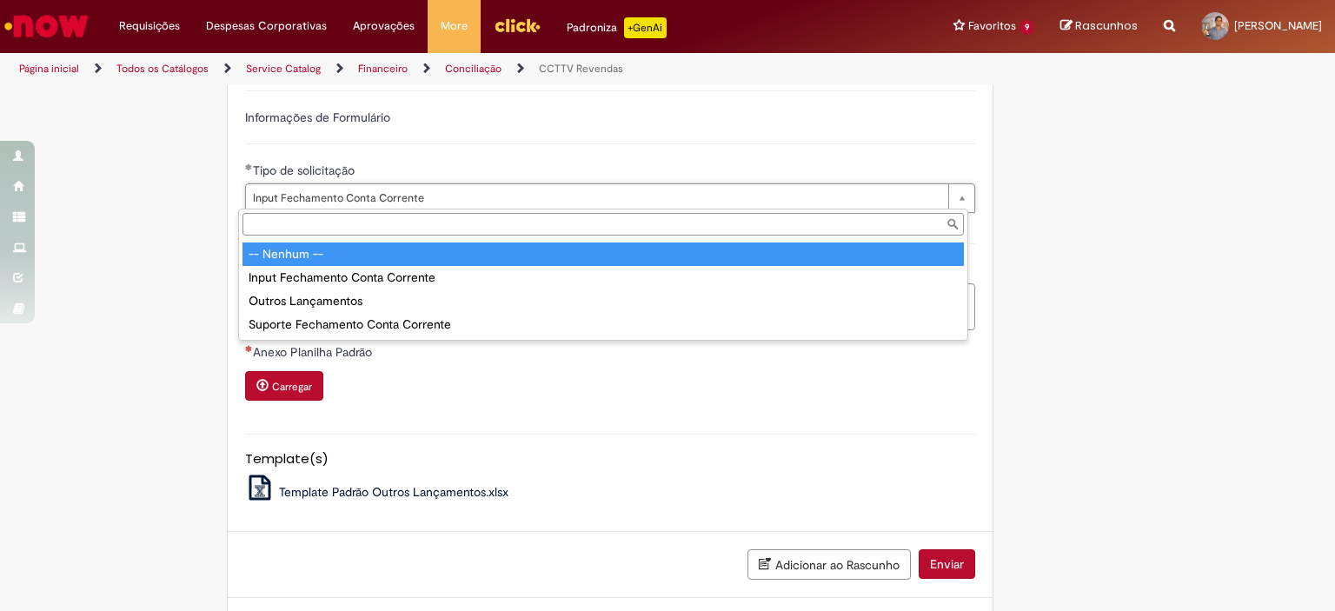
type input "**********"
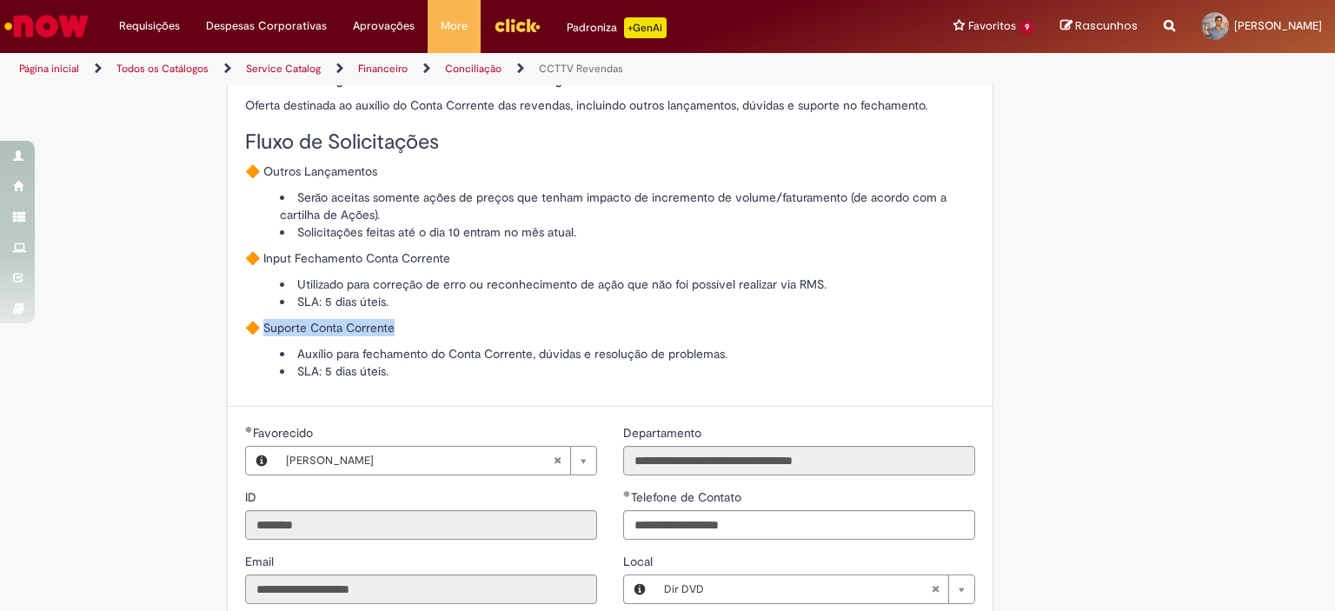
drag, startPoint x: 258, startPoint y: 316, endPoint x: 570, endPoint y: 335, distance: 312.5
click at [570, 335] on div "Solicitação de Outros Lançamentos Oferta destinada ao auxílio do Conta Corrente…" at bounding box center [610, 219] width 730 height 321
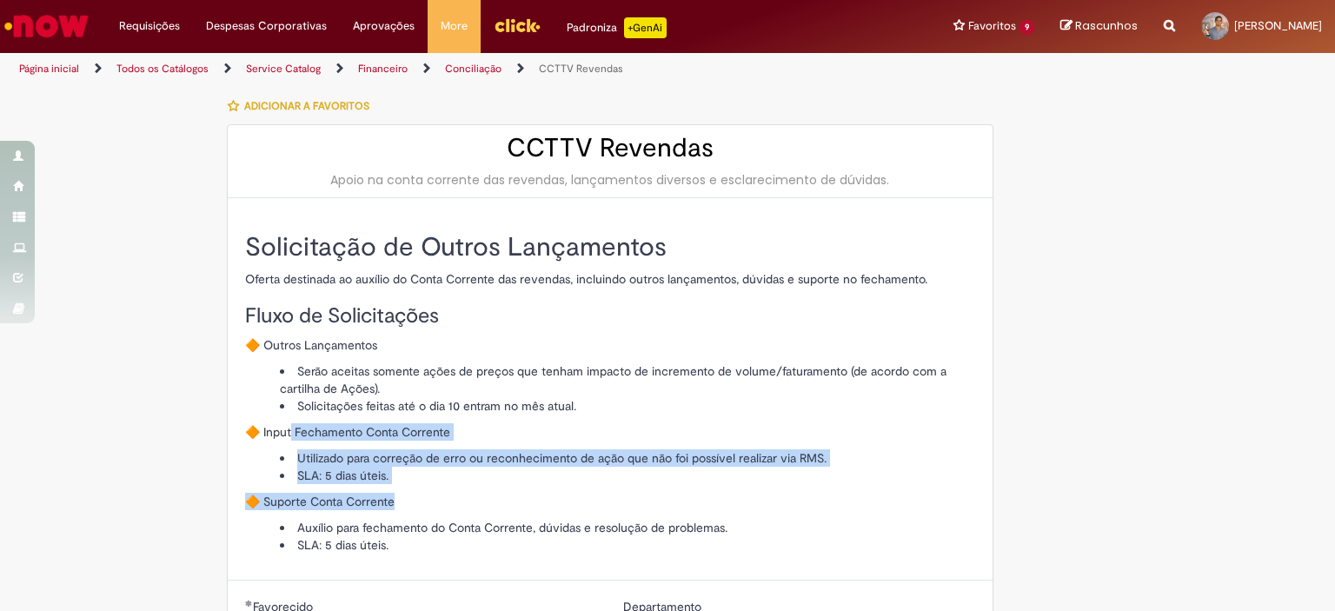
drag, startPoint x: 287, startPoint y: 430, endPoint x: 564, endPoint y: 491, distance: 283.8
click at [564, 491] on div "Solicitação de Outros Lançamentos Oferta destinada ao auxílio do Conta Corrente…" at bounding box center [610, 393] width 730 height 321
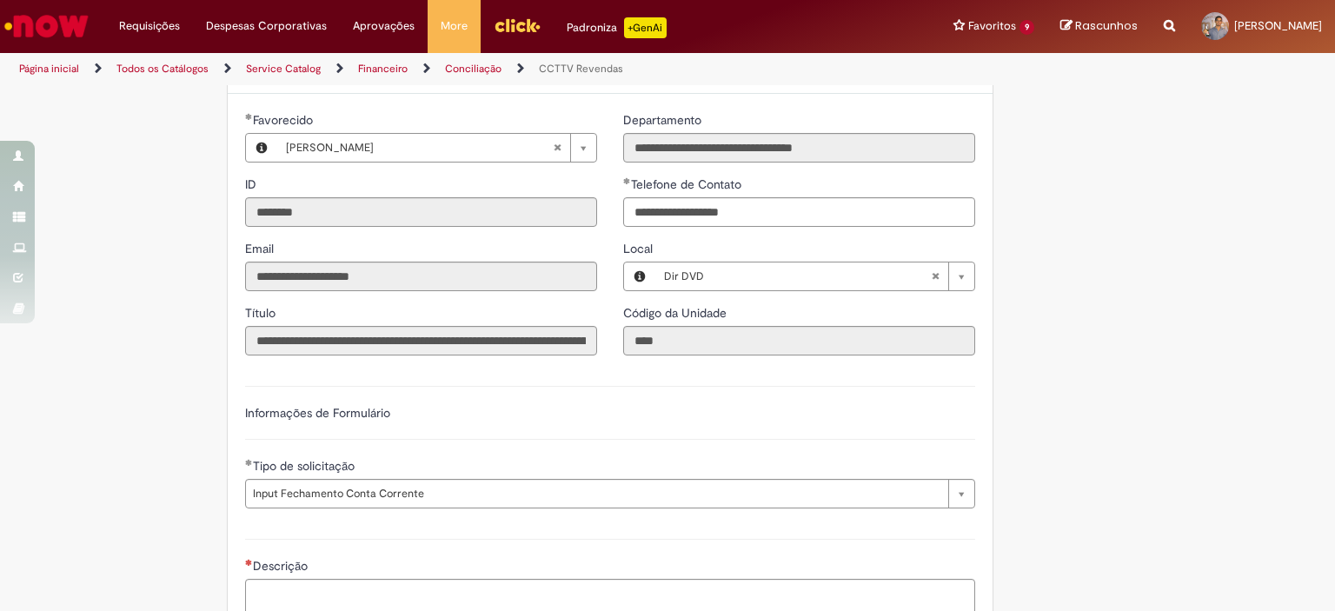
scroll to position [695, 0]
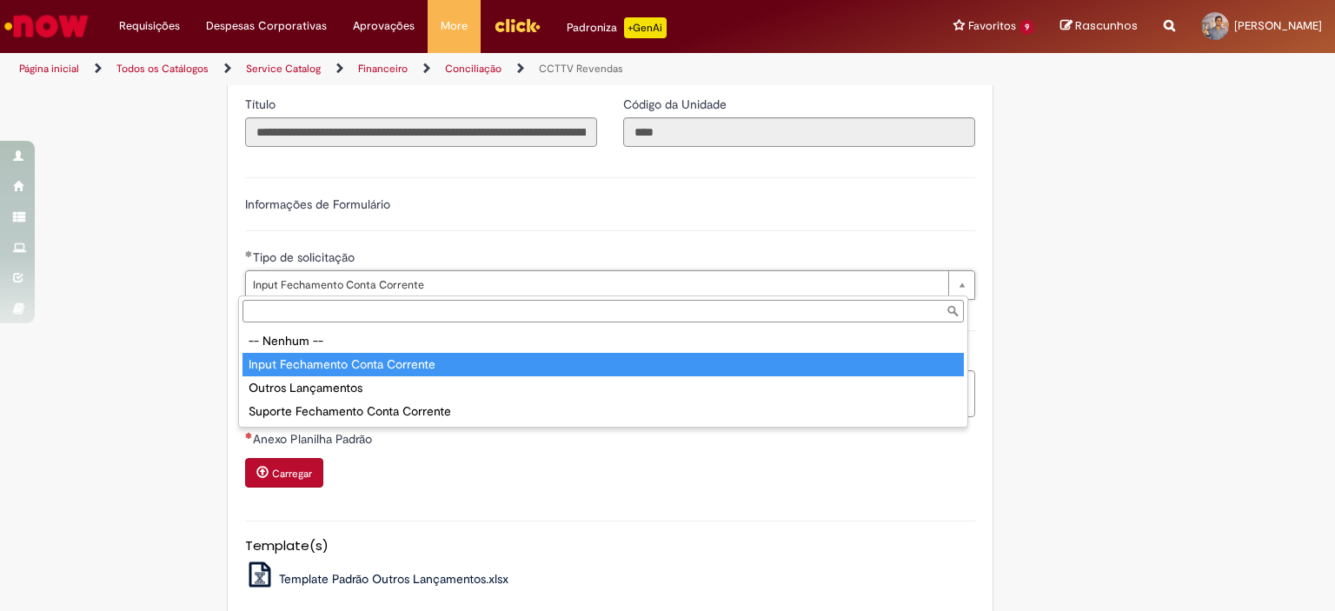
type input "**********"
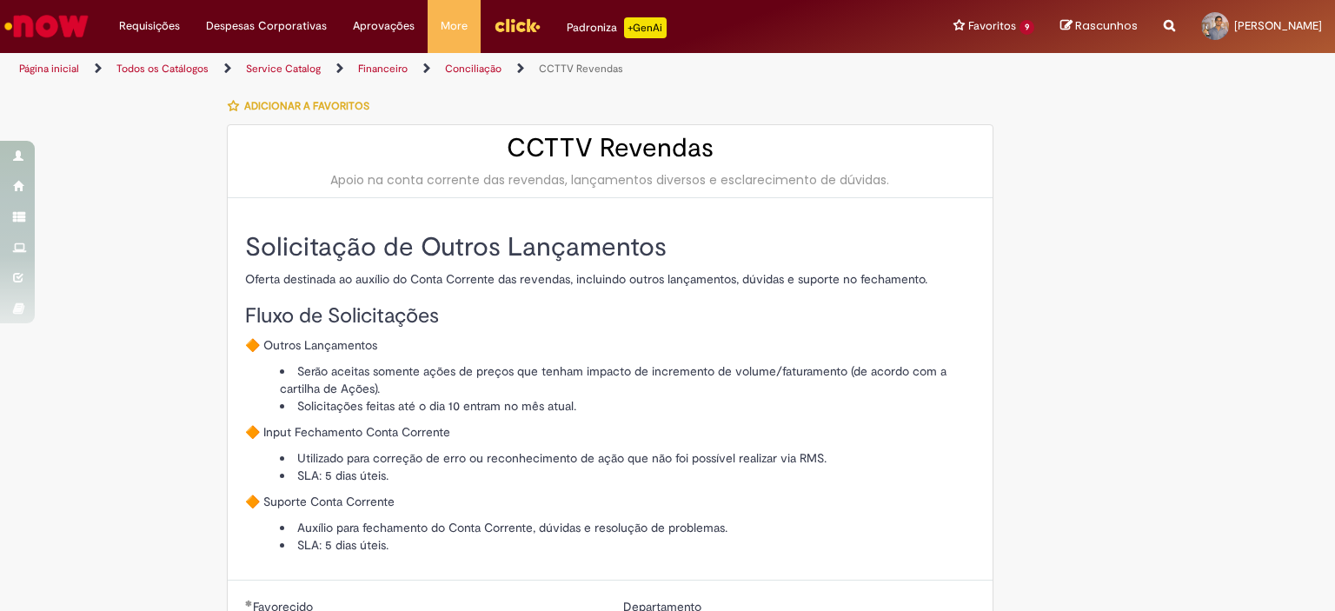
scroll to position [0, 0]
drag, startPoint x: 469, startPoint y: 436, endPoint x: 257, endPoint y: 430, distance: 212.1
click at [257, 430] on p "🔶 Input Fechamento Conta Corrente" at bounding box center [610, 431] width 730 height 17
copy p "nput Fechamento Conta Corrente"
click at [314, 334] on div "Solicitação de Outros Lançamentos Oferta destinada ao auxílio do Conta Corrente…" at bounding box center [610, 393] width 730 height 321
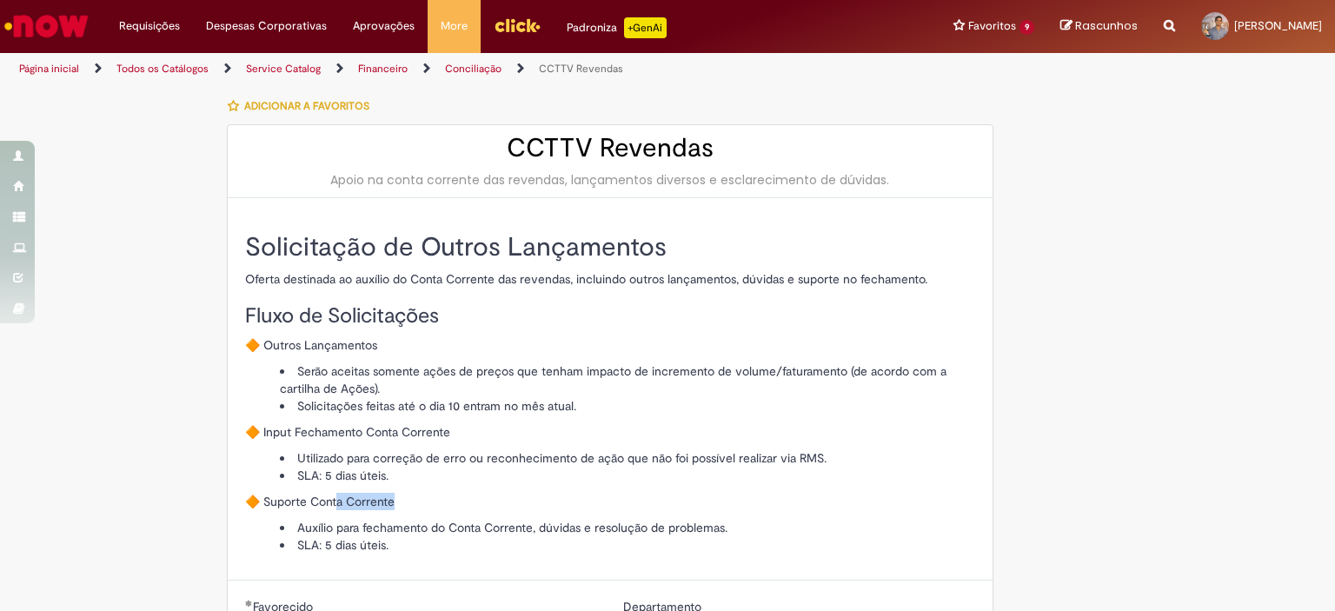
drag, startPoint x: 404, startPoint y: 500, endPoint x: 288, endPoint y: 503, distance: 115.6
click at [296, 503] on p "🔶 Suporte Conta Corrente" at bounding box center [610, 501] width 730 height 17
drag, startPoint x: 278, startPoint y: 503, endPoint x: 268, endPoint y: 503, distance: 10.4
click at [268, 503] on p "🔶 Suporte Conta Corrente" at bounding box center [610, 501] width 730 height 17
click at [334, 239] on h2 "Solicitação de Outros Lançamentos" at bounding box center [610, 247] width 730 height 29
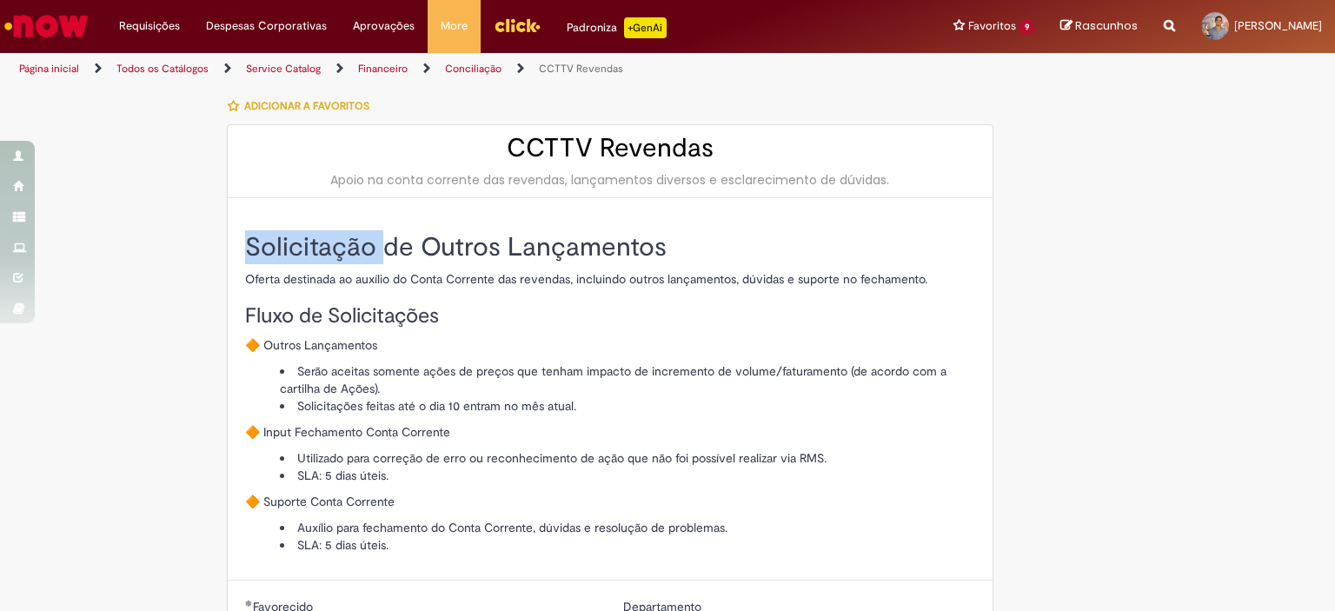
click at [334, 239] on h2 "Solicitação de Outros Lançamentos" at bounding box center [610, 247] width 730 height 29
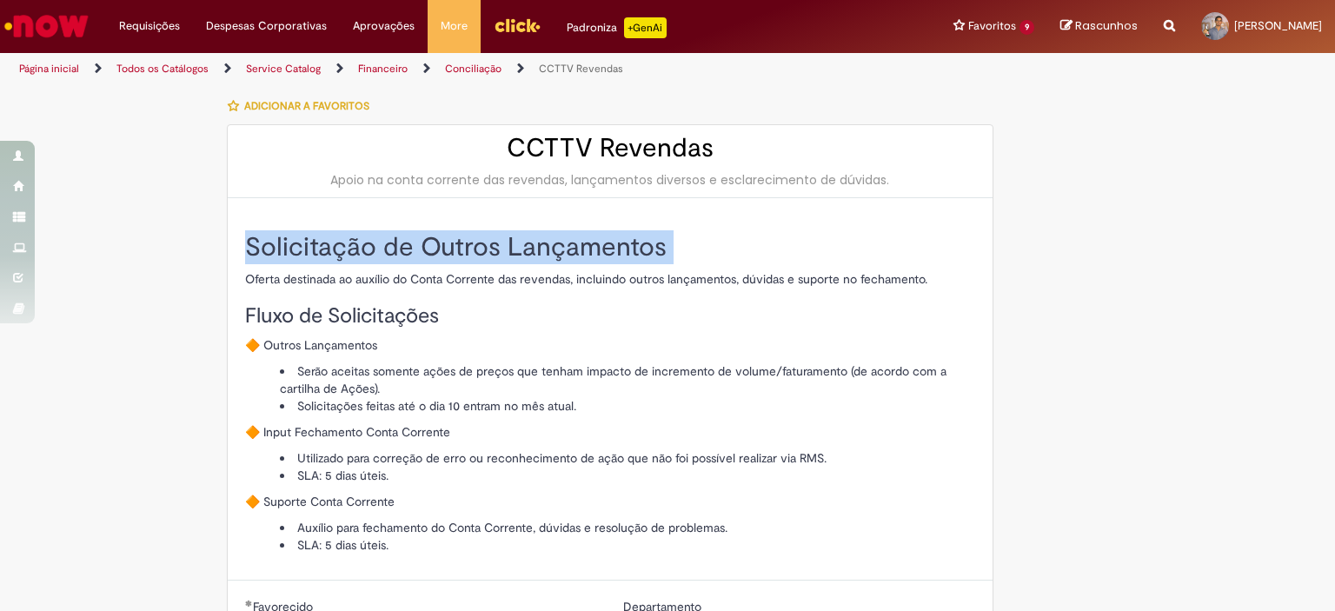
click at [334, 239] on h2 "Solicitação de Outros Lançamentos" at bounding box center [610, 247] width 730 height 29
copy div "Solicitação de Outros Lançamentos"
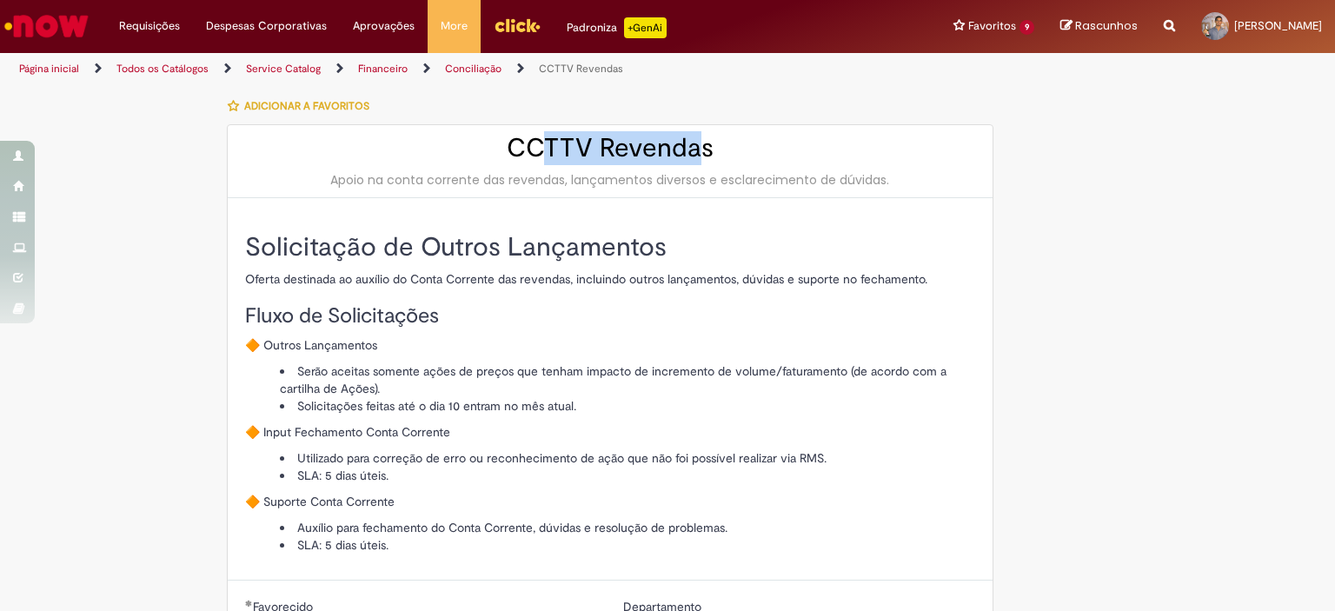
drag, startPoint x: 695, startPoint y: 142, endPoint x: 541, endPoint y: 136, distance: 154.8
click at [541, 136] on h2 "CCTTV Revendas" at bounding box center [610, 148] width 730 height 29
drag, startPoint x: 800, startPoint y: 141, endPoint x: 786, endPoint y: 141, distance: 13.9
click at [793, 141] on h2 "CCTTV Revendas" at bounding box center [610, 148] width 730 height 29
drag, startPoint x: 688, startPoint y: 145, endPoint x: 474, endPoint y: 139, distance: 214.7
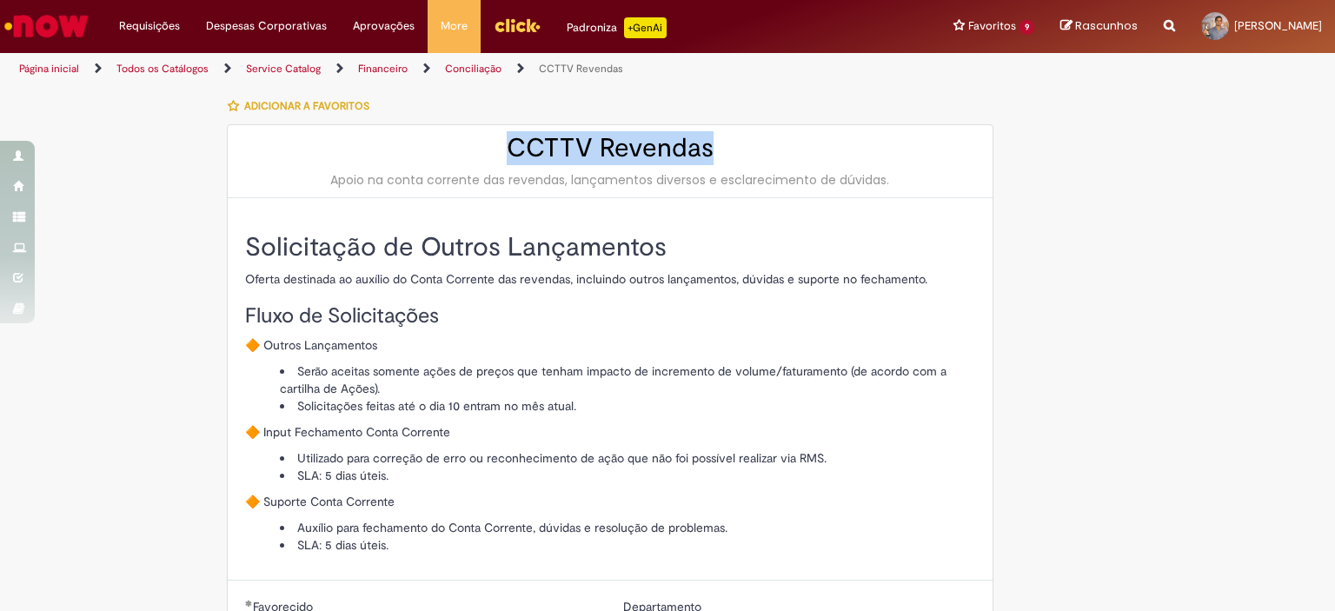
click at [474, 139] on h2 "CCTTV Revendas" at bounding box center [610, 148] width 730 height 29
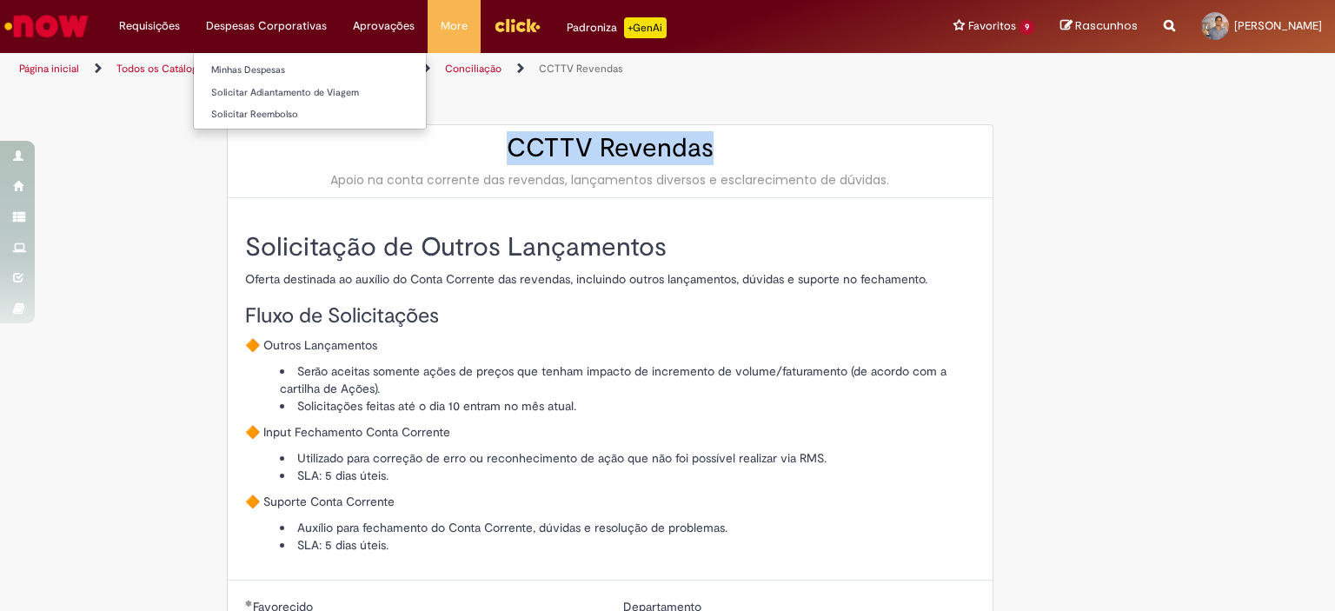
copy h2 "CCTTV Revendas"
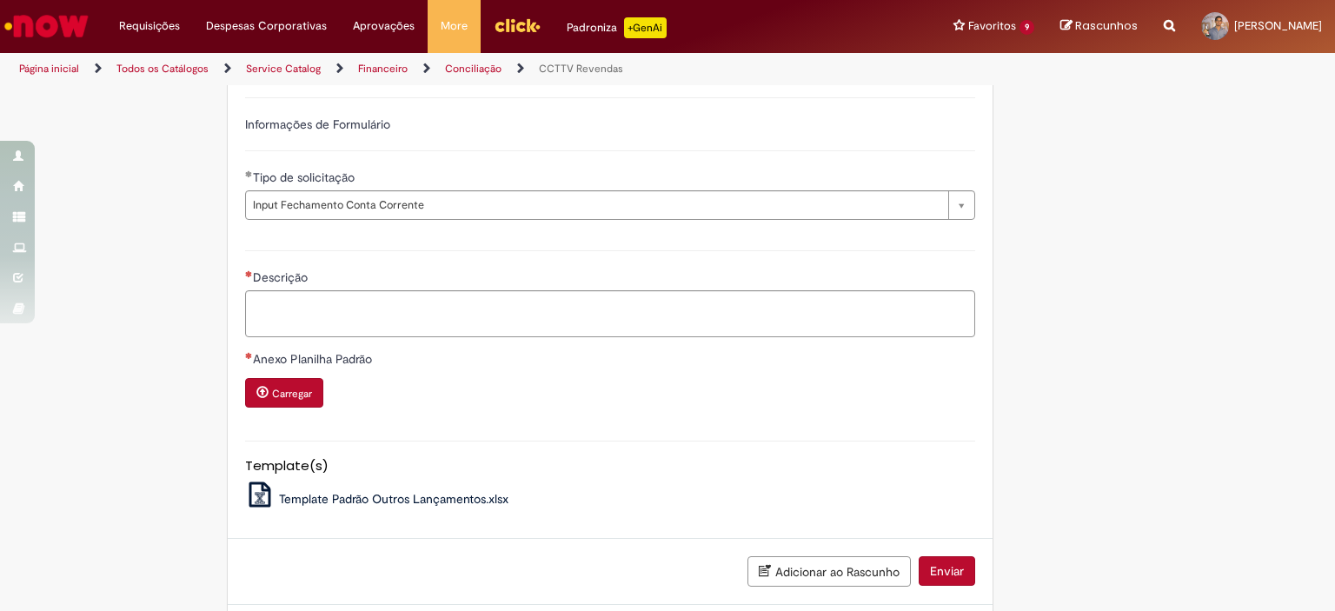
scroll to position [774, 0]
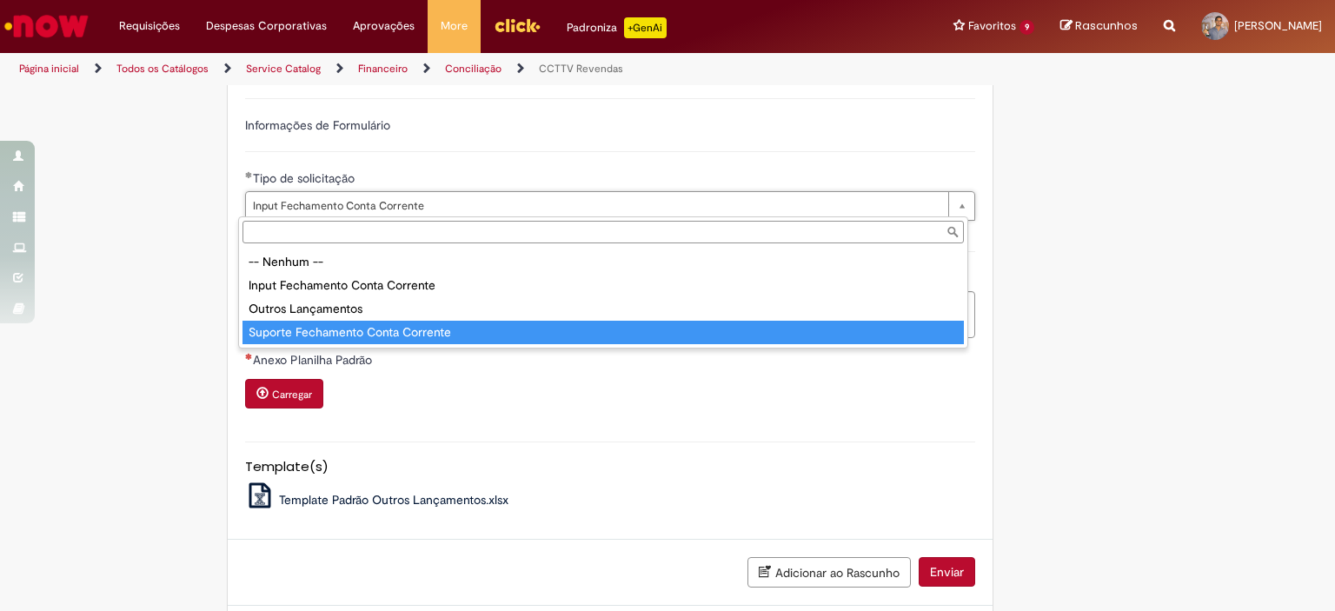
type input "**********"
select select "**********"
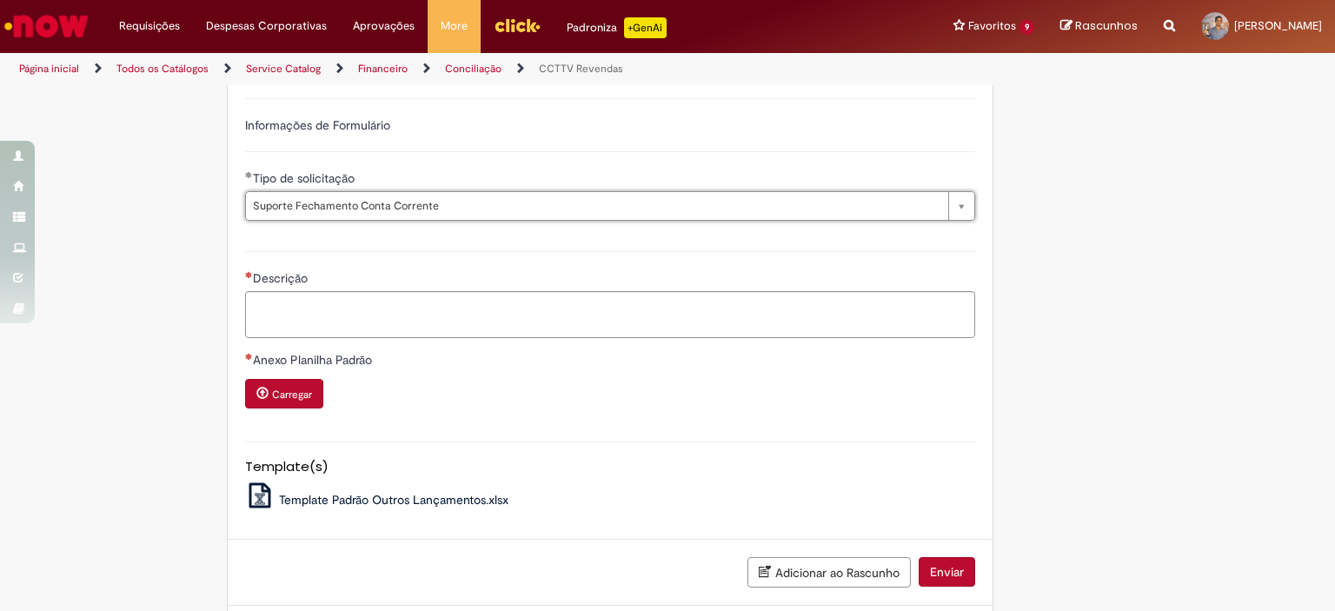
scroll to position [0, 0]
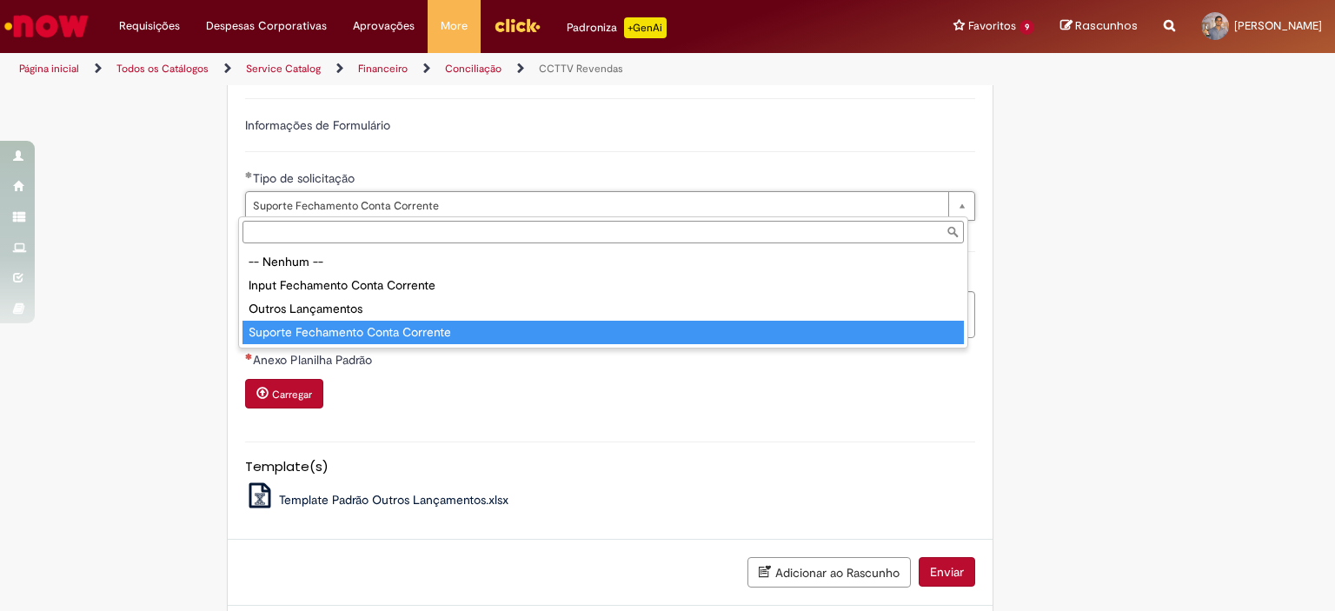
drag, startPoint x: 449, startPoint y: 208, endPoint x: 288, endPoint y: 207, distance: 160.8
drag, startPoint x: 271, startPoint y: 341, endPoint x: 414, endPoint y: 331, distance: 142.8
type input "**********"
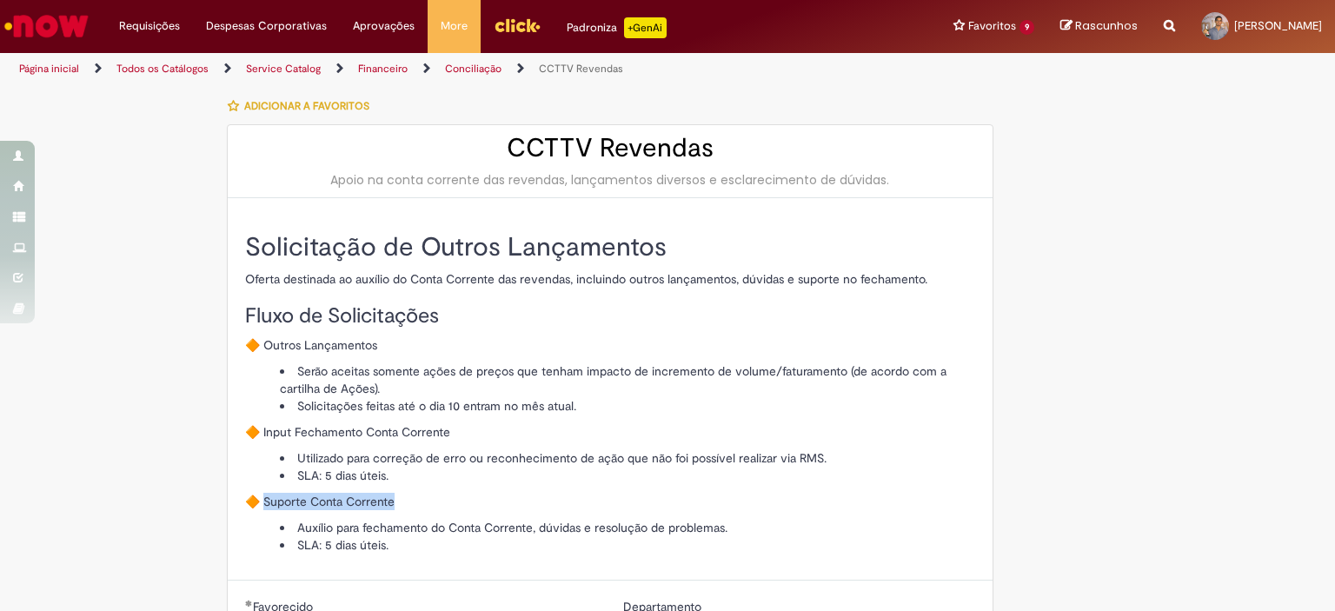
drag, startPoint x: 405, startPoint y: 498, endPoint x: 260, endPoint y: 498, distance: 145.1
click at [260, 498] on p "🔶 Suporte Conta Corrente" at bounding box center [610, 501] width 730 height 17
copy p "uporte Conta Corrente"
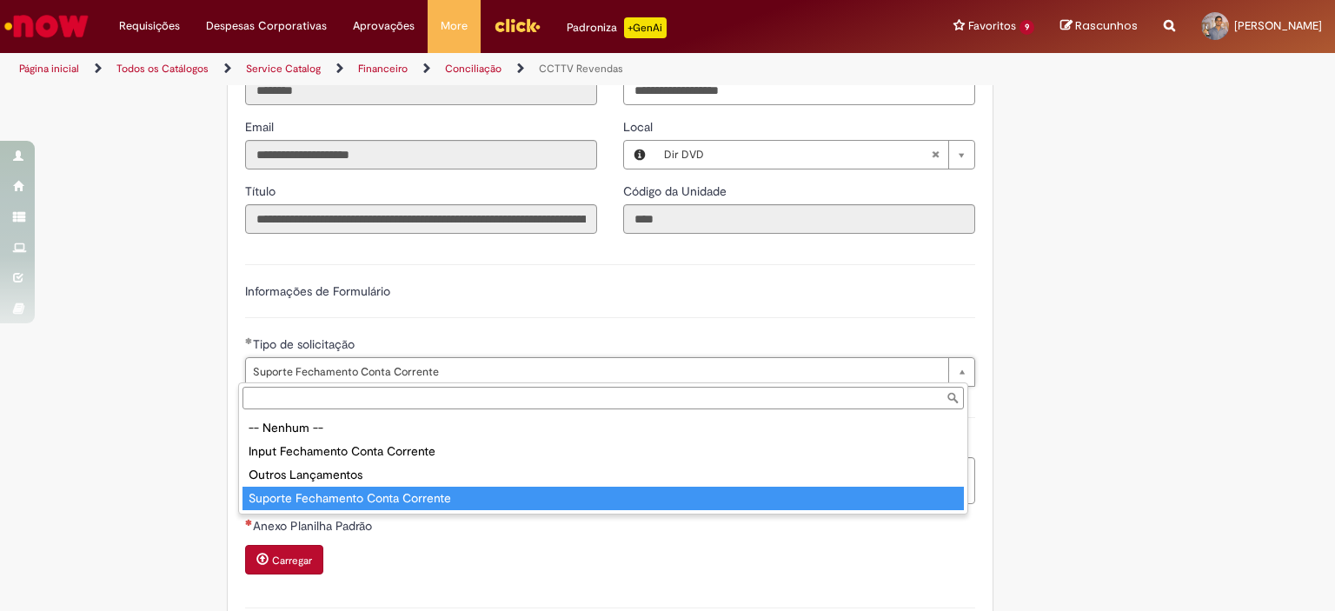
type input "**********"
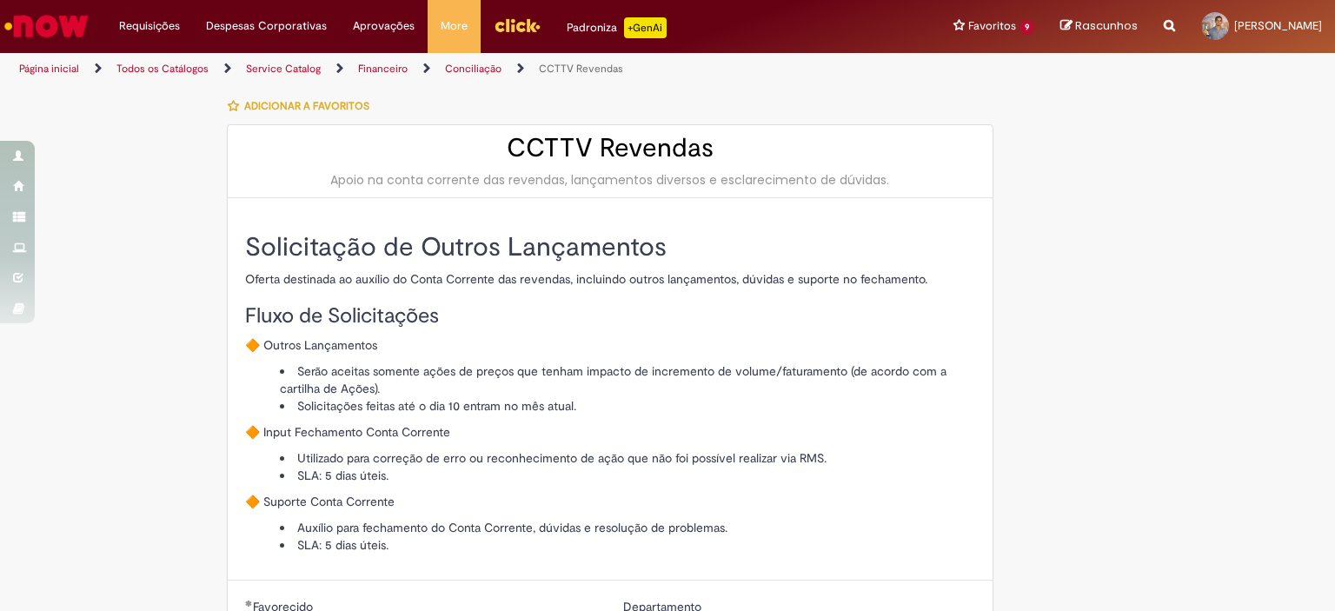
scroll to position [0, 0]
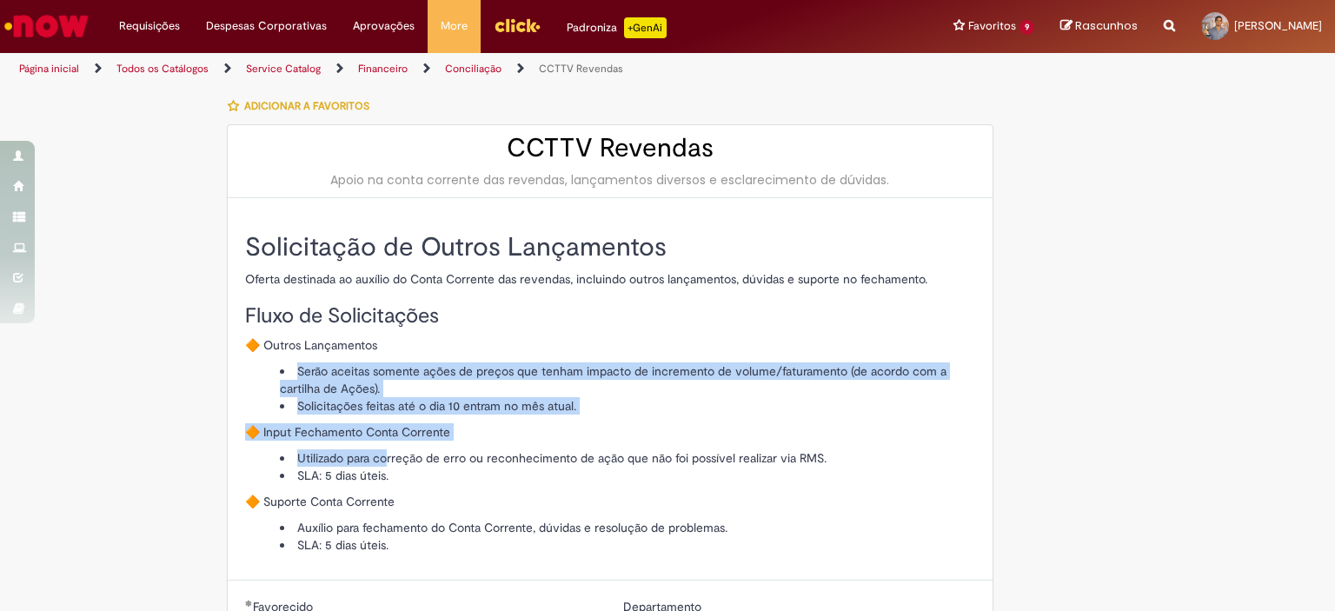
drag, startPoint x: 261, startPoint y: 356, endPoint x: 381, endPoint y: 448, distance: 151.4
click at [381, 448] on div "Solicitação de Outros Lançamentos Oferta destinada ao auxílio do Conta Corrente…" at bounding box center [610, 393] width 730 height 321
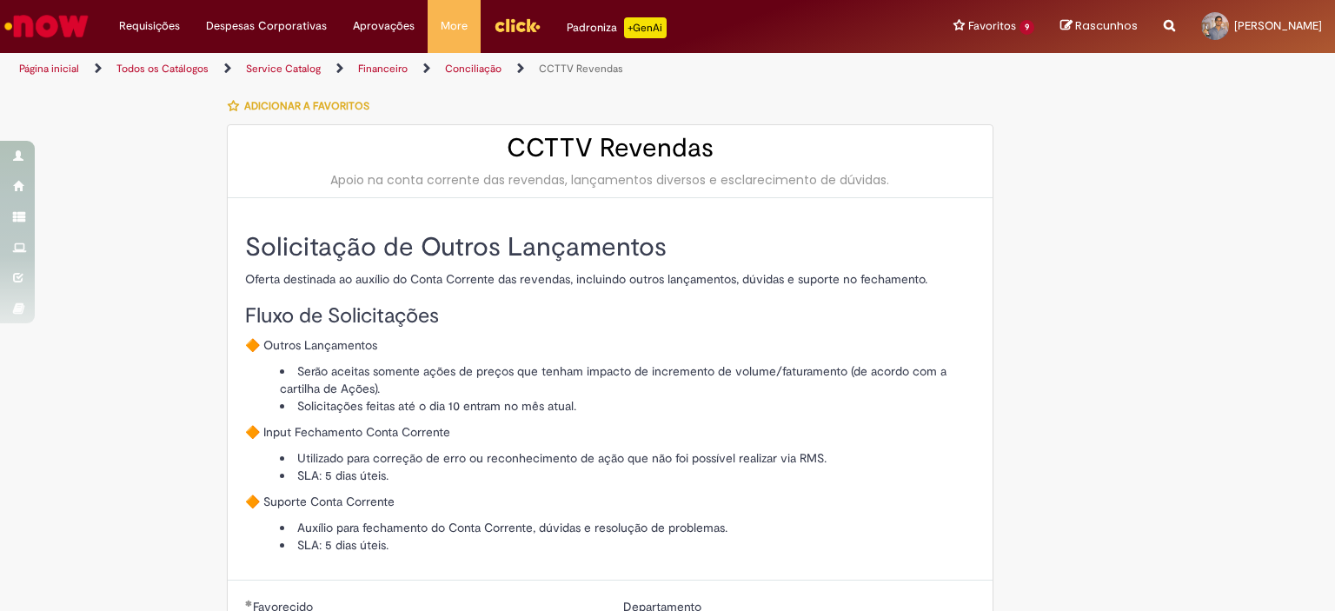
click at [500, 469] on li "SLA: 5 dias úteis." at bounding box center [627, 475] width 695 height 17
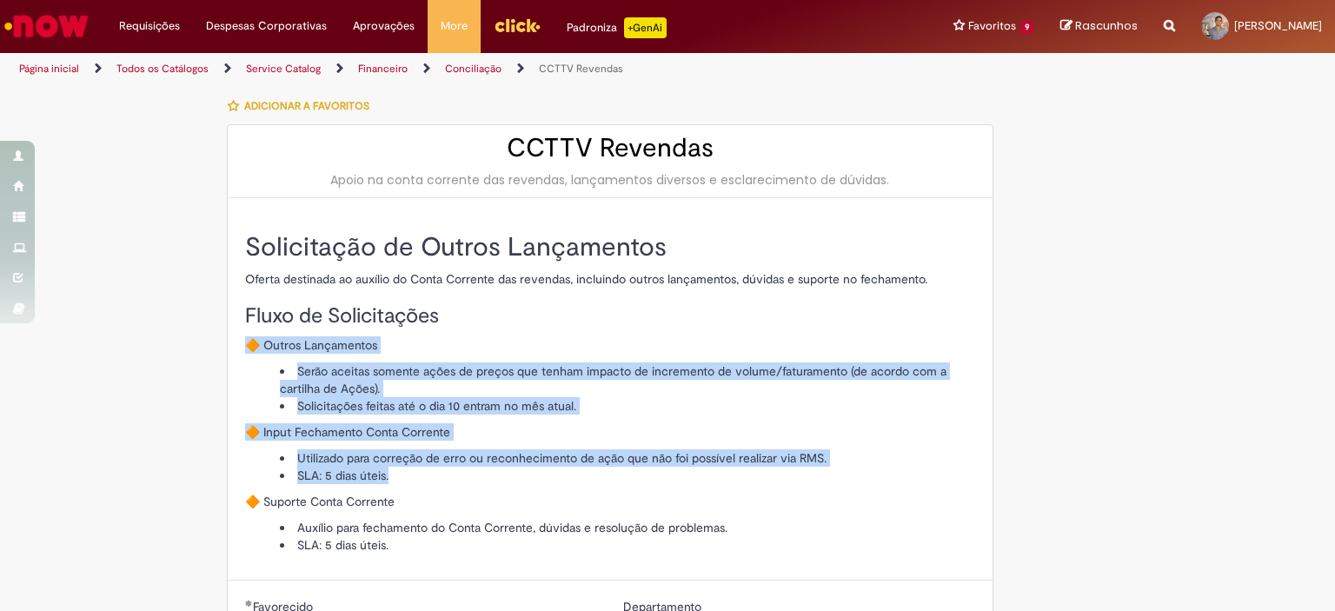
drag, startPoint x: 502, startPoint y: 479, endPoint x: 190, endPoint y: 341, distance: 341.2
click at [313, 329] on div "Solicitação de Outros Lançamentos Oferta destinada ao auxílio do Conta Corrente…" at bounding box center [610, 393] width 730 height 321
drag, startPoint x: 264, startPoint y: 322, endPoint x: 622, endPoint y: 507, distance: 402.6
click at [622, 507] on div "Solicitação de Outros Lançamentos Oferta destinada ao auxílio do Conta Corrente…" at bounding box center [610, 393] width 730 height 321
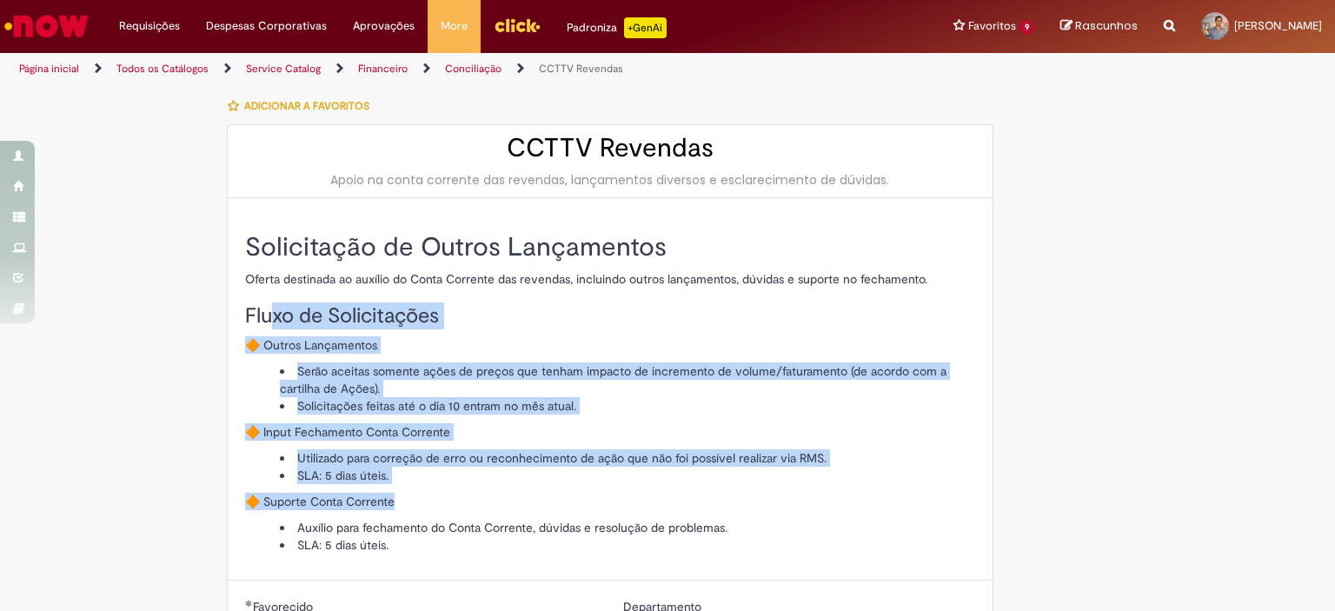
click at [536, 507] on p "🔶 Suporte Conta Corrente" at bounding box center [610, 501] width 730 height 17
click at [541, 495] on p "🔶 Suporte Conta Corrente" at bounding box center [610, 501] width 730 height 17
drag, startPoint x: 561, startPoint y: 499, endPoint x: 191, endPoint y: 364, distance: 393.9
click at [319, 397] on li "Solicitações feitas até o dia 10 entram no mês atual." at bounding box center [627, 405] width 695 height 17
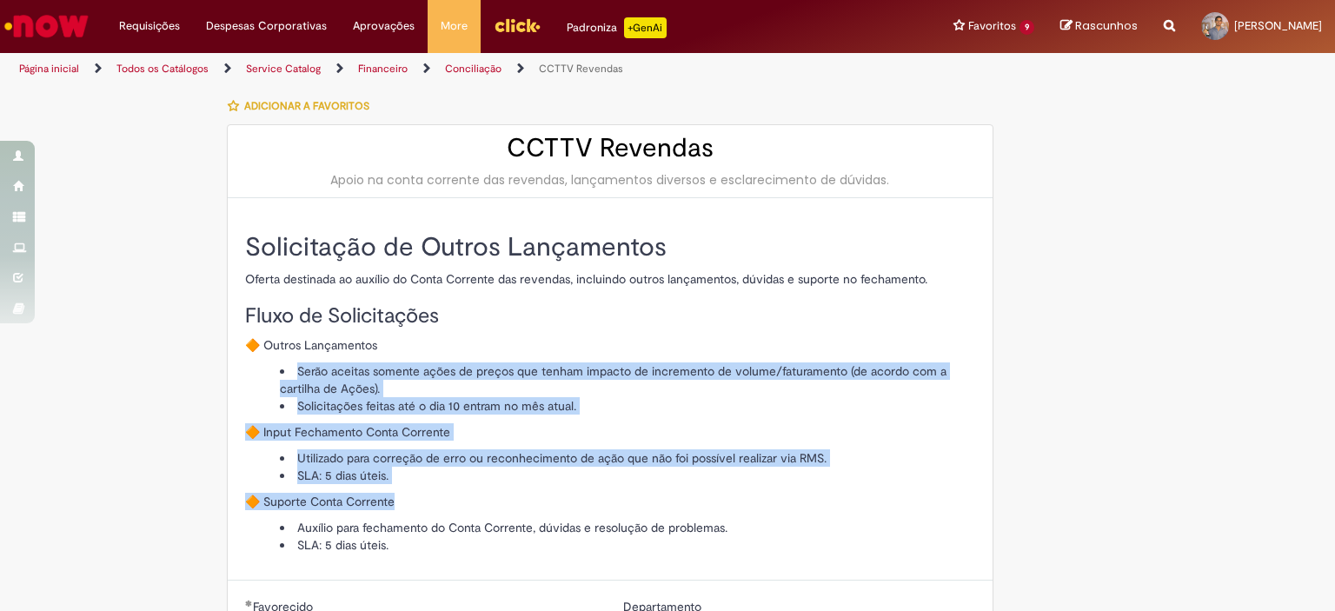
click at [280, 375] on li "Serão aceitas somente ações de preços que tenham impacto de incremento de volum…" at bounding box center [627, 379] width 695 height 35
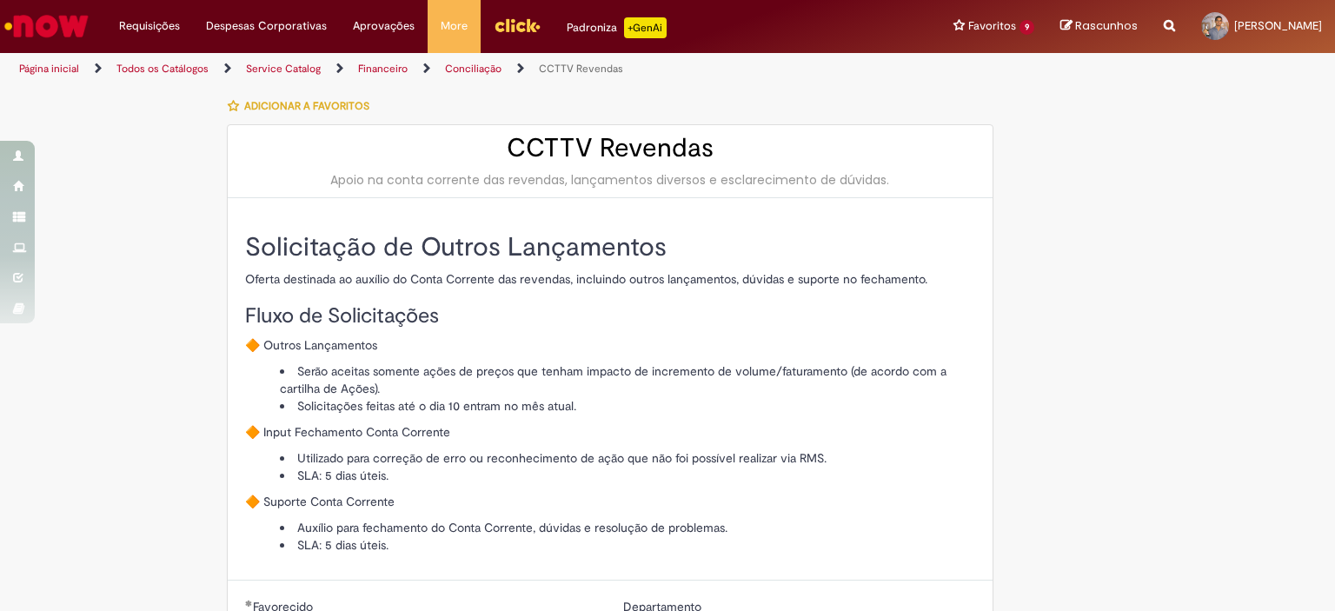
drag, startPoint x: 289, startPoint y: 402, endPoint x: 750, endPoint y: 395, distance: 460.6
click at [750, 397] on li "Solicitações feitas até o dia 10 entram no mês atual." at bounding box center [627, 405] width 695 height 17
click at [629, 414] on div "Solicitação de Outros Lançamentos Oferta destinada ao auxílio do Conta Corrente…" at bounding box center [610, 393] width 730 height 321
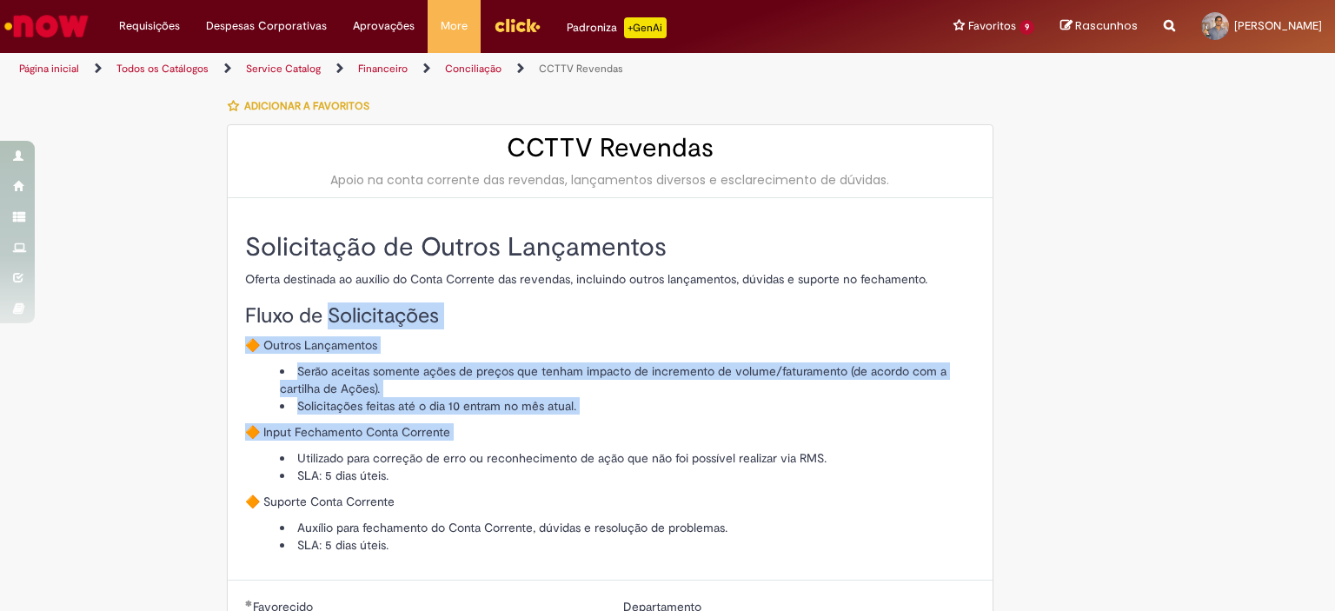
drag, startPoint x: 629, startPoint y: 414, endPoint x: 237, endPoint y: 347, distance: 397.7
click at [245, 347] on div "Solicitação de Outros Lançamentos Oferta destinada ao auxílio do Conta Corrente…" at bounding box center [610, 393] width 730 height 321
click at [574, 440] on p "🔶 Input Fechamento Conta Corrente" at bounding box center [610, 431] width 730 height 17
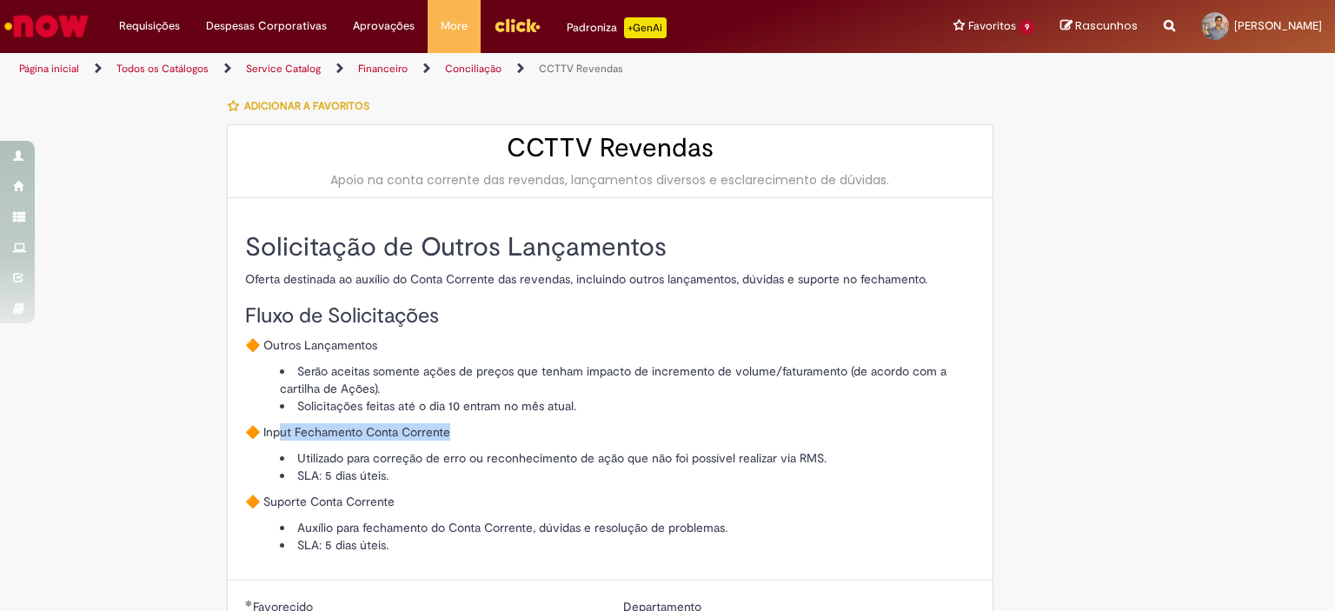
drag, startPoint x: 276, startPoint y: 420, endPoint x: 714, endPoint y: 433, distance: 438.2
click at [714, 433] on div "Solicitação de Outros Lançamentos Oferta destinada ao auxílio do Conta Corrente…" at bounding box center [610, 393] width 730 height 321
click at [473, 463] on li "Utilizado para correção de erro ou reconhecimento de ação que não foi possível …" at bounding box center [627, 457] width 695 height 17
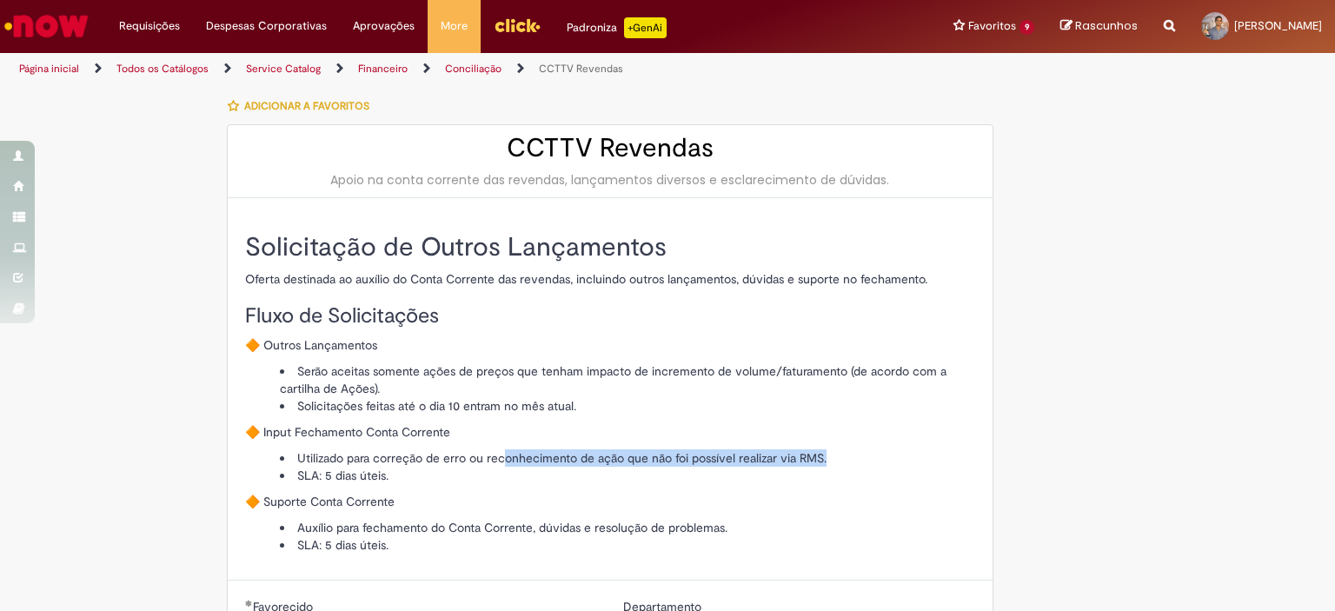
drag, startPoint x: 501, startPoint y: 464, endPoint x: 831, endPoint y: 442, distance: 330.9
click at [831, 442] on div "Solicitação de Outros Lançamentos Oferta destinada ao auxílio do Conta Corrente…" at bounding box center [610, 393] width 730 height 321
click at [454, 457] on li "Utilizado para correção de erro ou reconhecimento de ação que não foi possível …" at bounding box center [627, 457] width 695 height 17
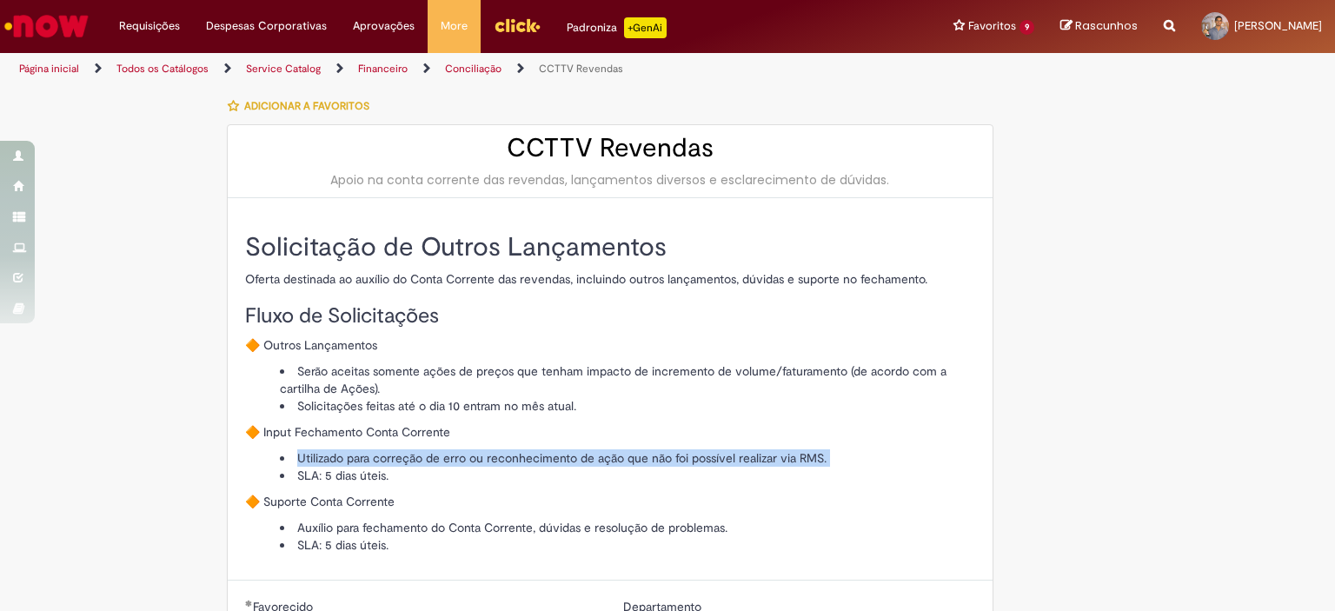
click at [454, 457] on li "Utilizado para correção de erro ou reconhecimento de ação que não foi possível …" at bounding box center [627, 457] width 695 height 17
click at [462, 454] on li "Utilizado para correção de erro ou reconhecimento de ação que não foi possível …" at bounding box center [627, 457] width 695 height 17
drag, startPoint x: 375, startPoint y: 460, endPoint x: 872, endPoint y: 454, distance: 498.0
click at [872, 454] on li "Utilizado para correção de erro ou reconhecimento de ação que não foi possível …" at bounding box center [627, 457] width 695 height 17
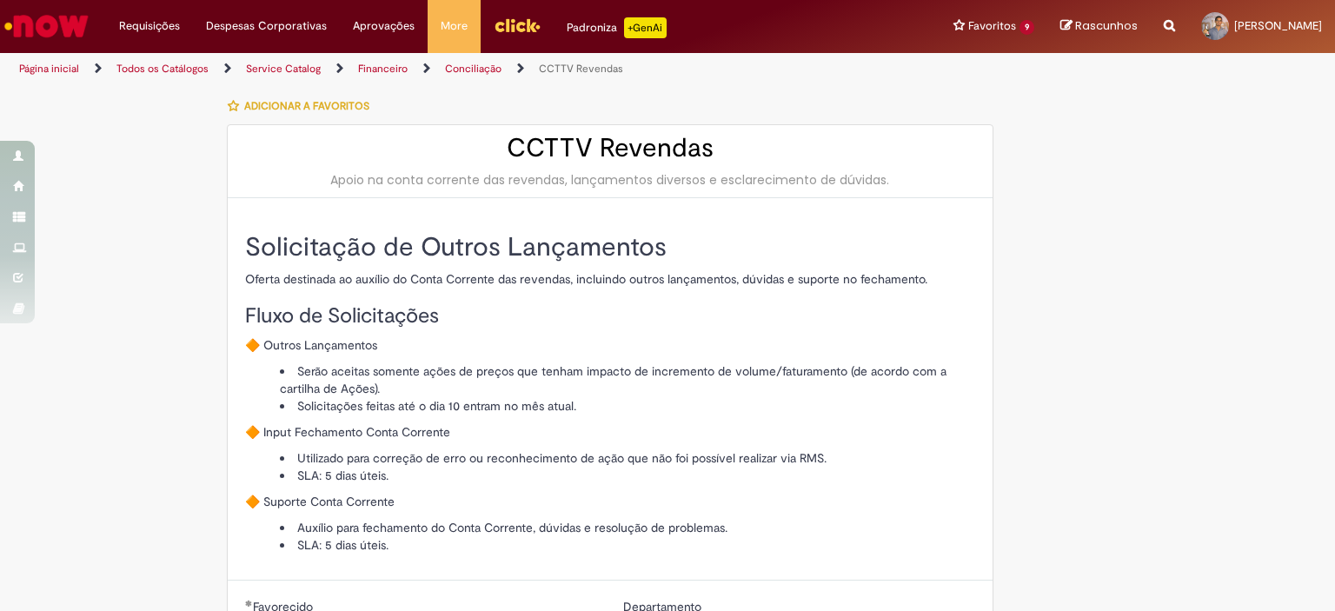
click at [585, 388] on li "Serão aceitas somente ações de preços que tenham impacto de incremento de volum…" at bounding box center [627, 379] width 695 height 35
drag, startPoint x: 579, startPoint y: 400, endPoint x: 238, endPoint y: 399, distance: 340.6
click at [245, 399] on ul "Serão aceitas somente ações de preços que tenham impacto de incremento de volum…" at bounding box center [610, 388] width 730 height 52
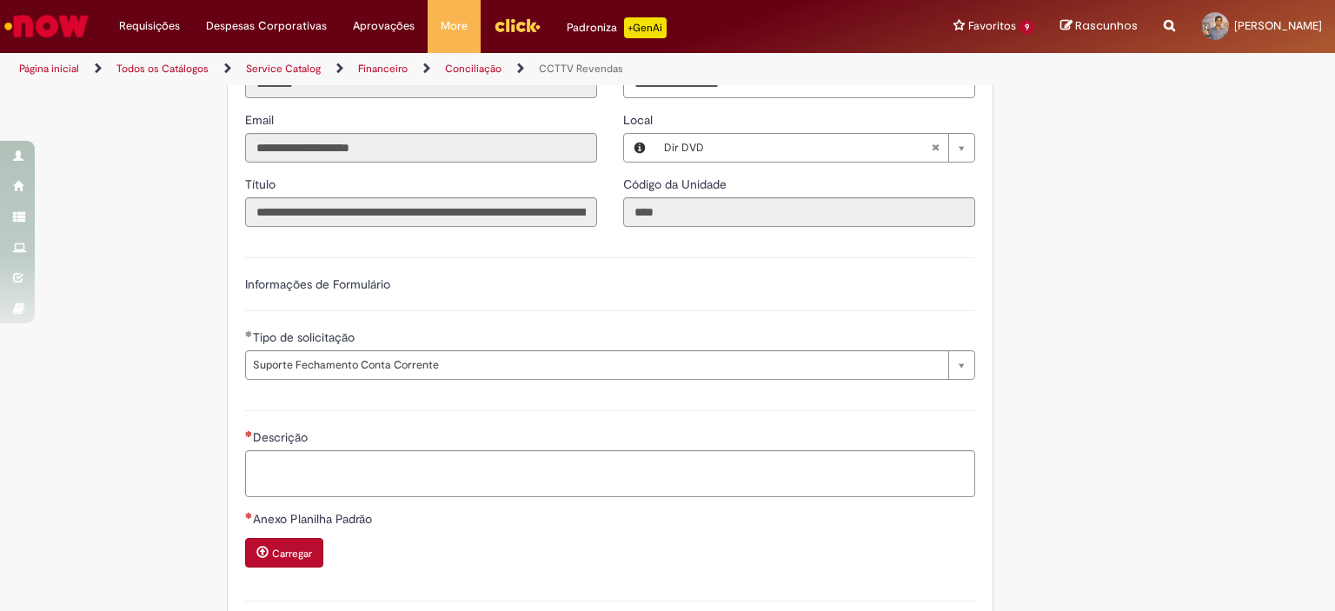
scroll to position [521, 0]
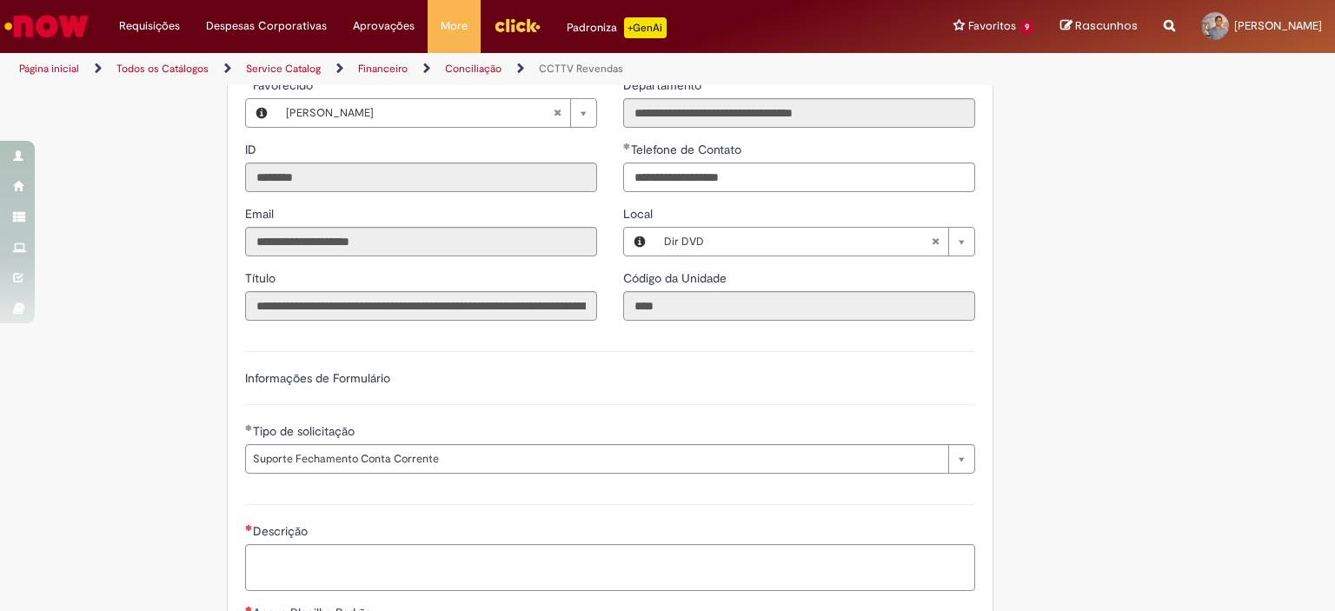
click at [337, 370] on label "Informações de Formulário" at bounding box center [317, 378] width 145 height 16
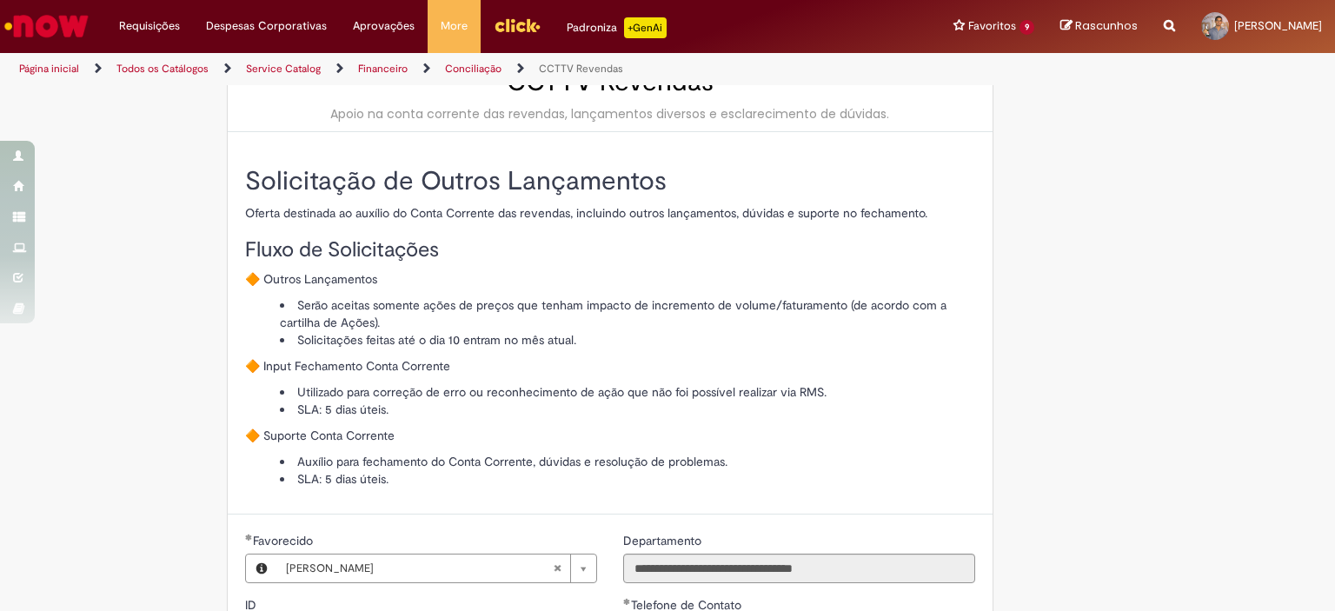
scroll to position [0, 0]
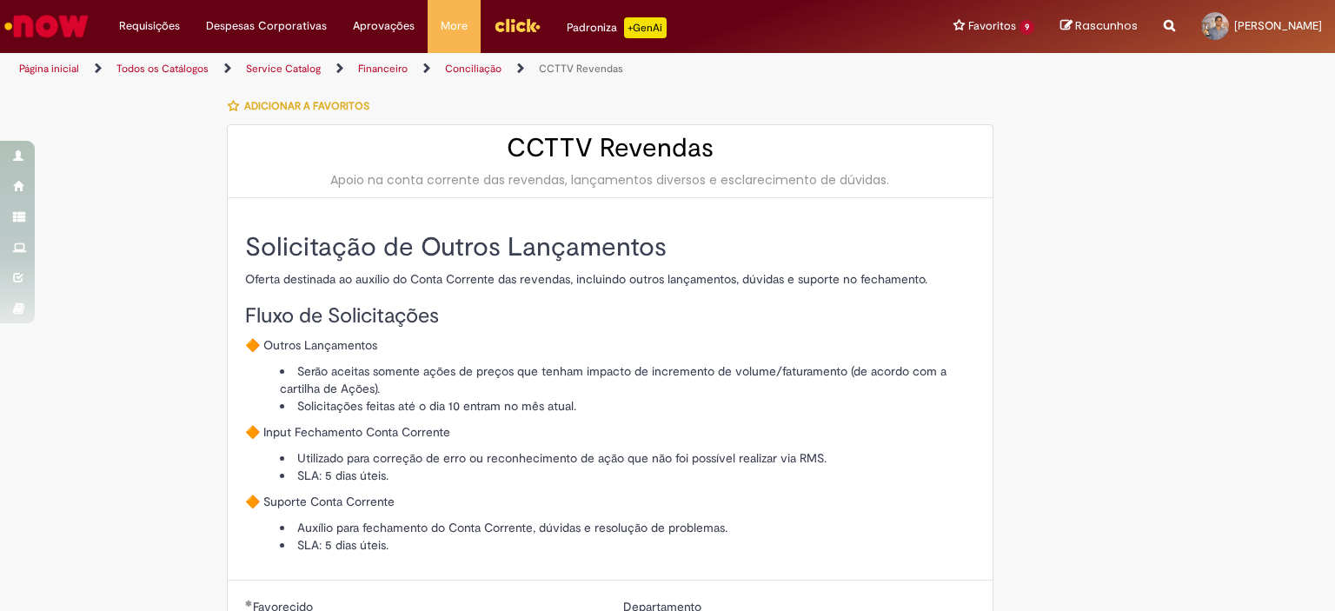
click at [358, 292] on div "Solicitação de Outros Lançamentos Oferta destinada ao auxílio do Conta Corrente…" at bounding box center [610, 393] width 730 height 321
click at [321, 103] on span "Adicionar a Favoritos" at bounding box center [306, 106] width 125 height 14
click at [478, 116] on div "Adicionar a Favoritos" at bounding box center [610, 106] width 766 height 36
